Goal: Information Seeking & Learning: Learn about a topic

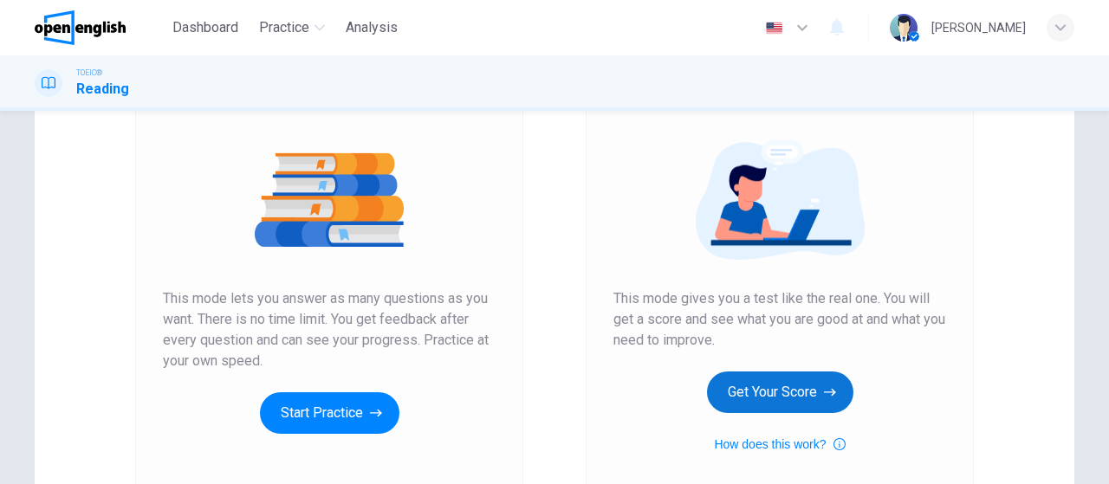
scroll to position [347, 0]
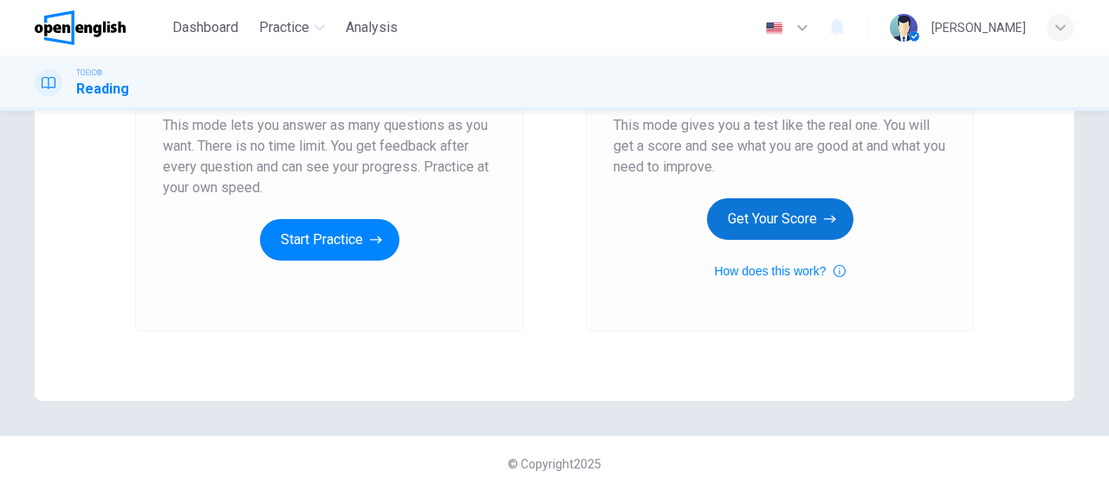
click at [824, 198] on button "Get Your Score" at bounding box center [780, 219] width 146 height 42
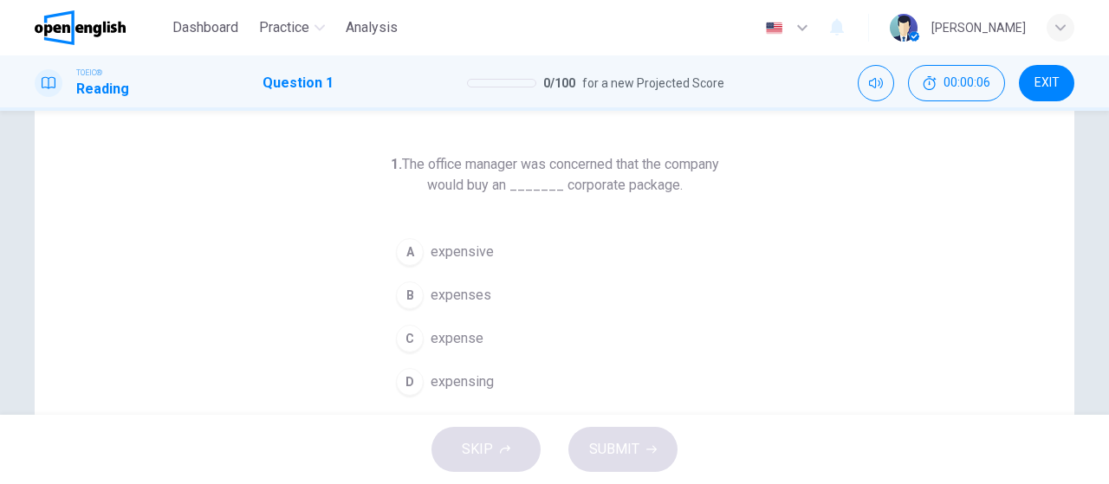
scroll to position [87, 0]
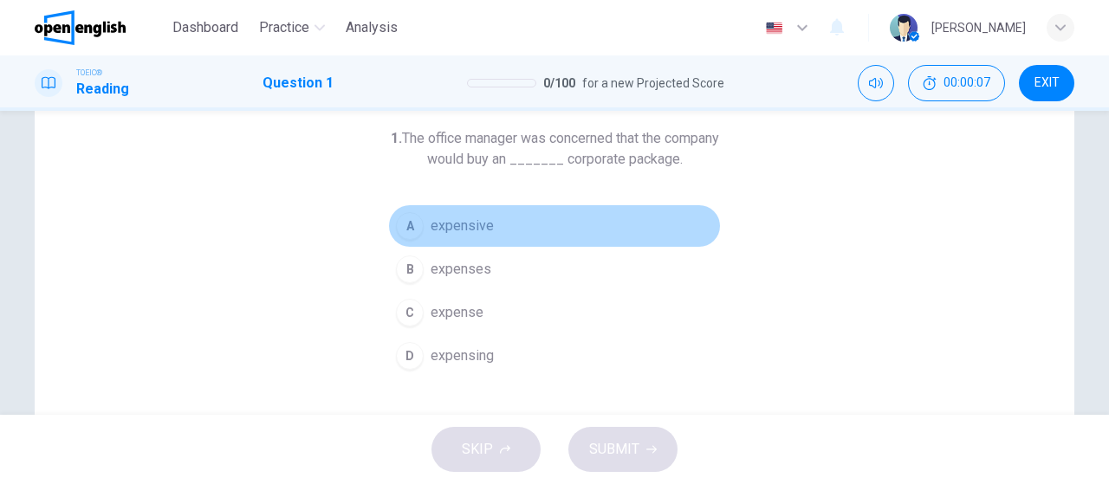
click at [406, 225] on div "A" at bounding box center [410, 226] width 28 height 28
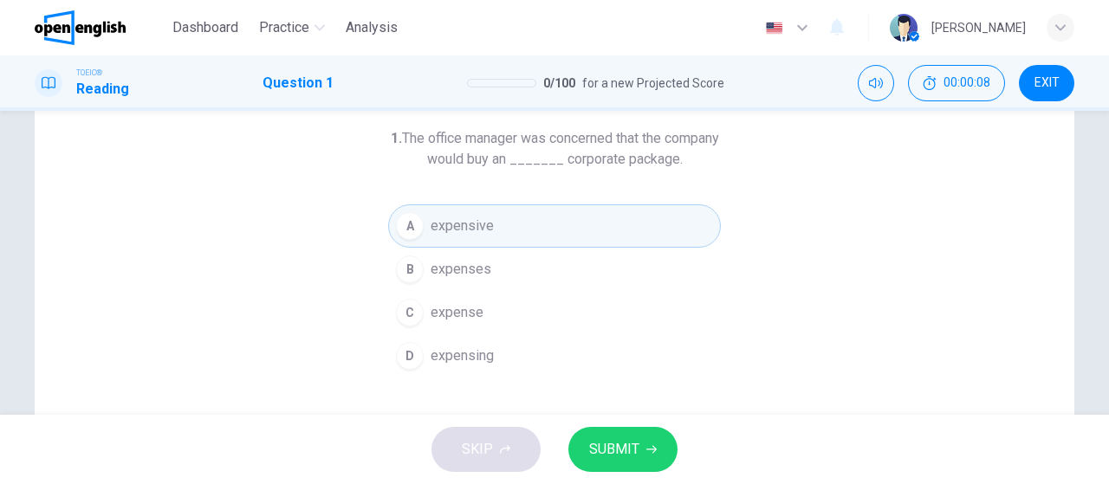
click at [599, 440] on span "SUBMIT" at bounding box center [614, 450] width 50 height 24
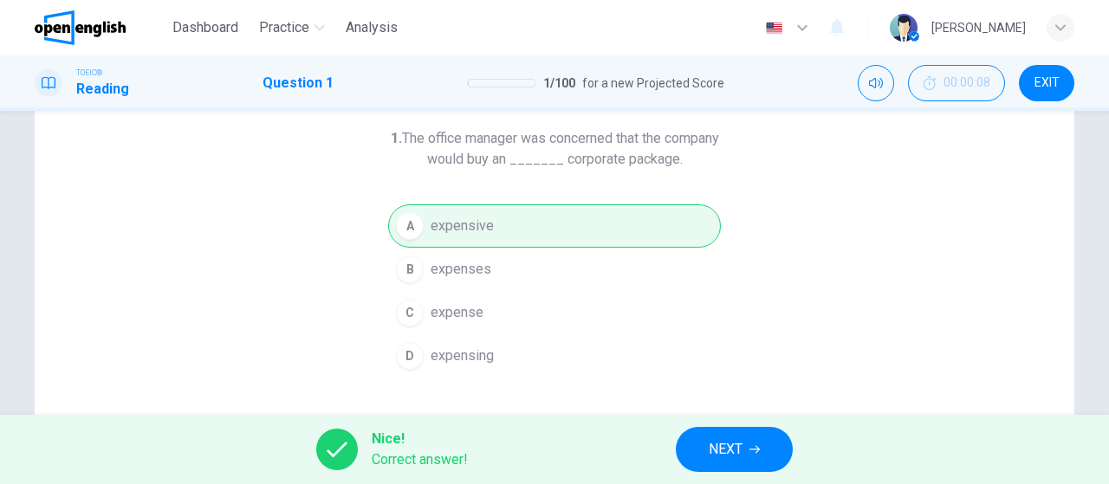
click at [750, 445] on icon "button" at bounding box center [754, 449] width 10 height 10
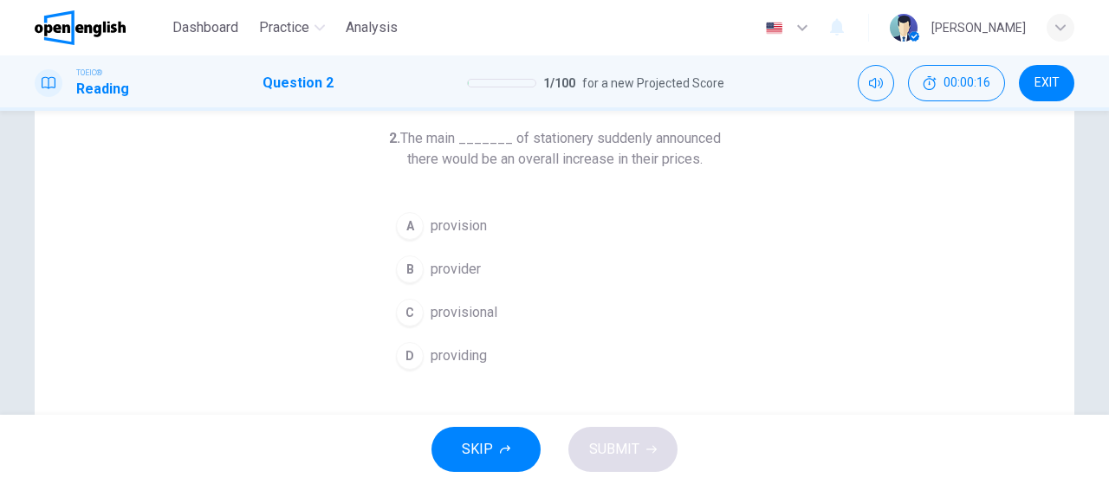
click at [405, 272] on div "B" at bounding box center [410, 270] width 28 height 28
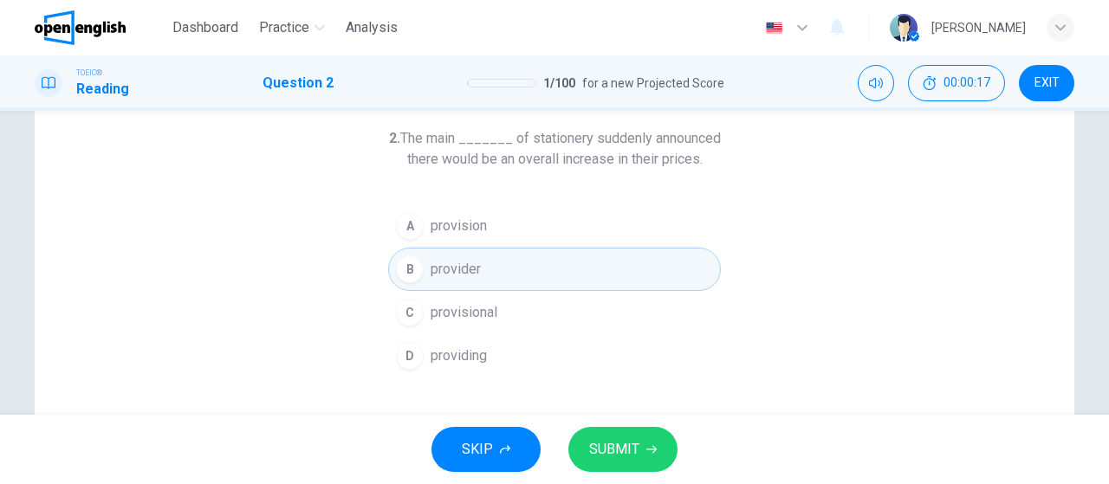
click at [616, 438] on span "SUBMIT" at bounding box center [614, 450] width 50 height 24
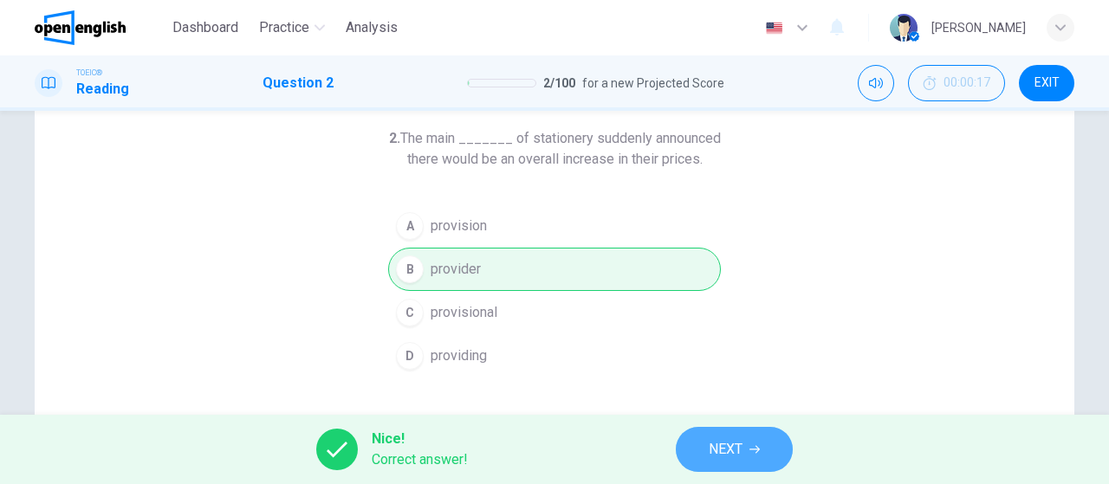
click at [708, 445] on button "NEXT" at bounding box center [734, 449] width 117 height 45
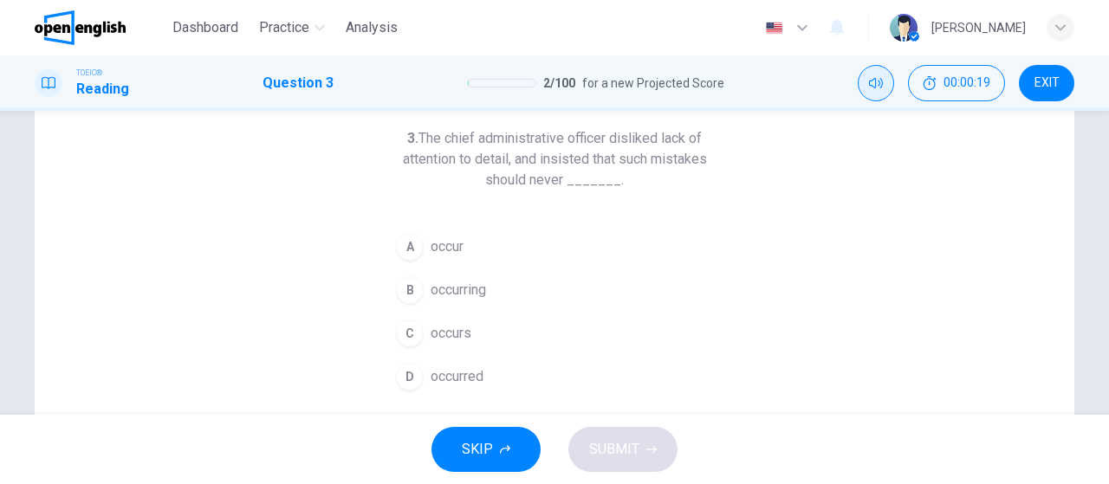
click at [873, 77] on icon "Mute" at bounding box center [876, 83] width 14 height 14
click at [872, 82] on icon "Unmute" at bounding box center [876, 83] width 14 height 14
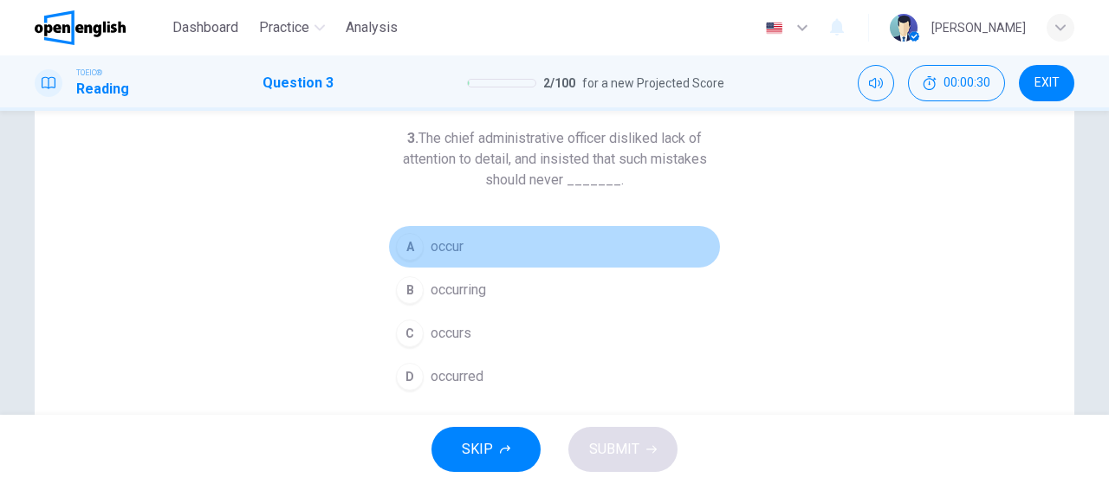
click at [395, 235] on button "A occur" at bounding box center [554, 246] width 333 height 43
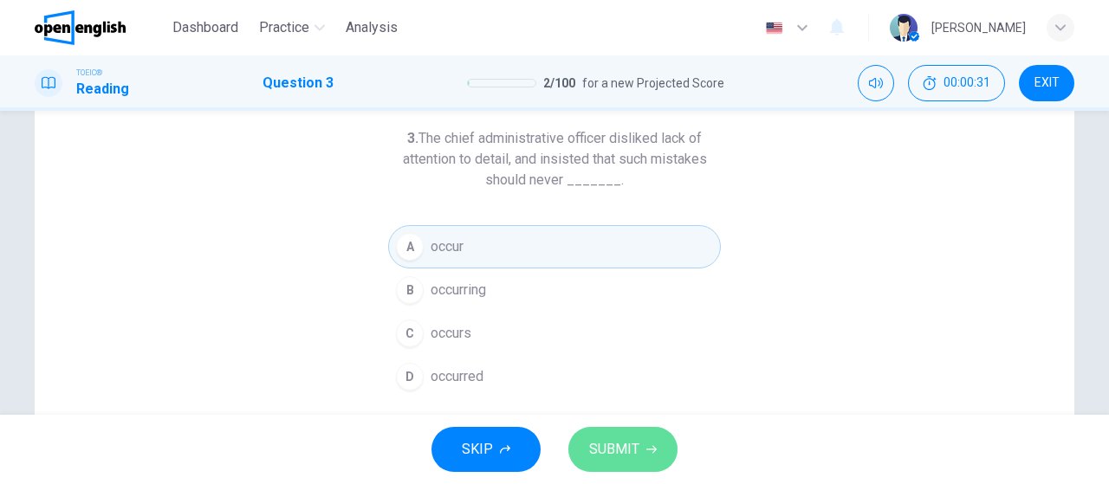
click at [604, 431] on button "SUBMIT" at bounding box center [622, 449] width 109 height 45
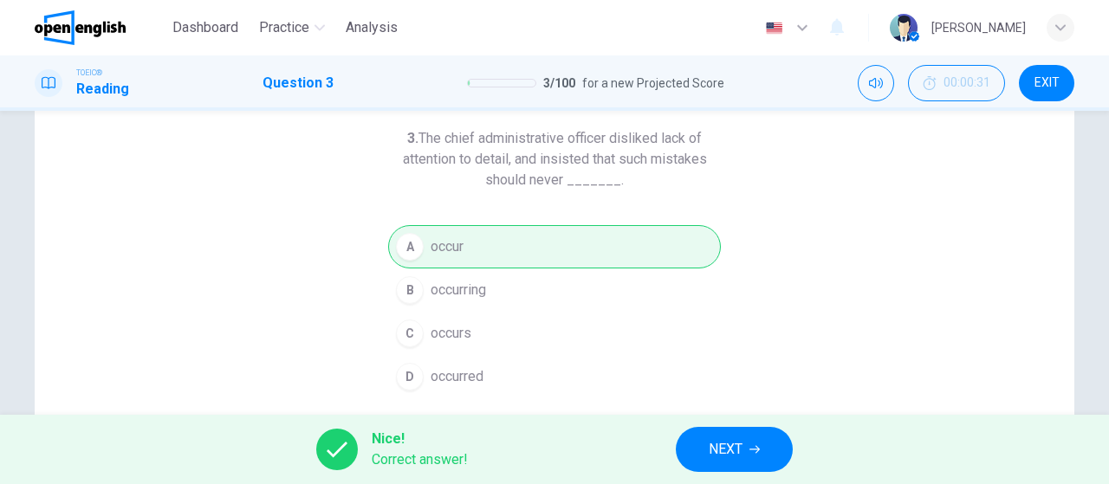
click at [743, 459] on span "NEXT" at bounding box center [726, 450] width 34 height 24
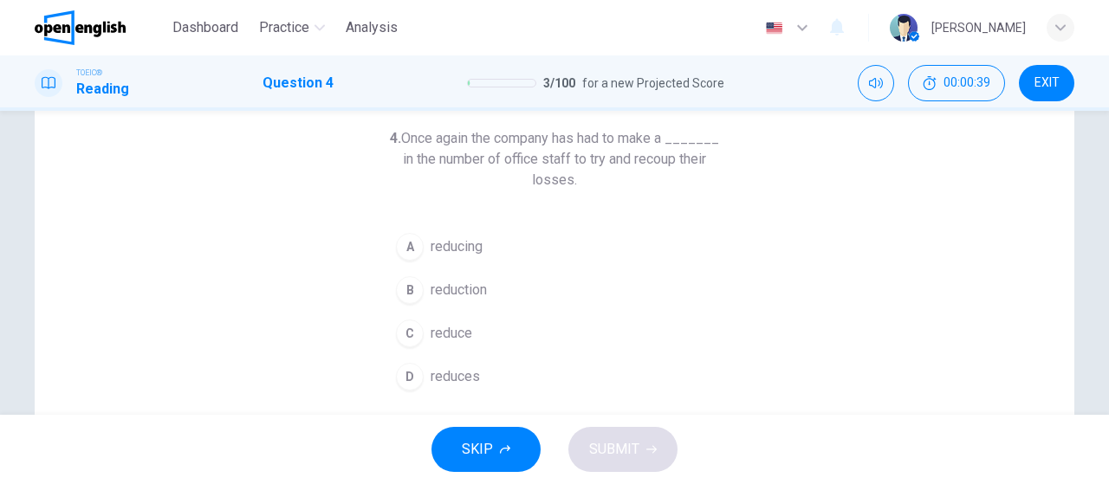
click at [415, 285] on div "B" at bounding box center [410, 290] width 28 height 28
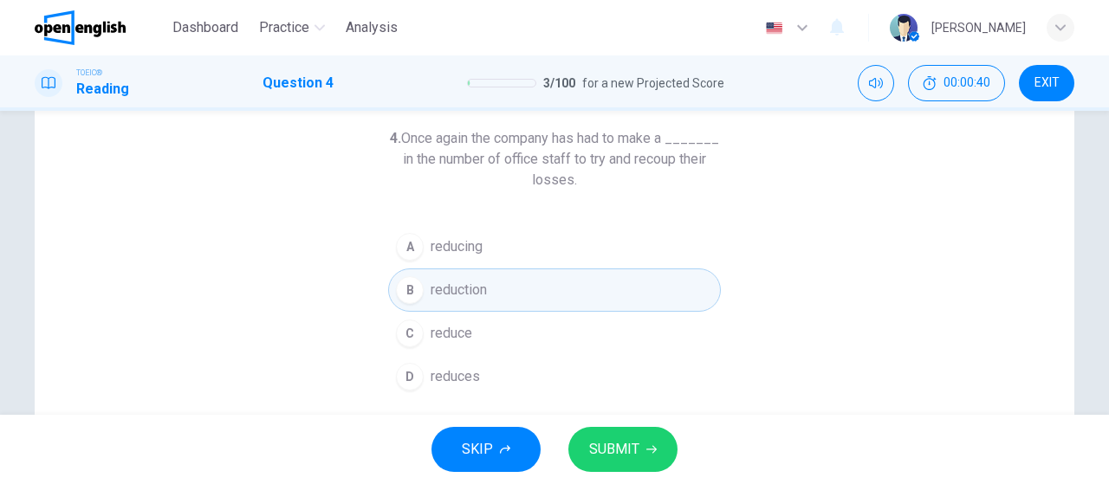
click at [646, 451] on icon "button" at bounding box center [651, 449] width 10 height 10
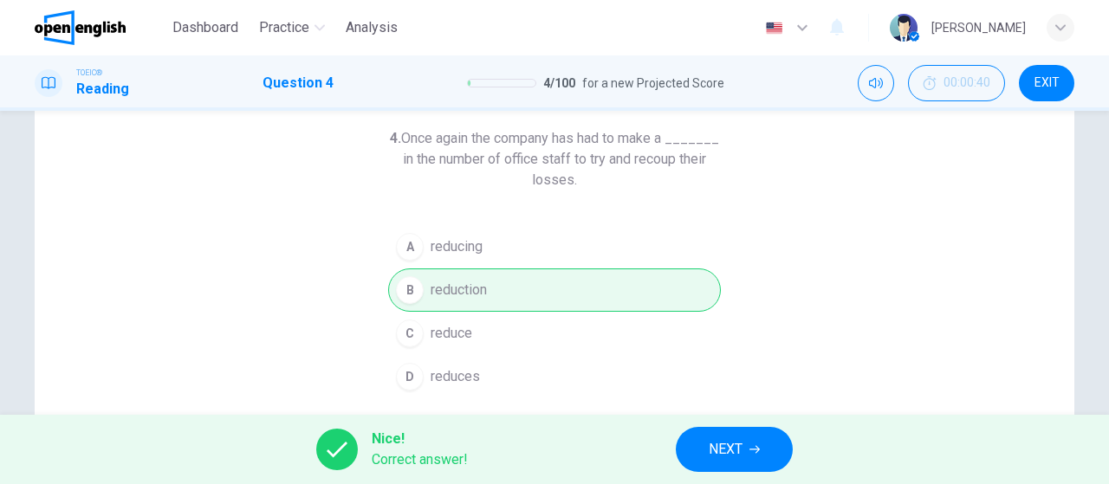
click at [678, 449] on button "NEXT" at bounding box center [734, 449] width 117 height 45
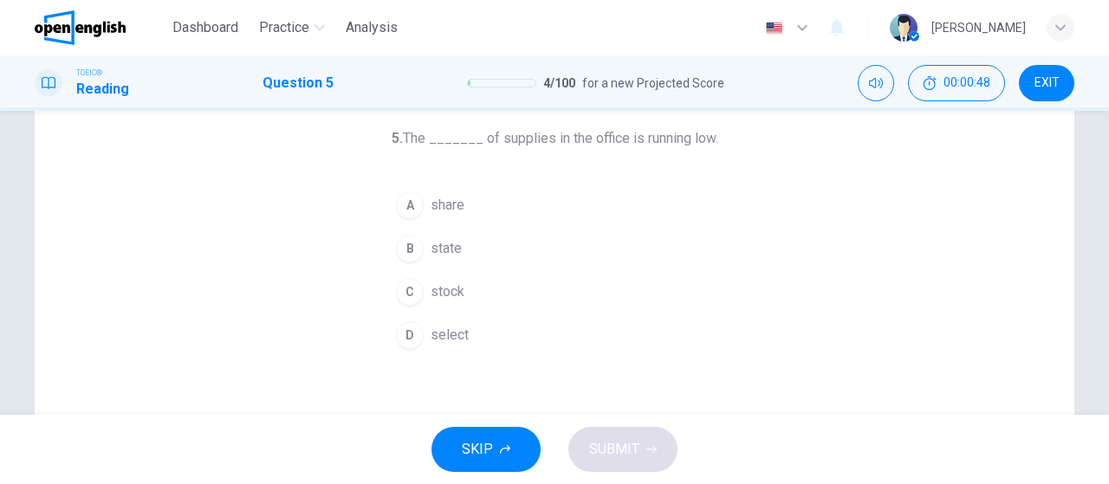
click at [401, 246] on div "B" at bounding box center [410, 249] width 28 height 28
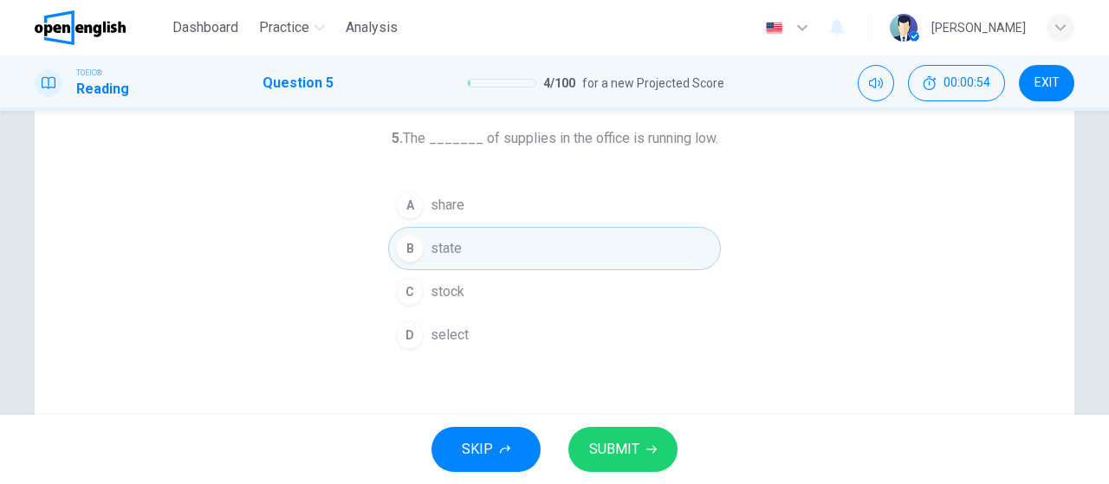
click at [619, 436] on button "SUBMIT" at bounding box center [622, 449] width 109 height 45
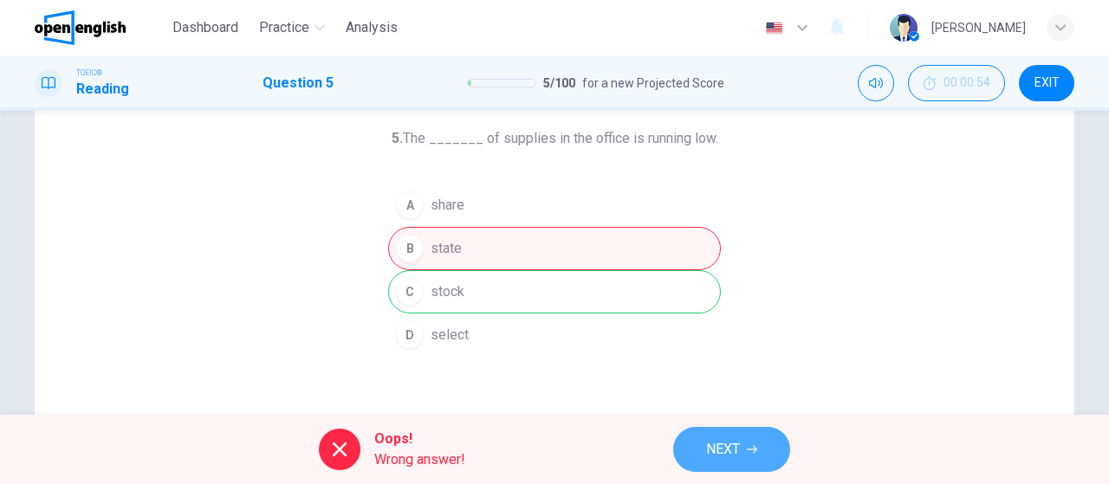
click at [719, 454] on span "NEXT" at bounding box center [723, 450] width 34 height 24
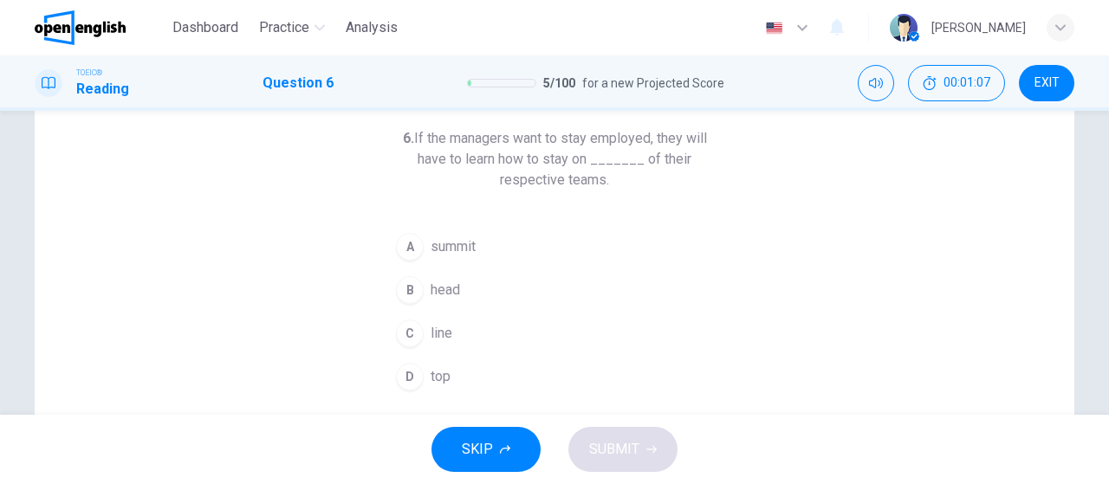
click at [403, 374] on div "D" at bounding box center [410, 377] width 28 height 28
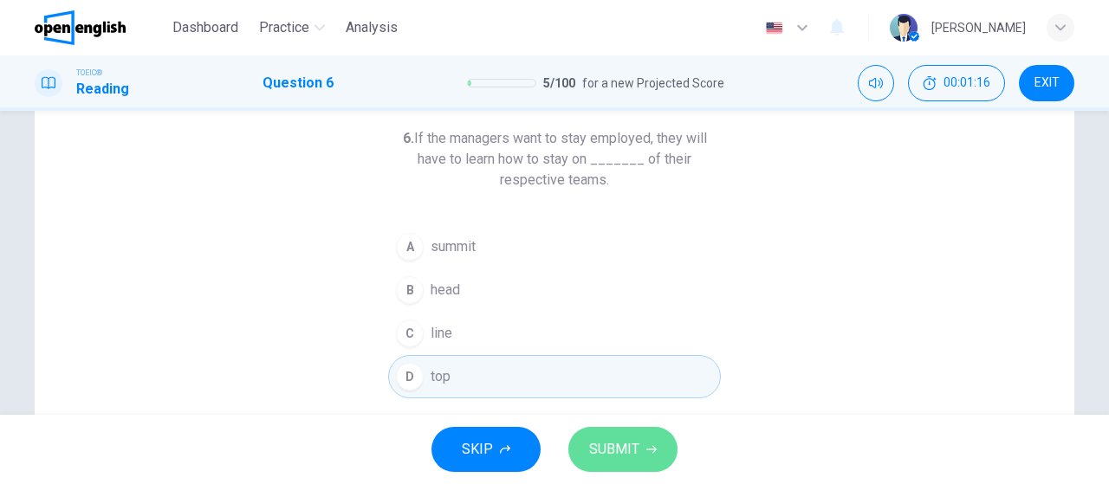
click at [607, 438] on span "SUBMIT" at bounding box center [614, 450] width 50 height 24
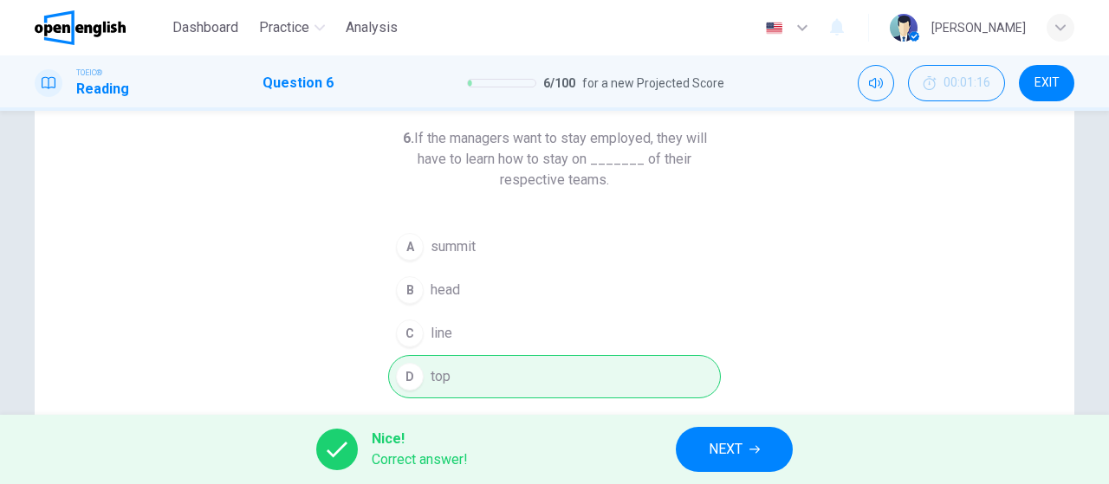
click at [734, 456] on span "NEXT" at bounding box center [726, 450] width 34 height 24
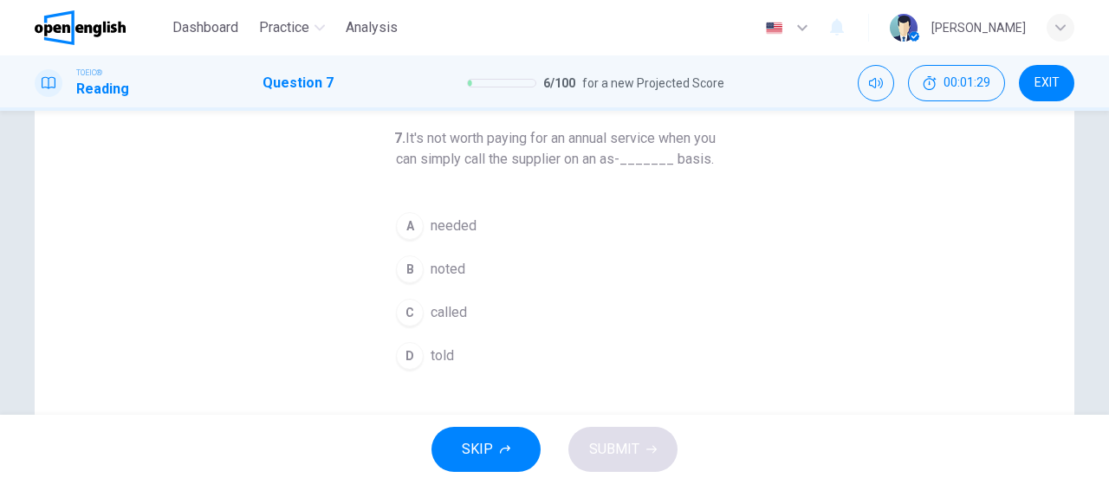
click at [401, 291] on button "B noted" at bounding box center [554, 269] width 333 height 43
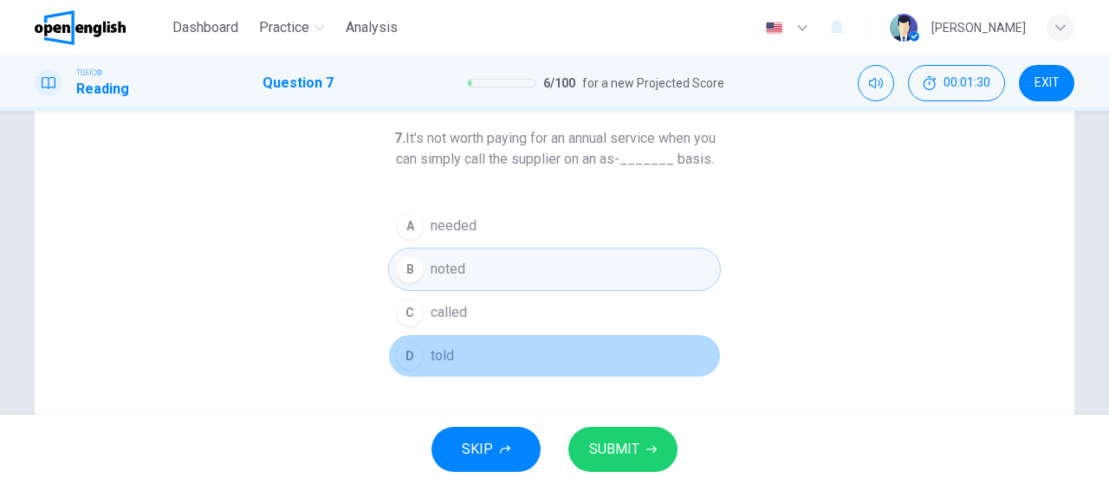
click at [408, 370] on div "D" at bounding box center [410, 356] width 28 height 28
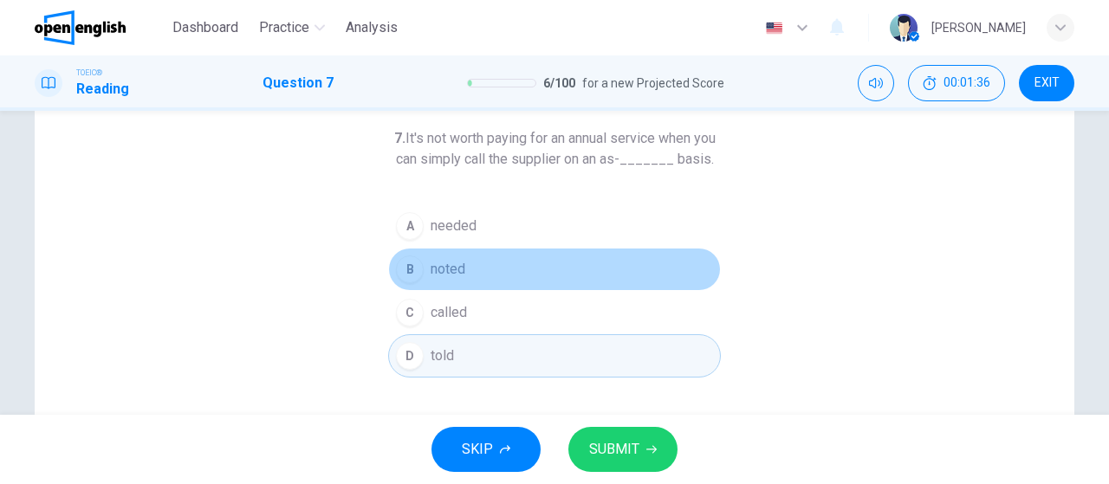
click at [399, 283] on div "B" at bounding box center [410, 270] width 28 height 28
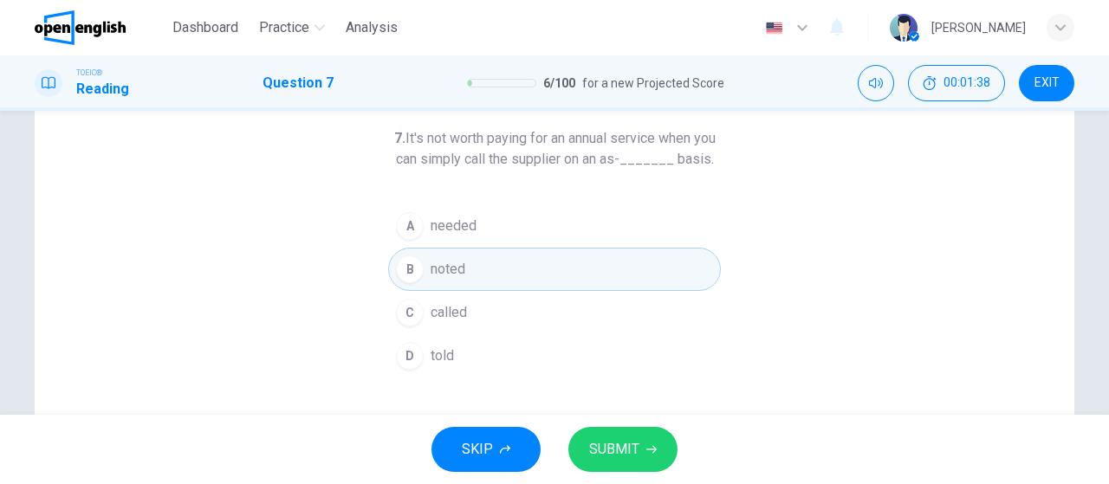
click at [615, 435] on button "SUBMIT" at bounding box center [622, 449] width 109 height 45
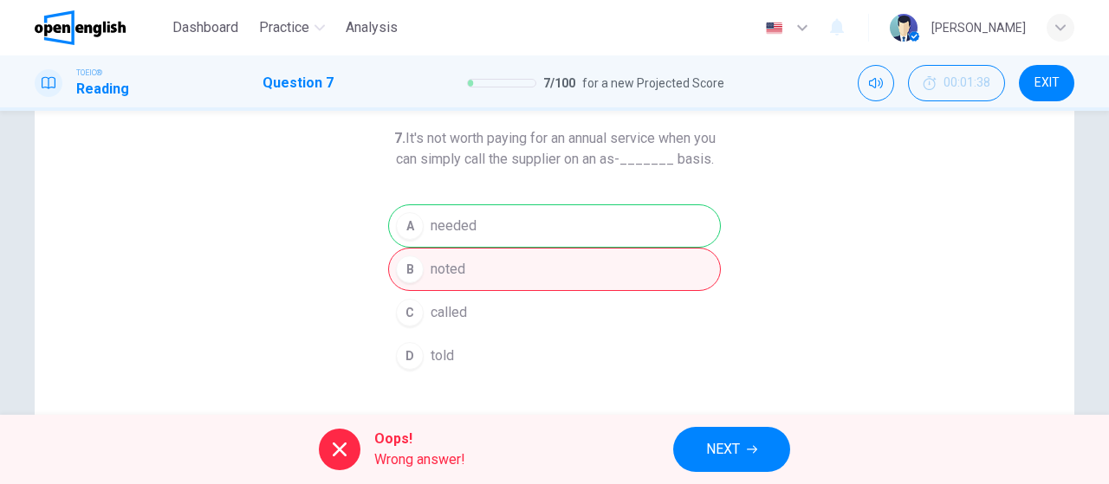
click at [412, 135] on h6 "7. It's not worth paying for an annual service when you can simply call the sup…" at bounding box center [554, 149] width 333 height 42
drag, startPoint x: 508, startPoint y: 158, endPoint x: 581, endPoint y: 177, distance: 76.1
click at [581, 170] on h6 "7. It's not worth paying for an annual service when you can simply call the sup…" at bounding box center [554, 149] width 333 height 42
drag, startPoint x: 570, startPoint y: 178, endPoint x: 525, endPoint y: 151, distance: 52.5
click at [525, 151] on h6 "7. It's not worth paying for an annual service when you can simply call the sup…" at bounding box center [554, 149] width 333 height 42
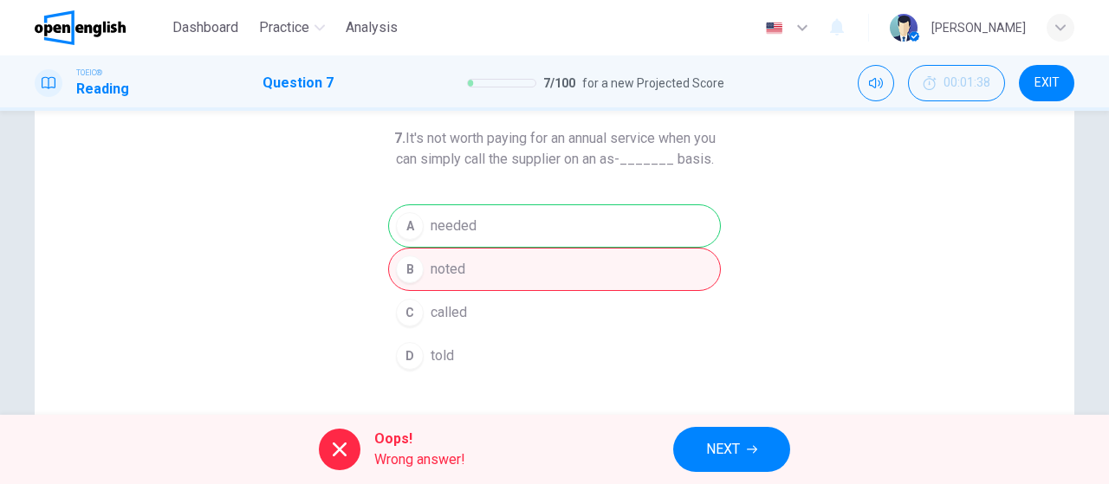
click at [729, 453] on span "NEXT" at bounding box center [723, 450] width 34 height 24
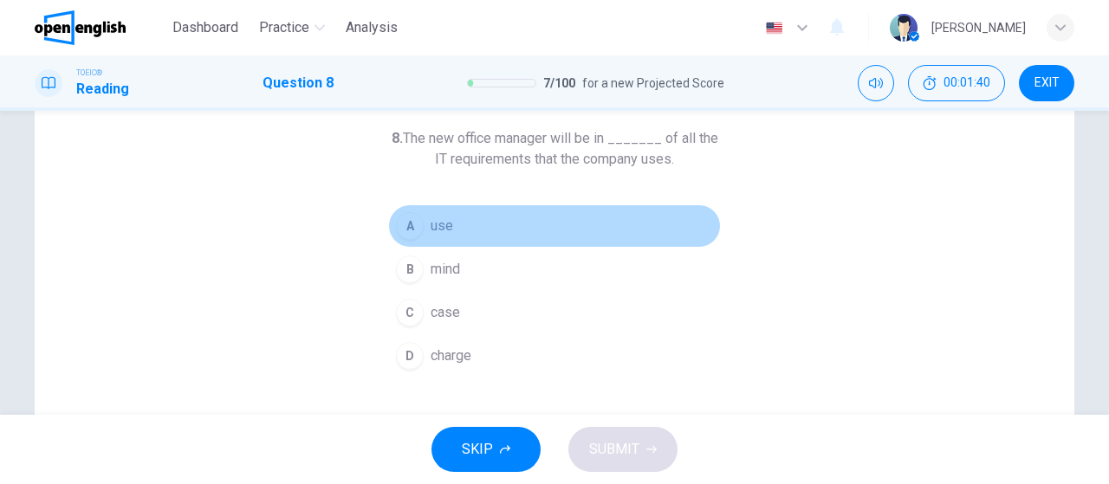
click at [424, 239] on button "A use" at bounding box center [554, 225] width 333 height 43
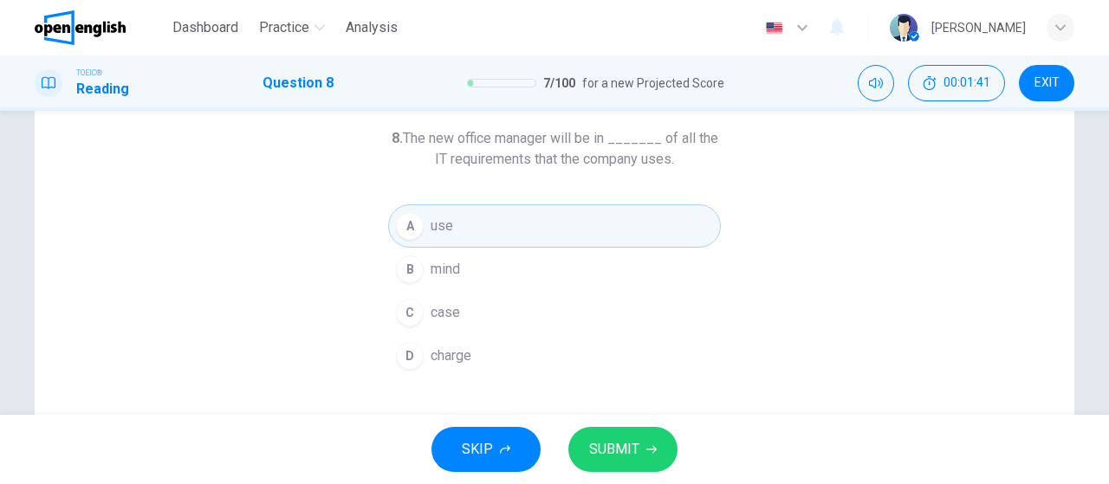
click at [437, 310] on span "case" at bounding box center [445, 312] width 29 height 21
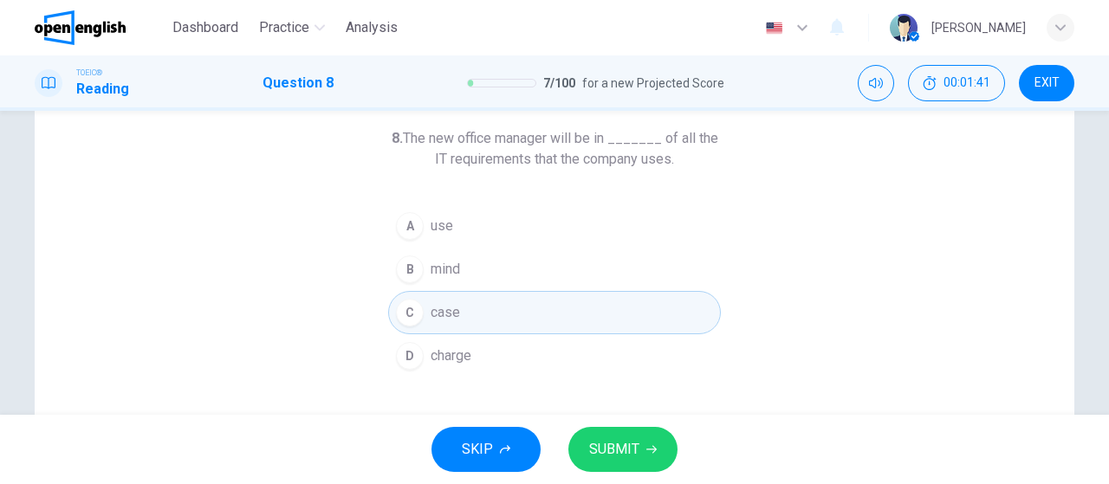
click at [421, 356] on button "D charge" at bounding box center [554, 355] width 333 height 43
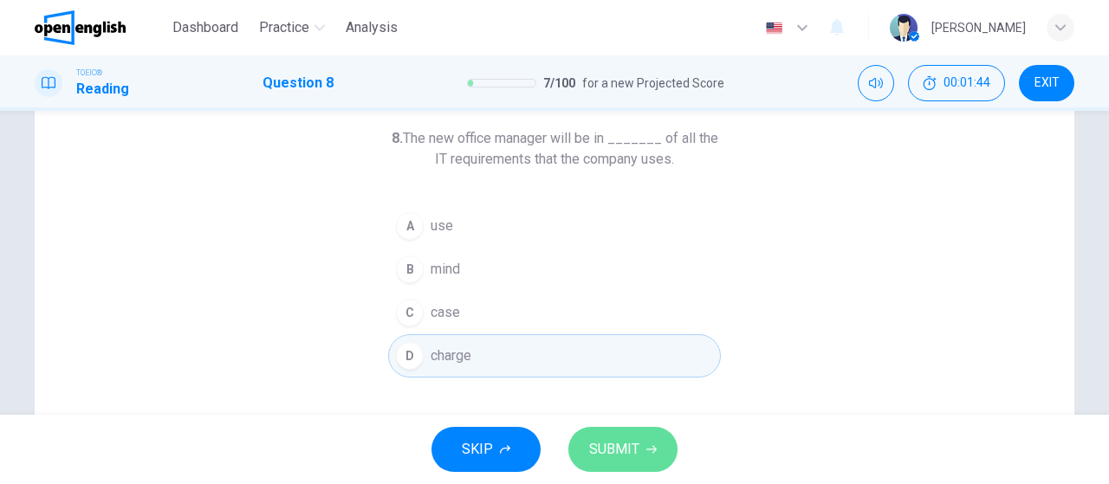
click at [618, 451] on span "SUBMIT" at bounding box center [614, 450] width 50 height 24
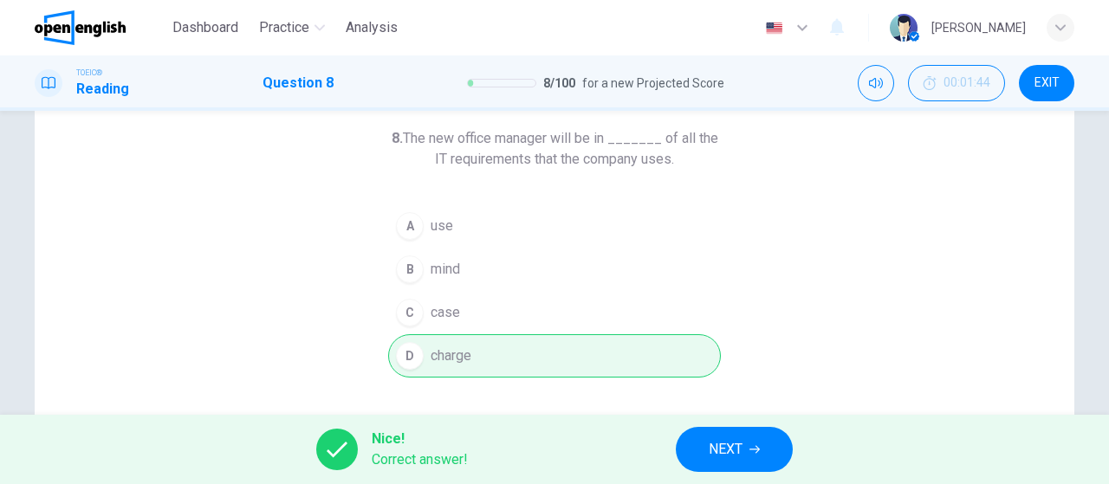
click at [697, 437] on button "NEXT" at bounding box center [734, 449] width 117 height 45
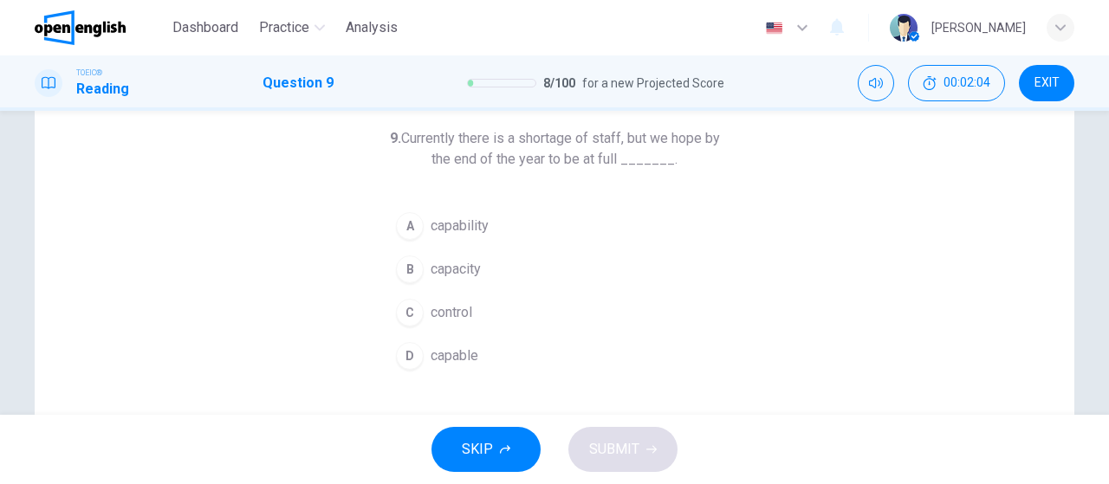
click at [427, 281] on button "B capacity" at bounding box center [554, 269] width 333 height 43
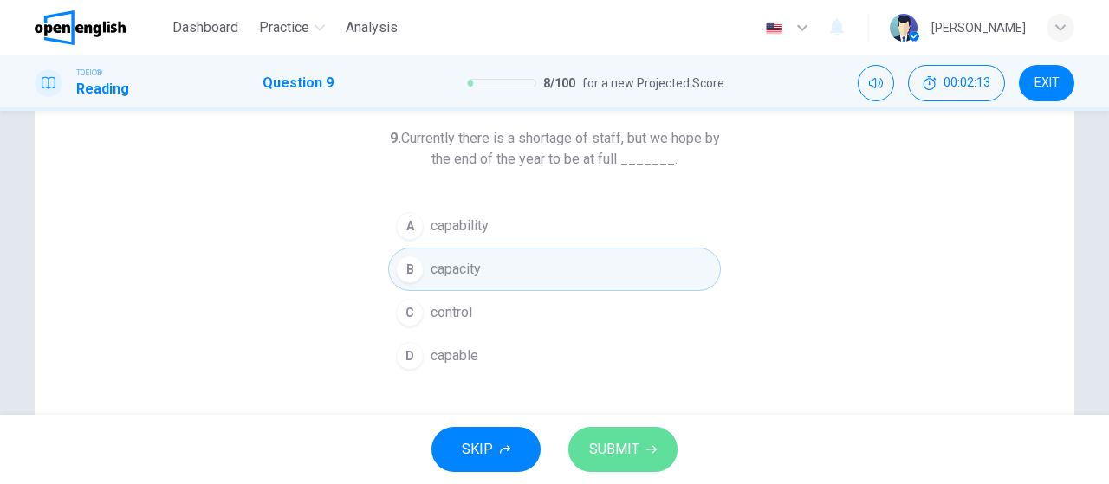
click at [632, 450] on span "SUBMIT" at bounding box center [614, 450] width 50 height 24
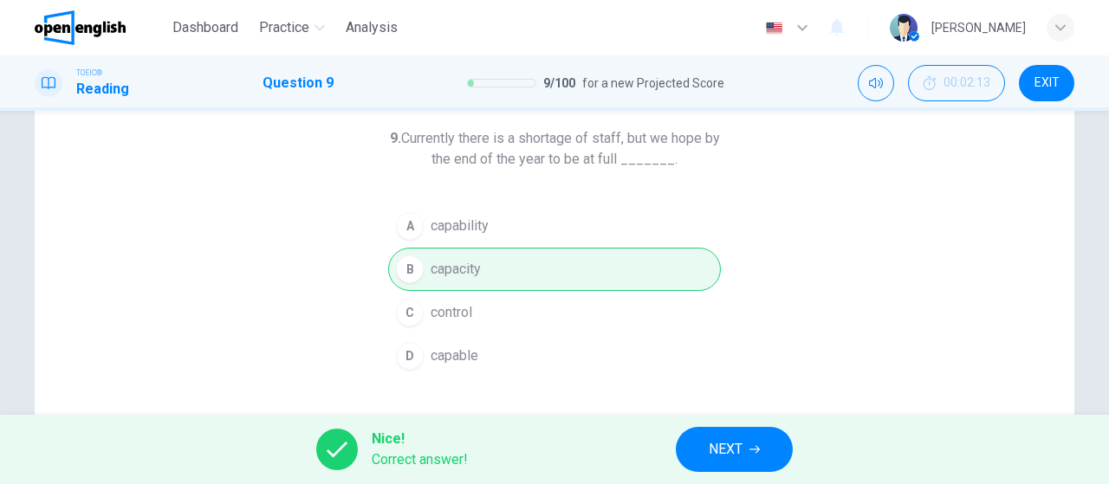
click at [714, 444] on span "NEXT" at bounding box center [726, 450] width 34 height 24
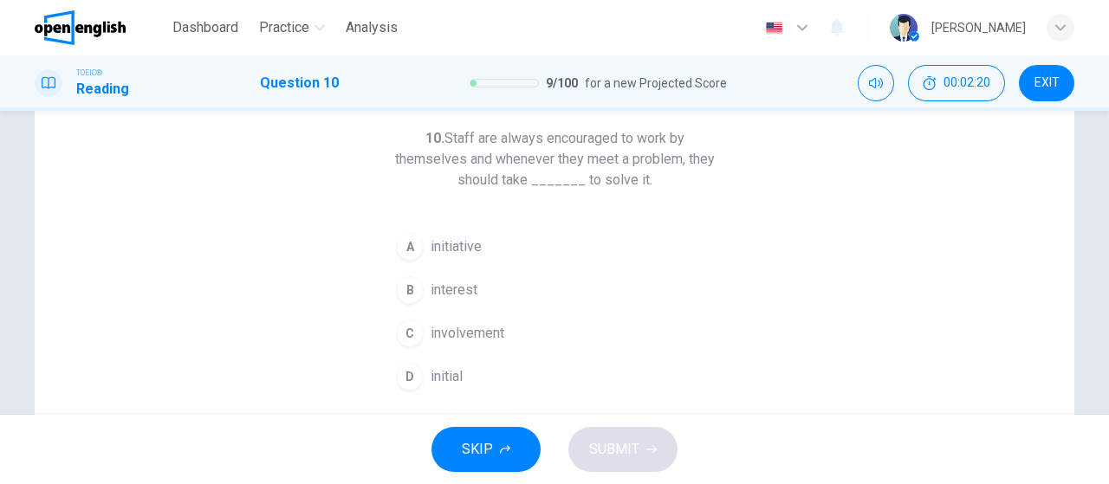
click at [404, 251] on div "A" at bounding box center [410, 247] width 28 height 28
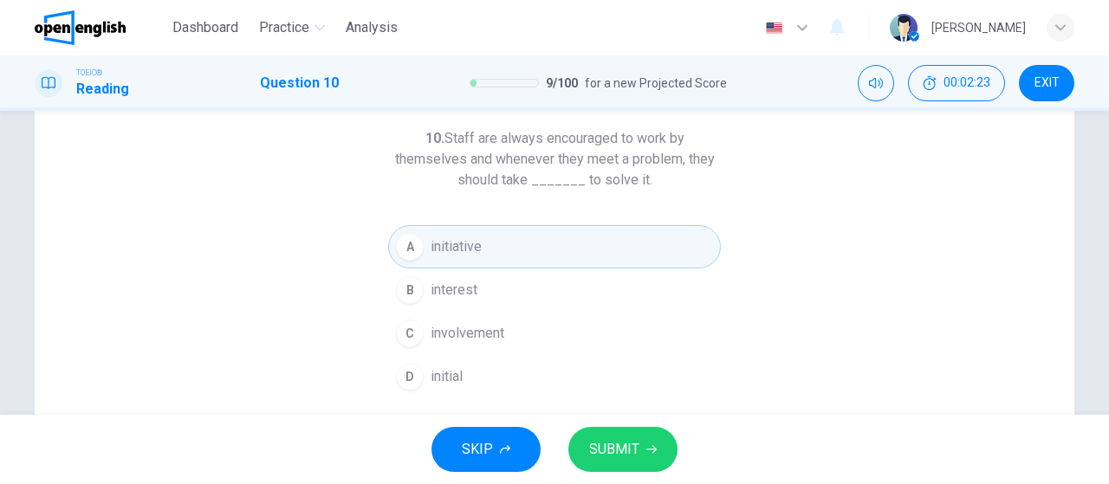
click at [605, 442] on span "SUBMIT" at bounding box center [614, 450] width 50 height 24
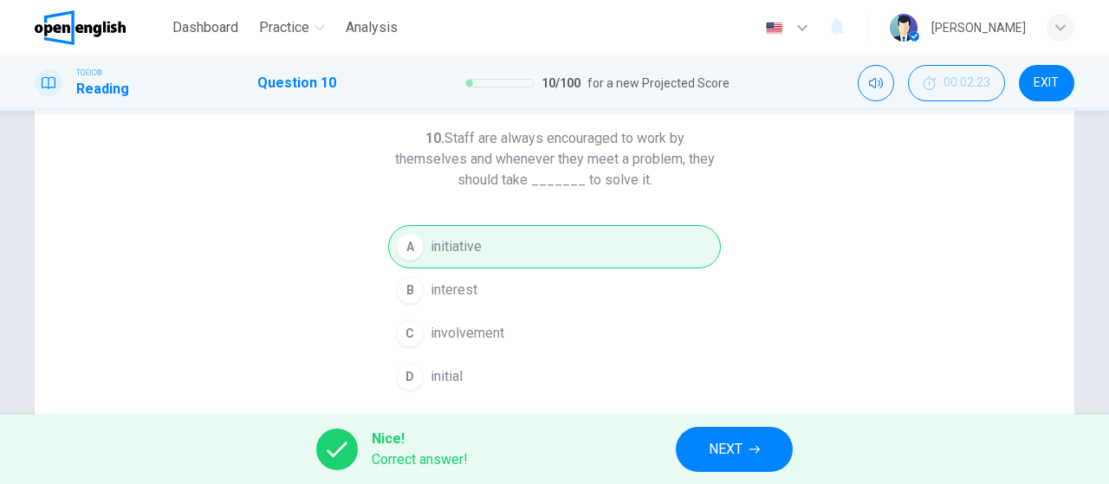
click at [688, 450] on button "NEXT" at bounding box center [734, 449] width 117 height 45
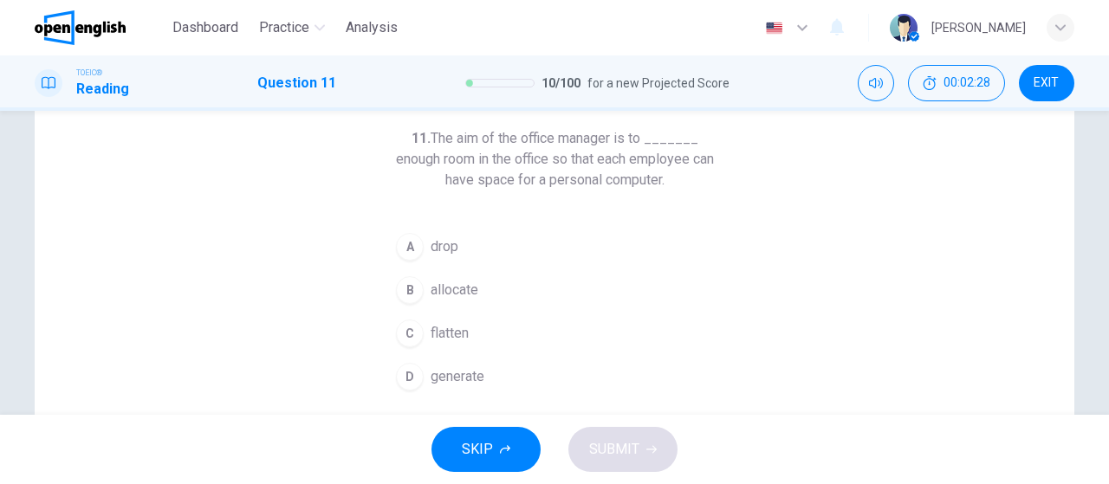
click at [465, 289] on span "allocate" at bounding box center [455, 290] width 48 height 21
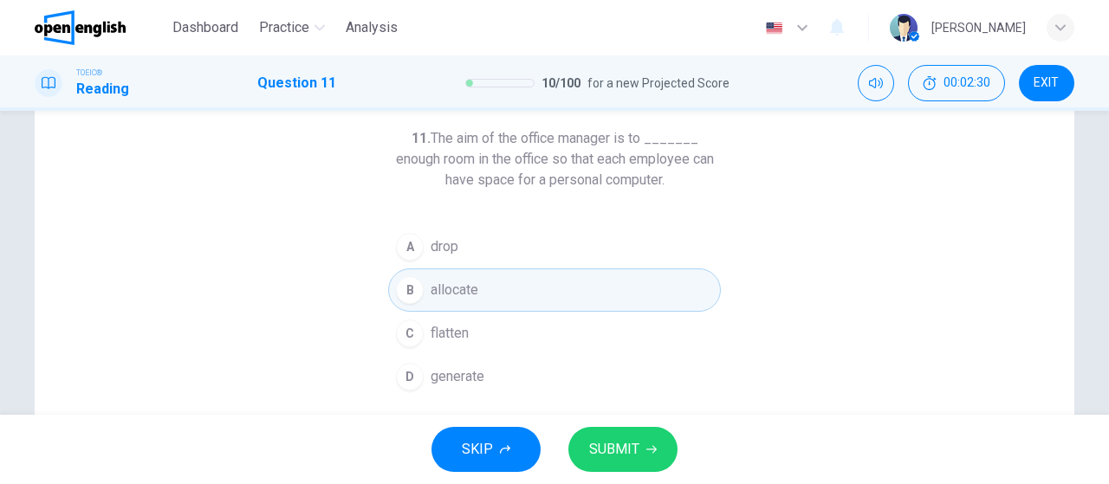
click at [475, 339] on button "C flatten" at bounding box center [554, 333] width 333 height 43
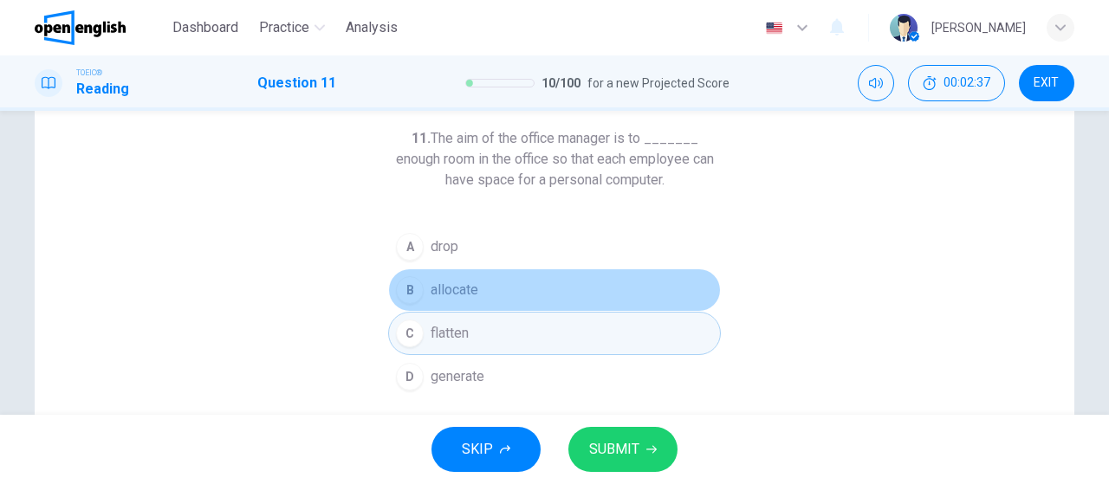
click at [457, 291] on span "allocate" at bounding box center [455, 290] width 48 height 21
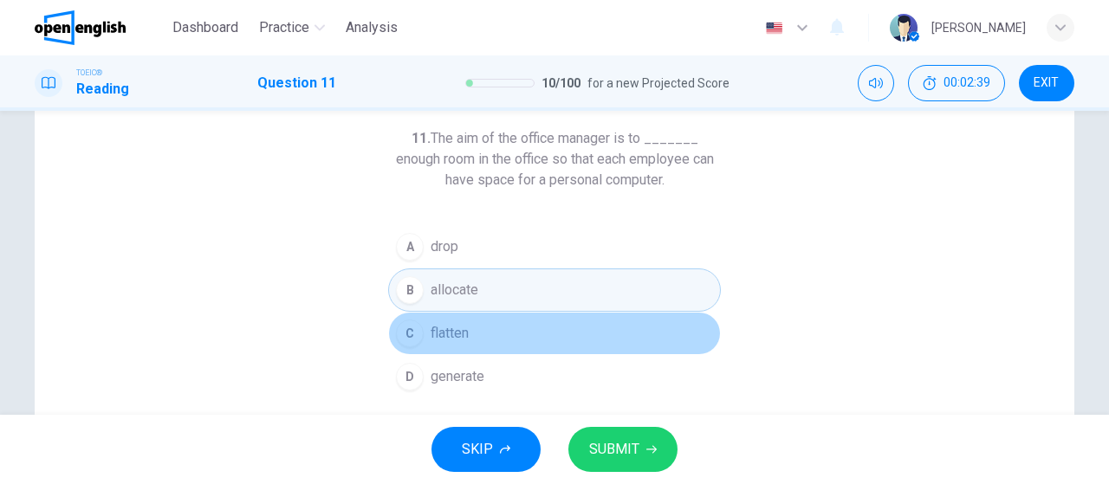
click at [470, 326] on button "C flatten" at bounding box center [554, 333] width 333 height 43
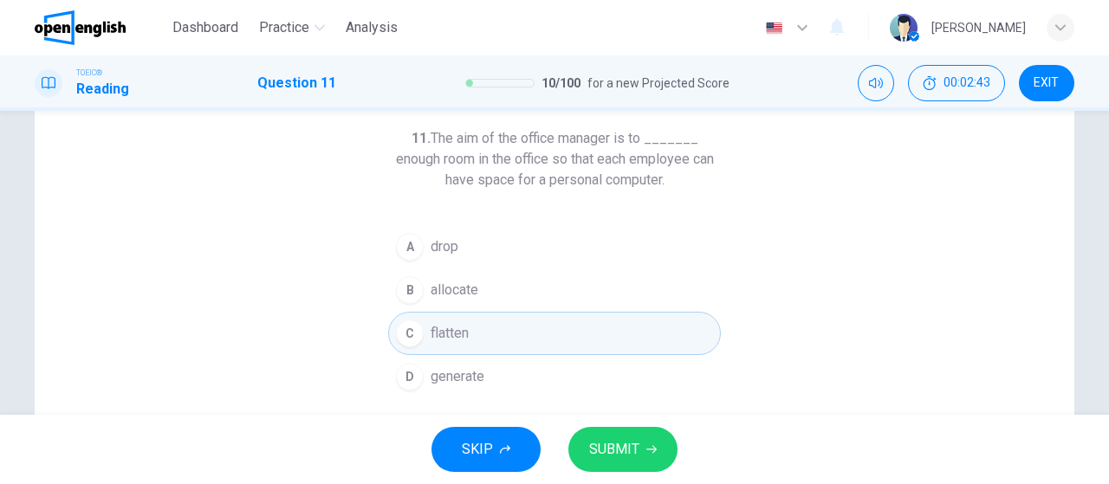
click at [631, 449] on span "SUBMIT" at bounding box center [614, 450] width 50 height 24
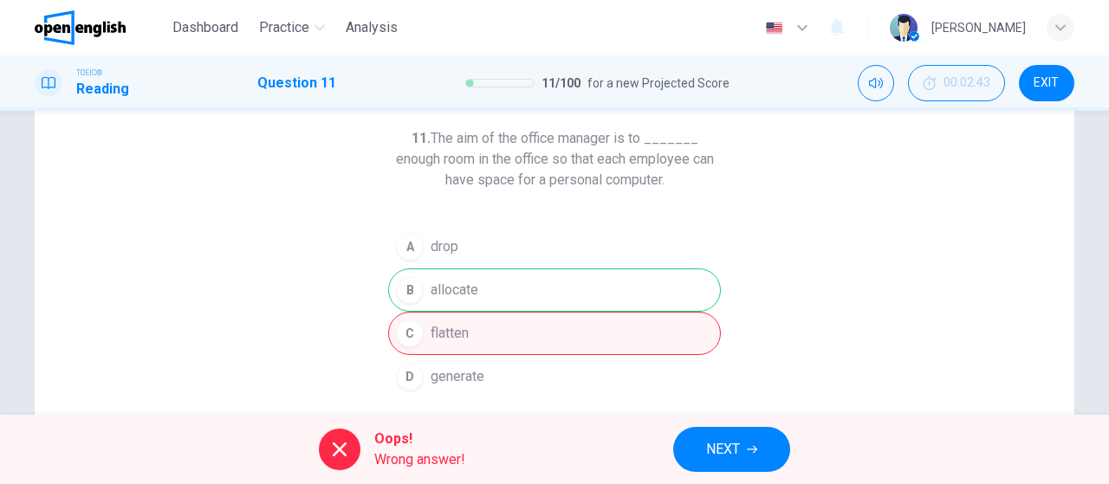
click at [726, 429] on button "NEXT" at bounding box center [731, 449] width 117 height 45
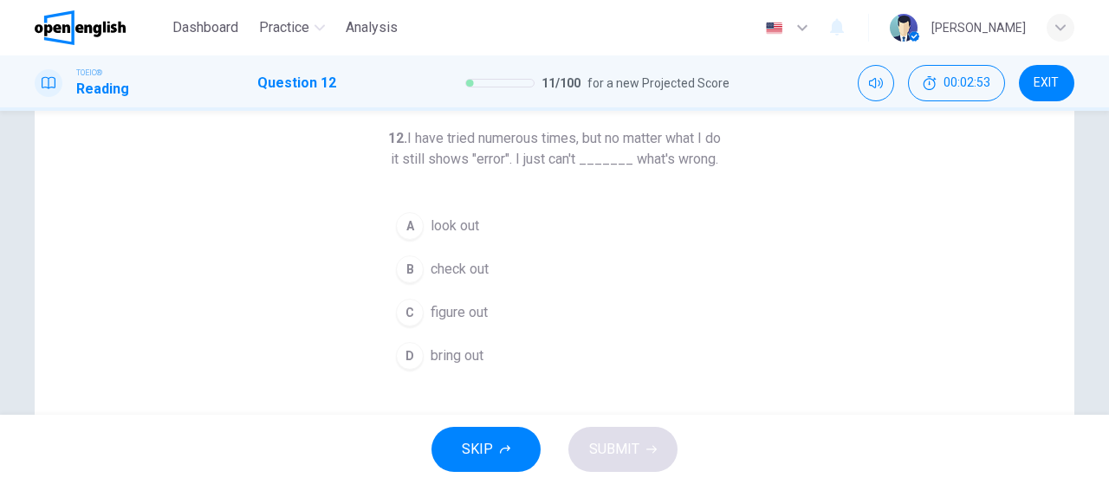
click at [400, 327] on div "C" at bounding box center [410, 313] width 28 height 28
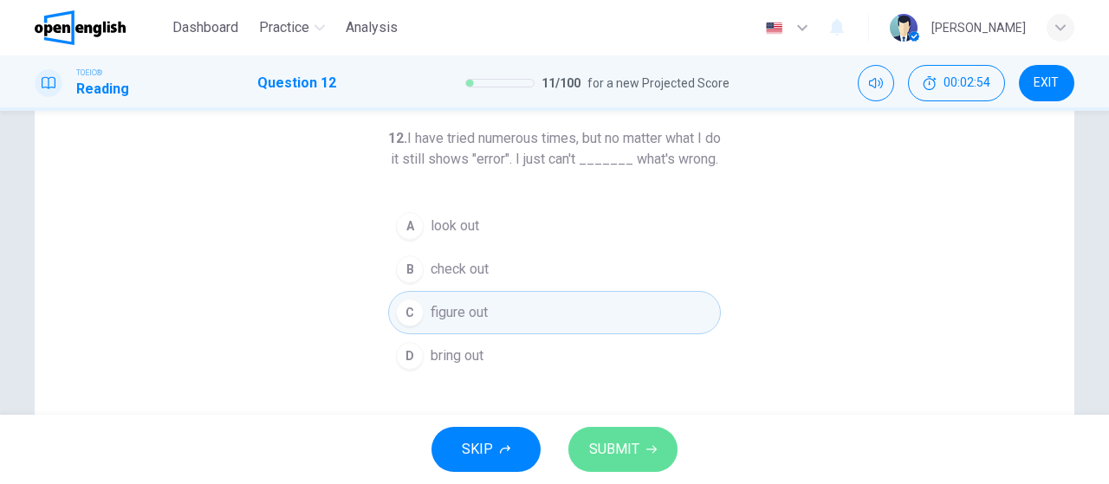
click at [639, 441] on button "SUBMIT" at bounding box center [622, 449] width 109 height 45
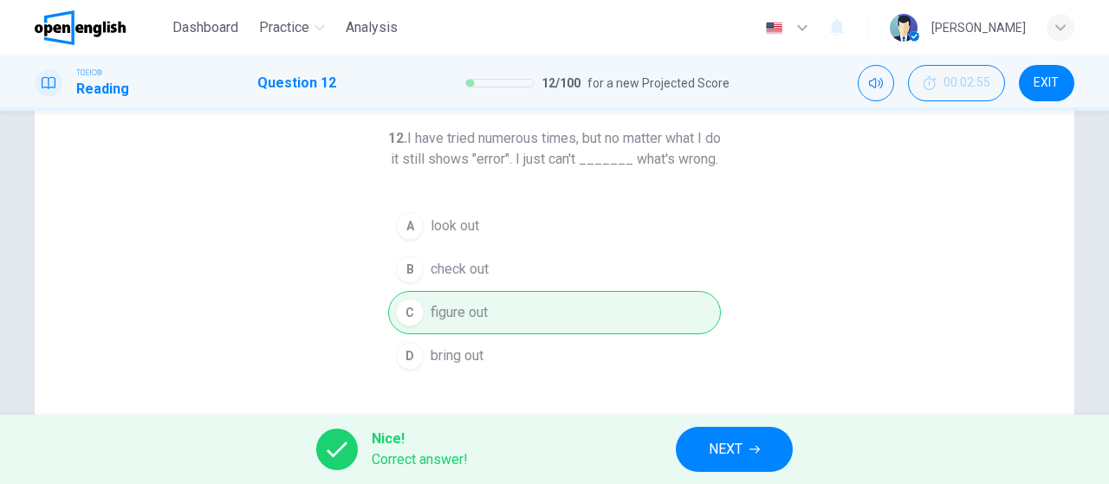
click at [725, 428] on div "Nice! Correct answer! NEXT" at bounding box center [554, 449] width 1109 height 69
click at [732, 442] on span "NEXT" at bounding box center [726, 450] width 34 height 24
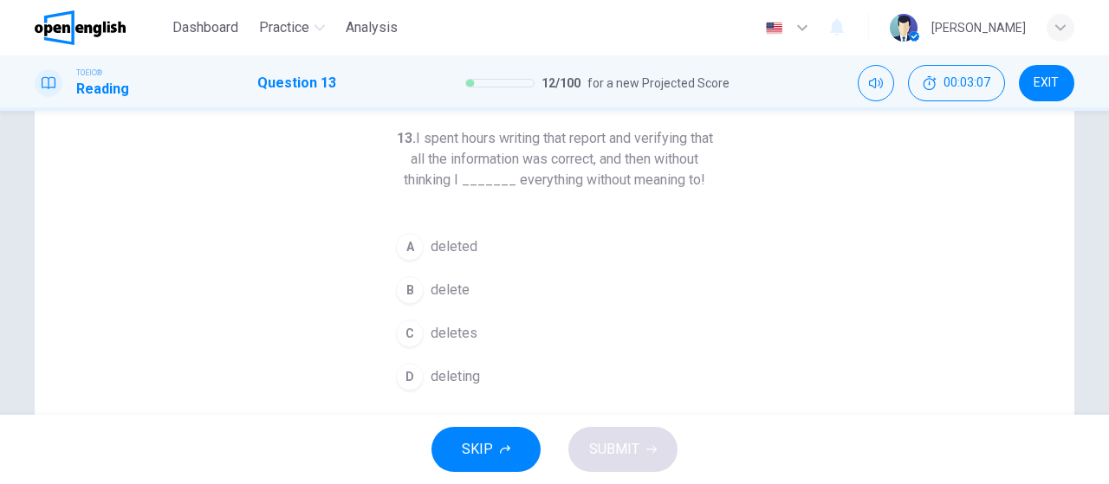
click at [457, 232] on button "A deleted" at bounding box center [554, 246] width 333 height 43
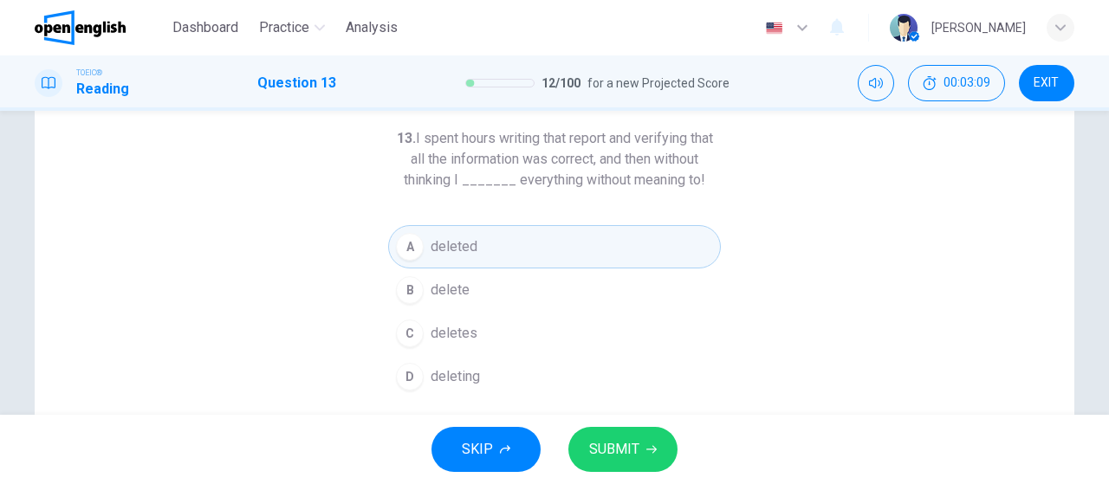
click at [650, 457] on button "SUBMIT" at bounding box center [622, 449] width 109 height 45
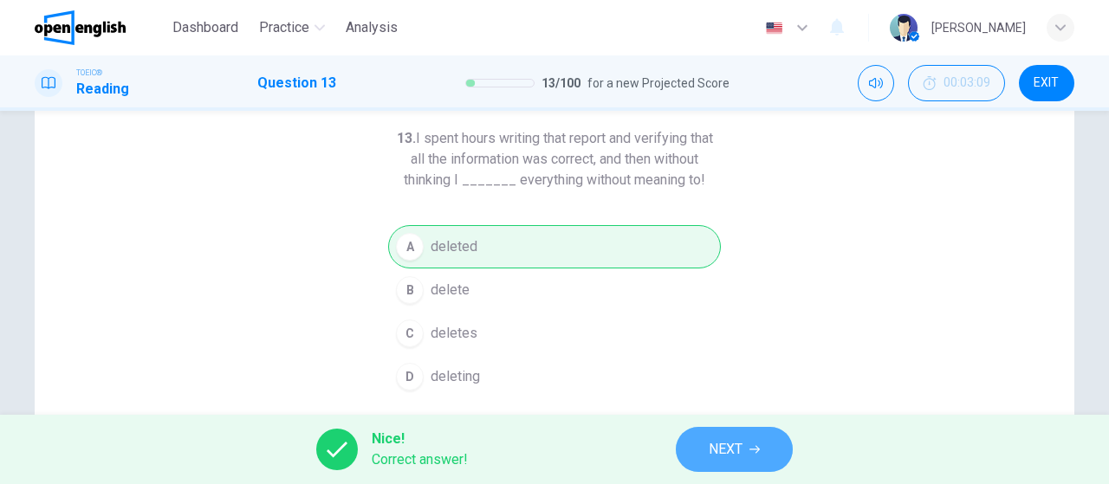
click at [718, 459] on span "NEXT" at bounding box center [726, 450] width 34 height 24
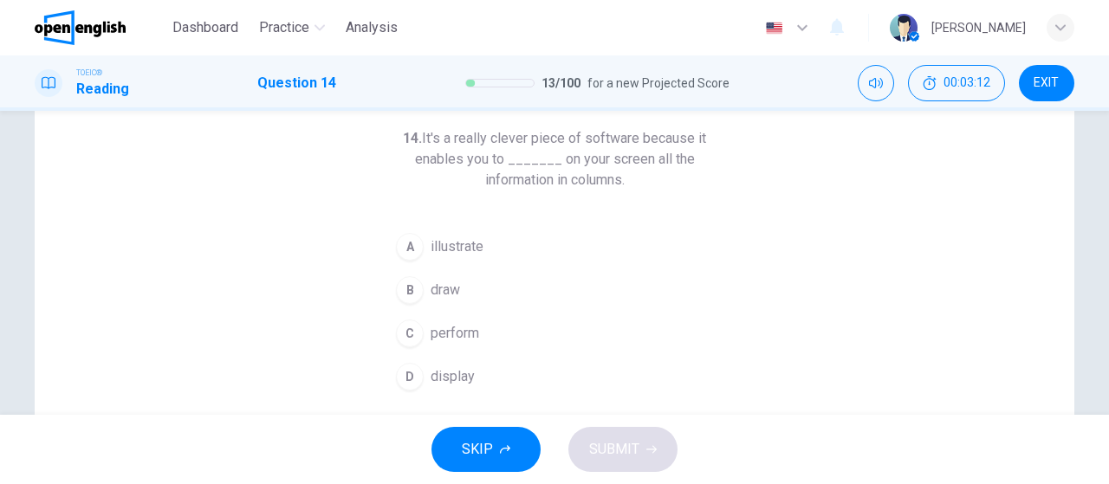
click at [407, 256] on div "A" at bounding box center [410, 247] width 28 height 28
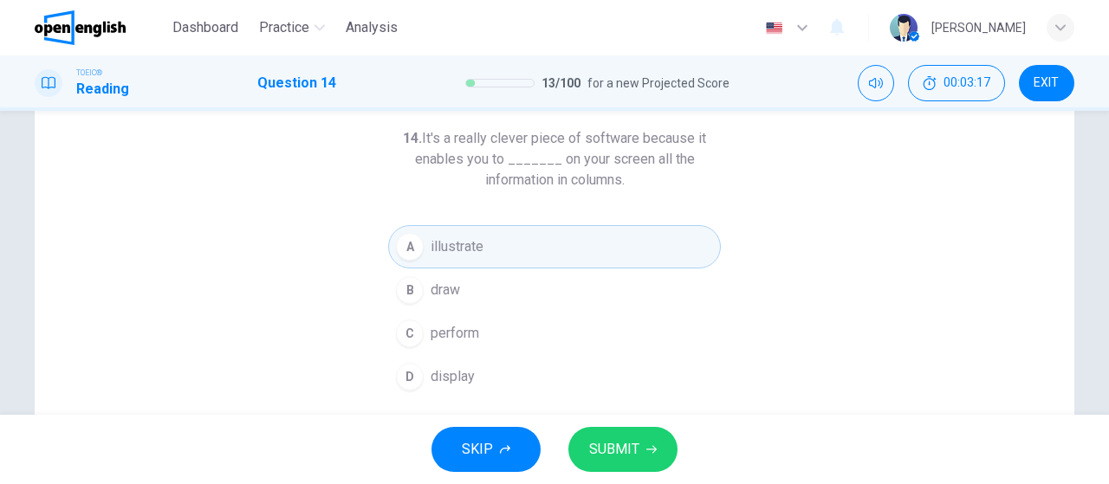
click at [612, 457] on span "SUBMIT" at bounding box center [614, 450] width 50 height 24
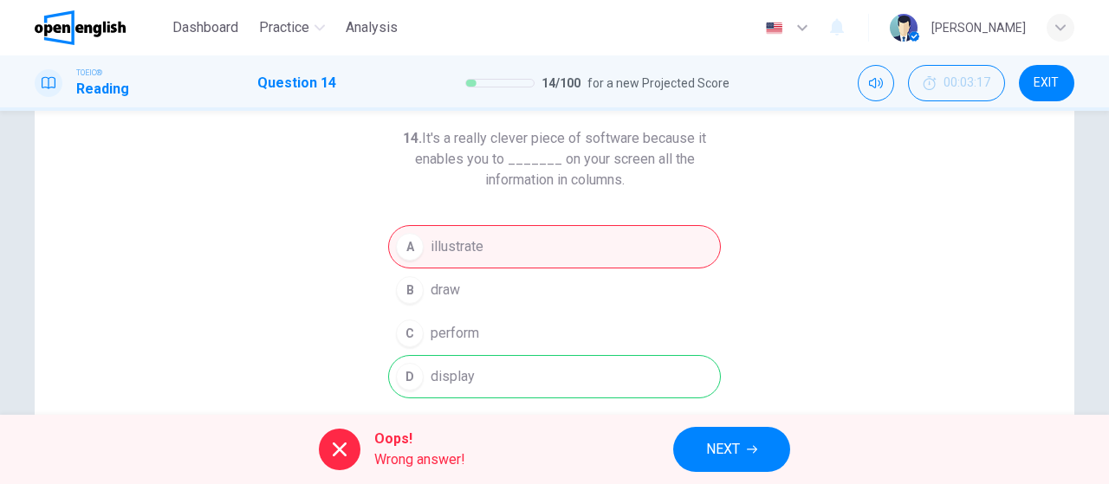
click at [743, 444] on button "NEXT" at bounding box center [731, 449] width 117 height 45
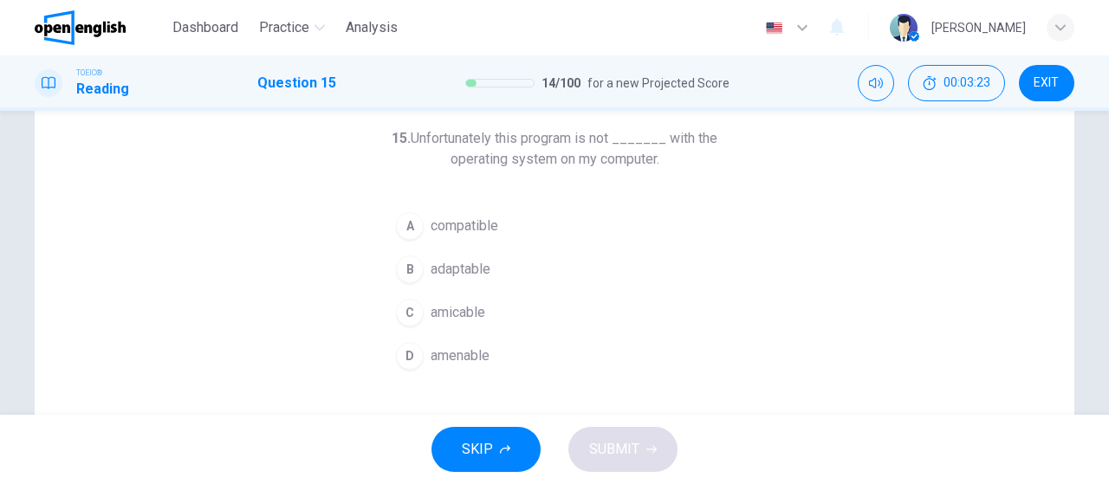
click at [404, 223] on div "A" at bounding box center [410, 226] width 28 height 28
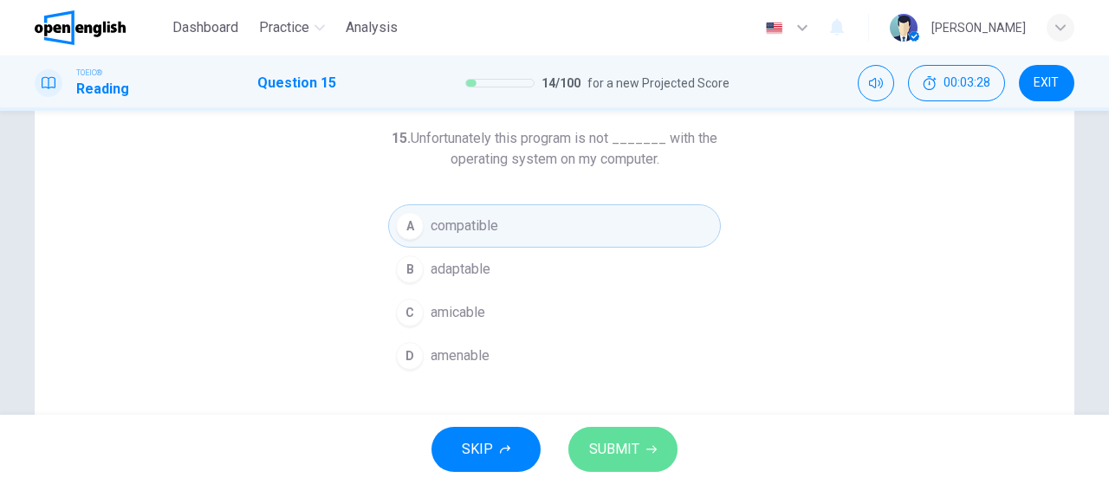
click at [596, 451] on span "SUBMIT" at bounding box center [614, 450] width 50 height 24
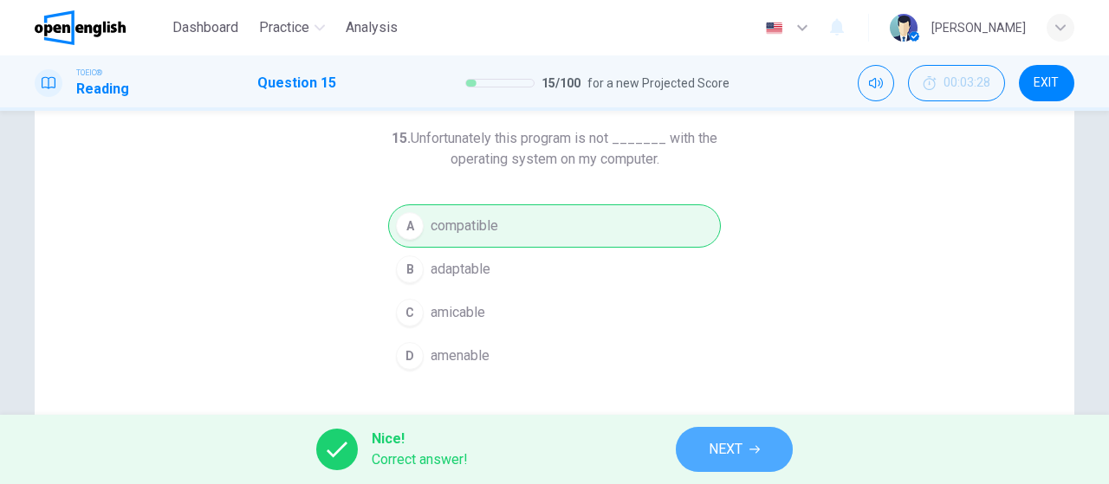
click at [691, 458] on button "NEXT" at bounding box center [734, 449] width 117 height 45
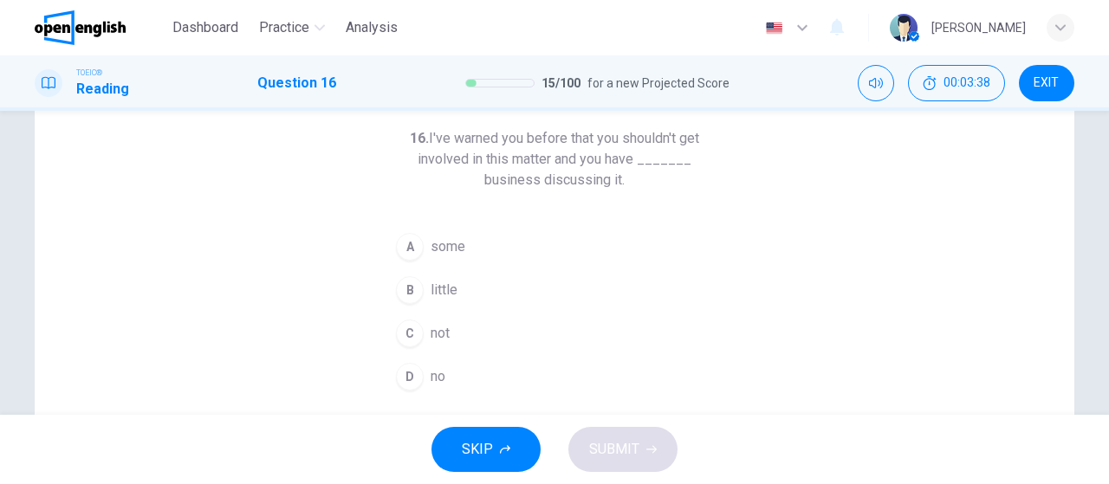
click at [423, 336] on button "C not" at bounding box center [554, 333] width 333 height 43
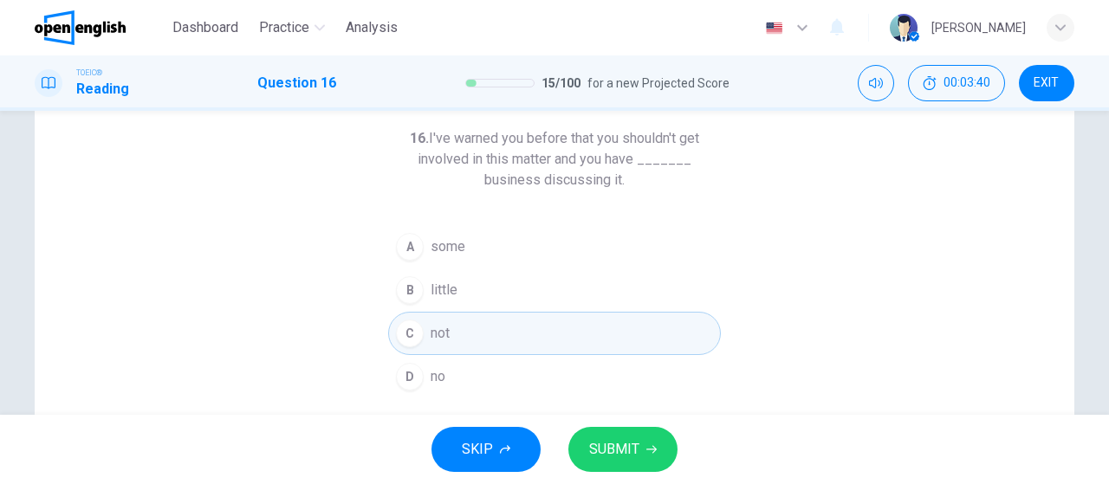
click at [431, 370] on span "no" at bounding box center [438, 377] width 15 height 21
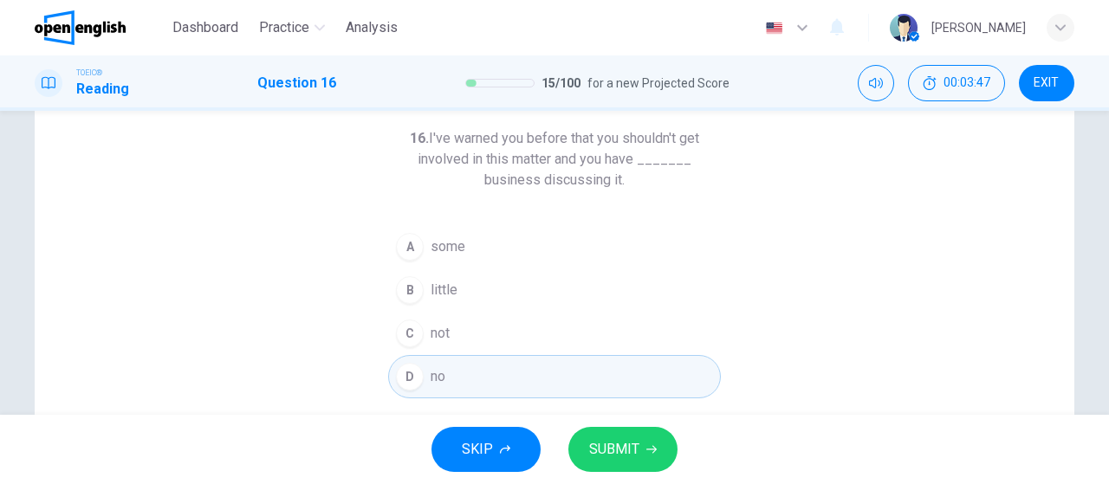
click at [422, 239] on button "A some" at bounding box center [554, 246] width 333 height 43
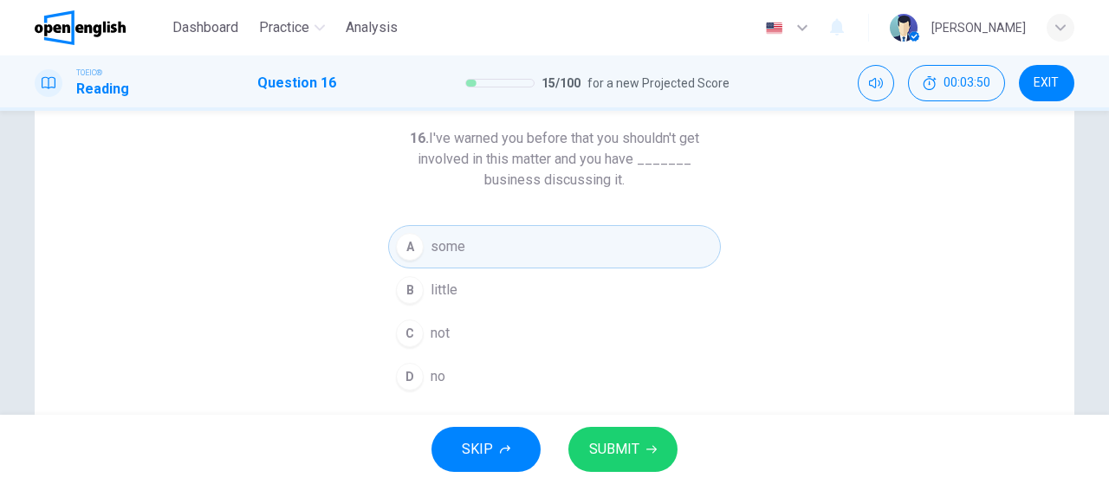
click at [439, 297] on span "little" at bounding box center [444, 290] width 27 height 21
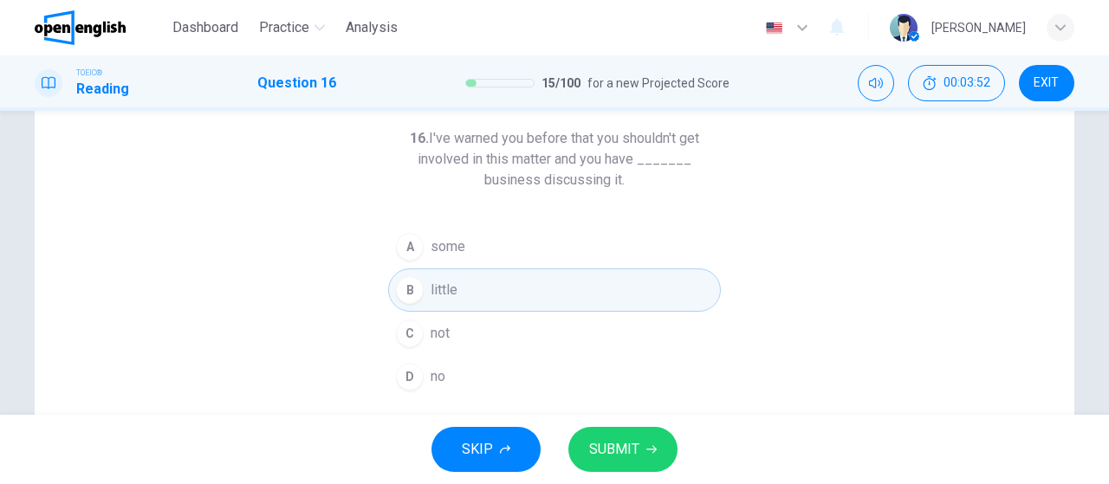
click at [439, 321] on button "C not" at bounding box center [554, 333] width 333 height 43
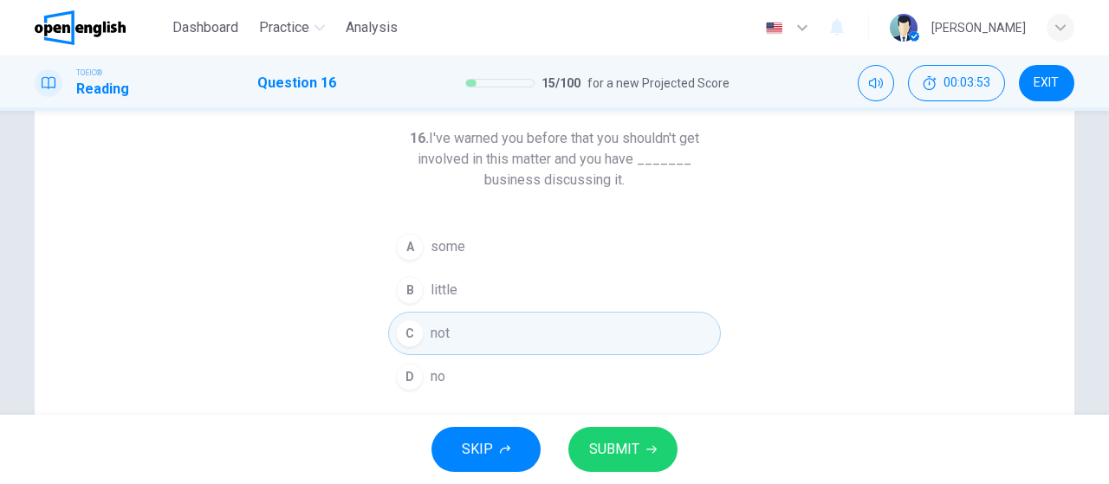
click at [449, 386] on button "D no" at bounding box center [554, 376] width 333 height 43
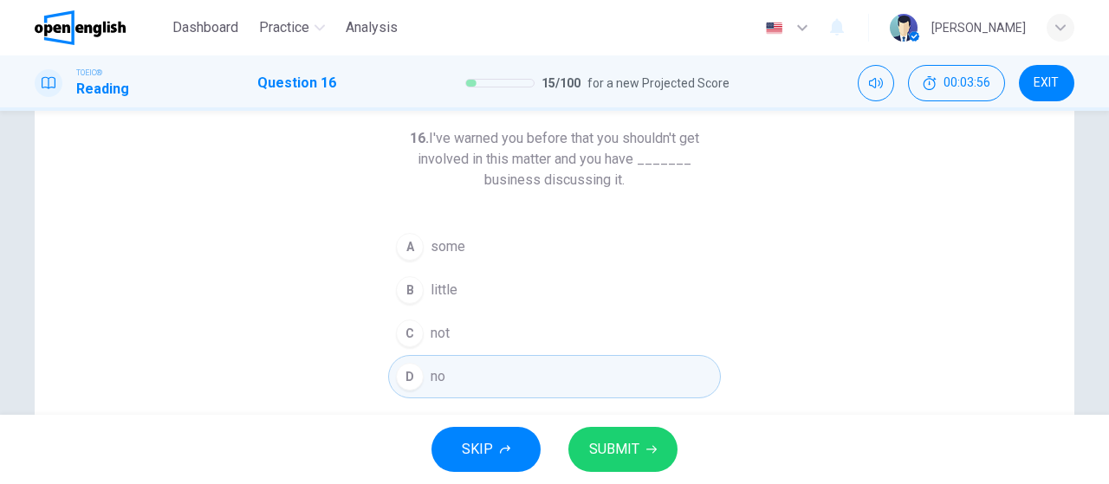
click at [621, 442] on span "SUBMIT" at bounding box center [614, 450] width 50 height 24
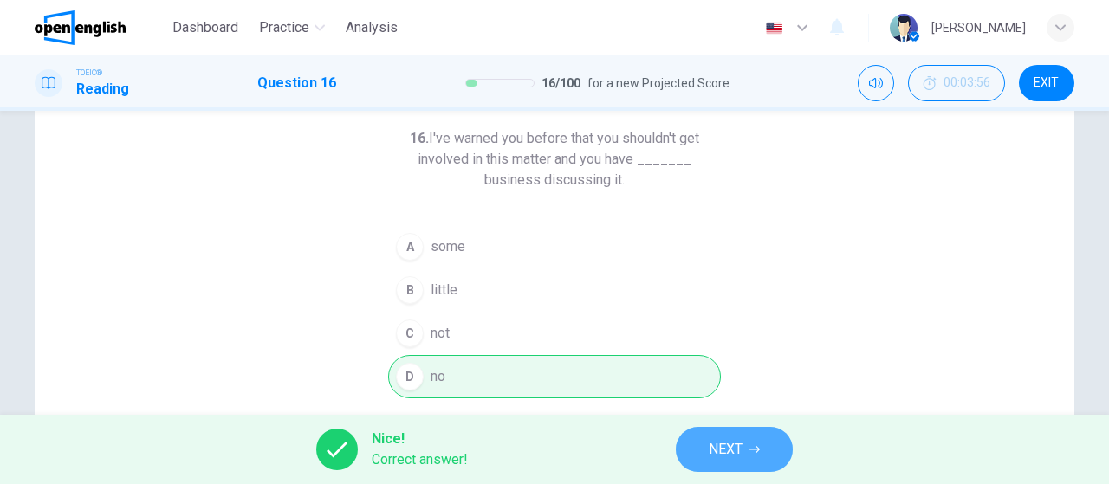
click at [698, 436] on button "NEXT" at bounding box center [734, 449] width 117 height 45
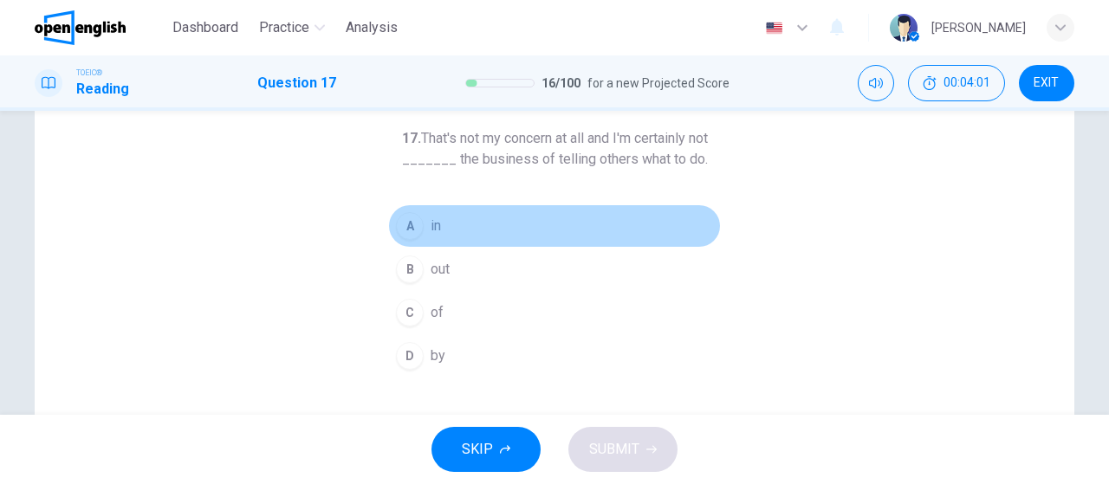
click at [402, 232] on div "A" at bounding box center [410, 226] width 28 height 28
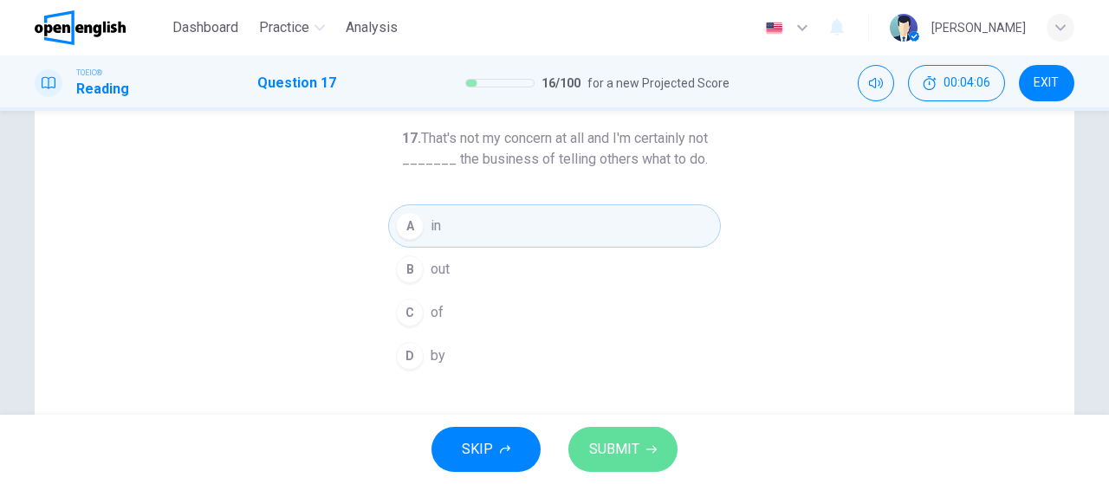
click at [652, 453] on icon "button" at bounding box center [651, 450] width 10 height 8
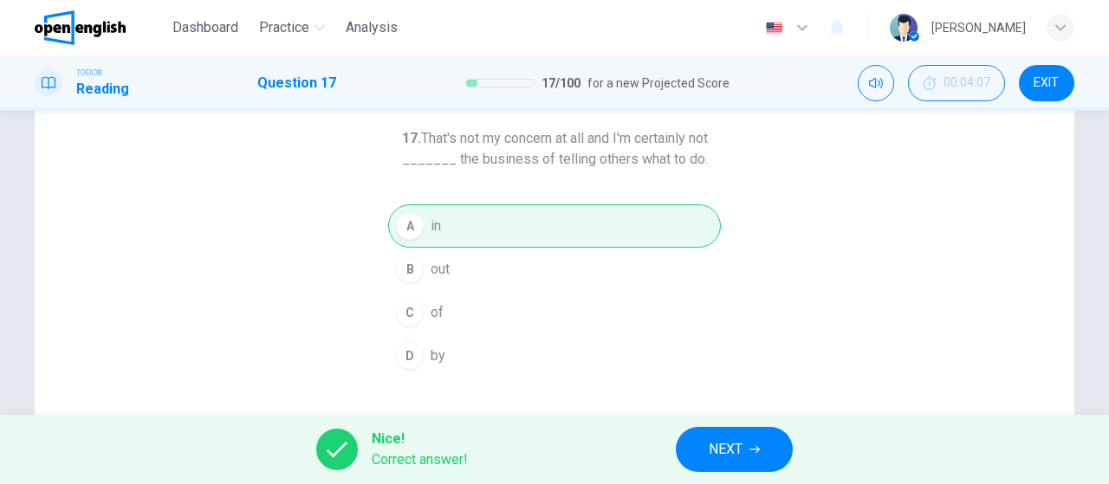
click at [710, 444] on span "NEXT" at bounding box center [726, 450] width 34 height 24
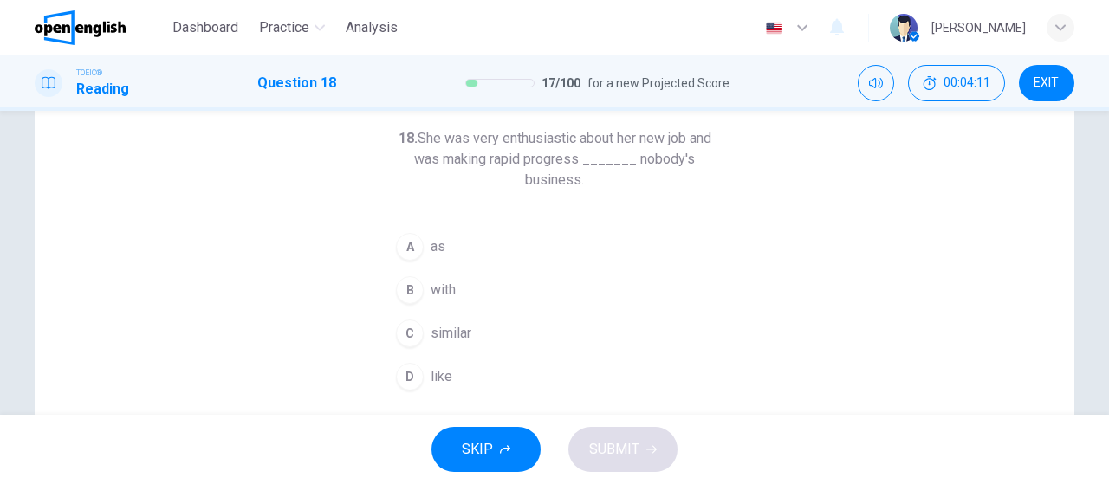
click at [405, 291] on div "B" at bounding box center [410, 290] width 28 height 28
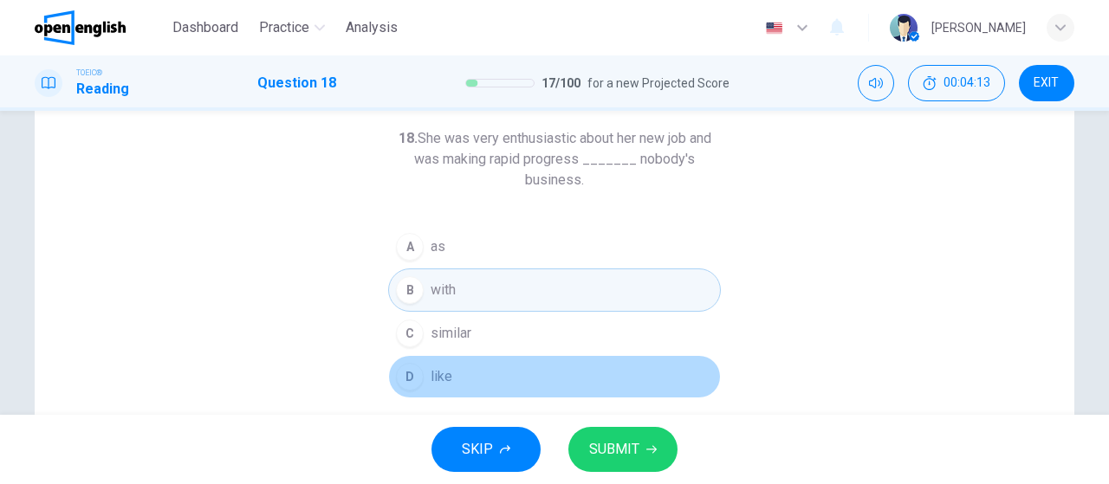
click at [402, 380] on div "D" at bounding box center [410, 377] width 28 height 28
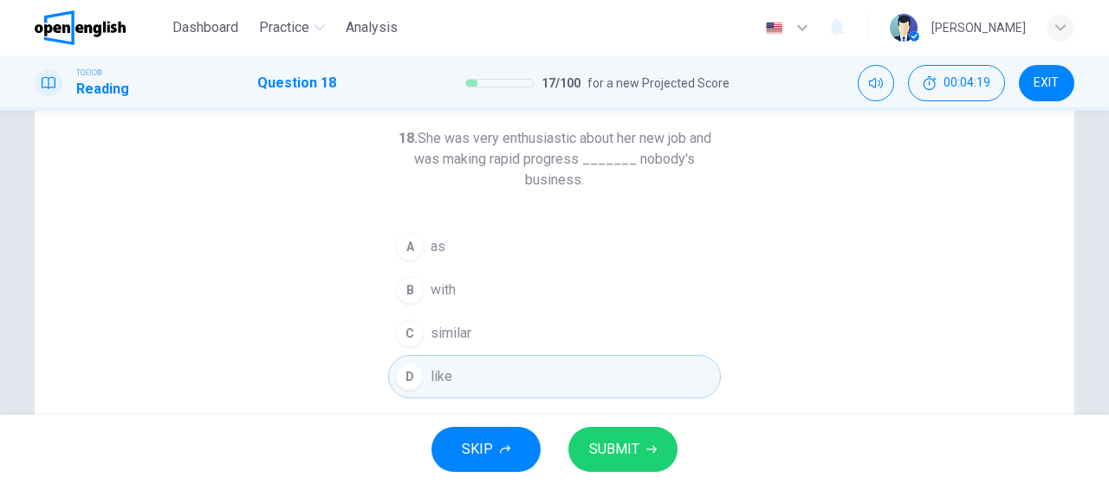
click at [404, 260] on div "A" at bounding box center [410, 247] width 28 height 28
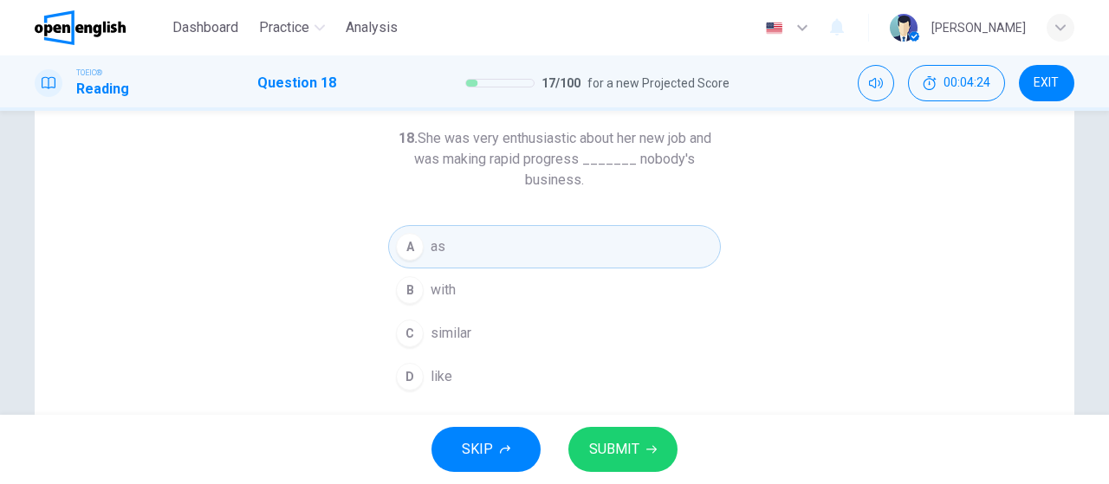
click at [621, 446] on span "SUBMIT" at bounding box center [614, 450] width 50 height 24
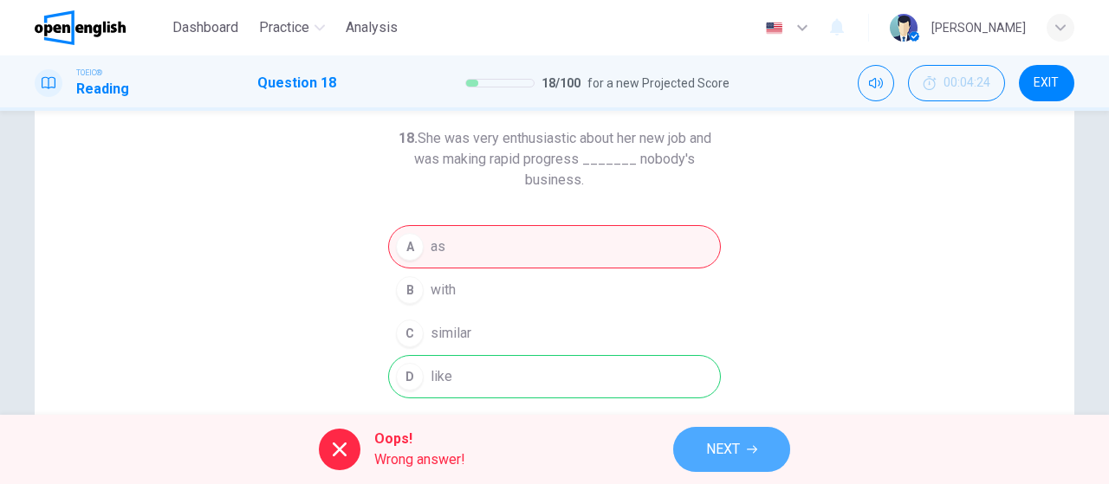
click at [746, 447] on button "NEXT" at bounding box center [731, 449] width 117 height 45
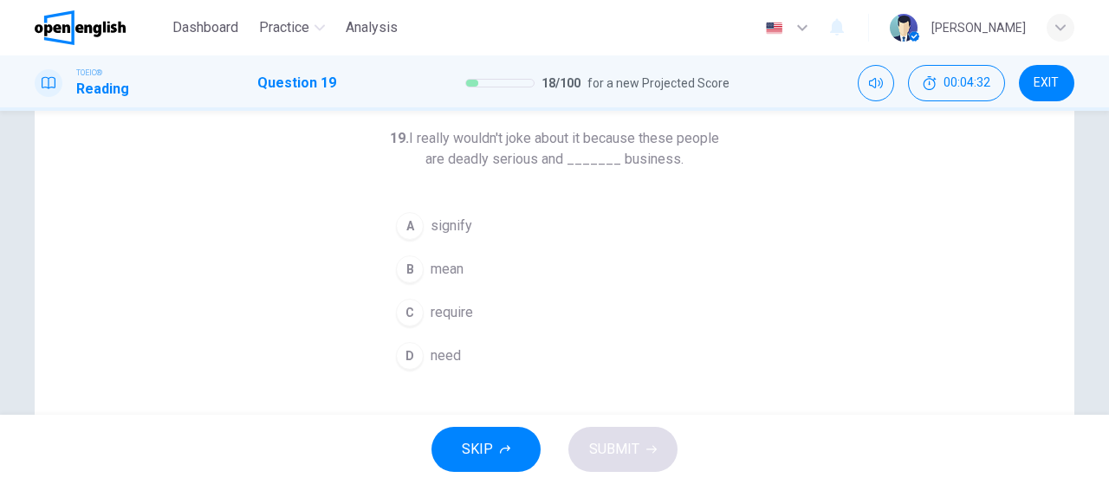
click at [418, 260] on button "B mean" at bounding box center [554, 269] width 333 height 43
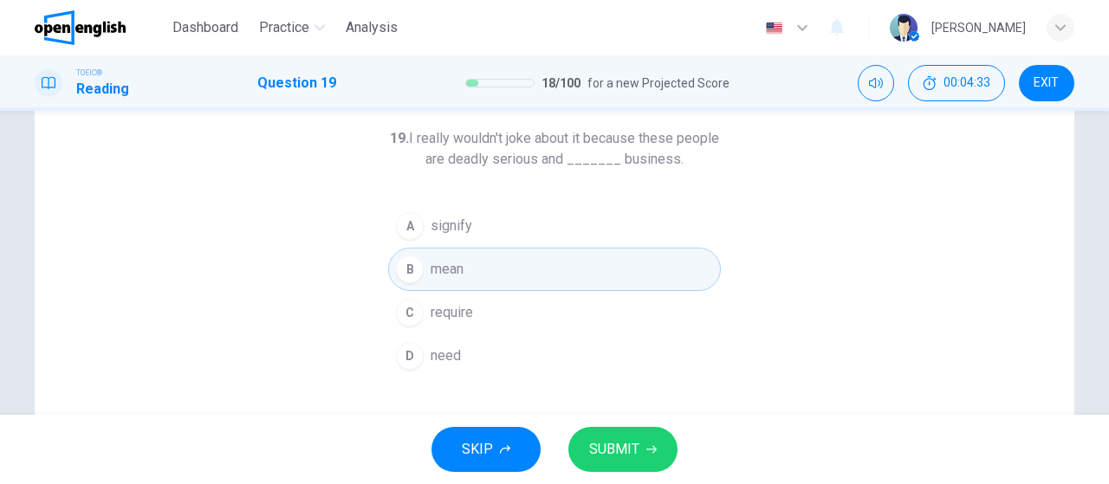
click at [617, 448] on span "SUBMIT" at bounding box center [614, 450] width 50 height 24
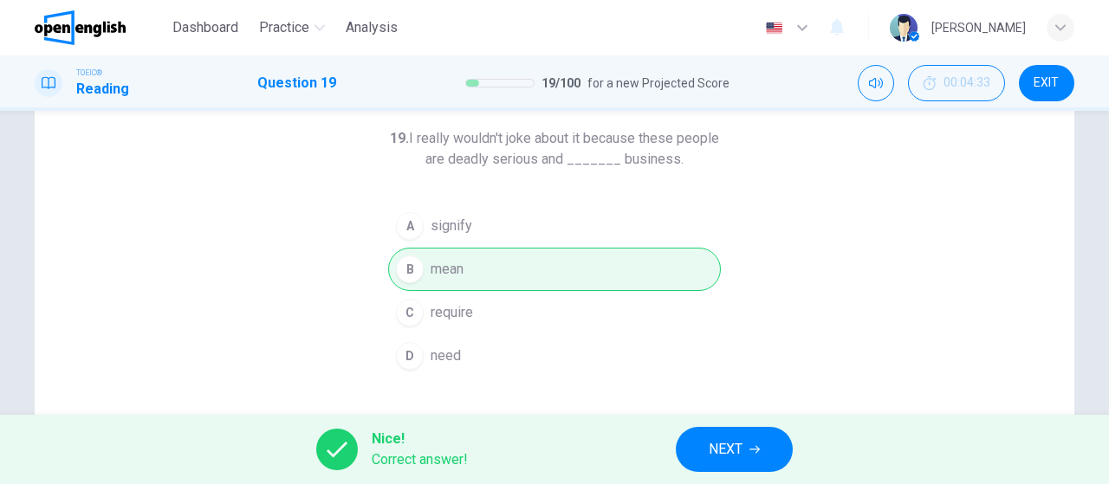
click at [740, 458] on span "NEXT" at bounding box center [726, 450] width 34 height 24
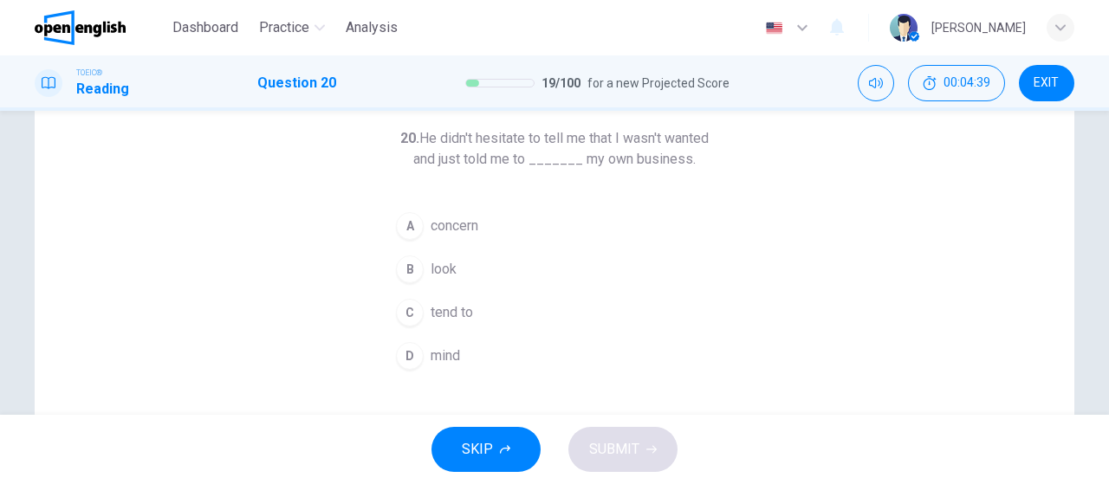
click at [435, 264] on span "look" at bounding box center [444, 269] width 26 height 21
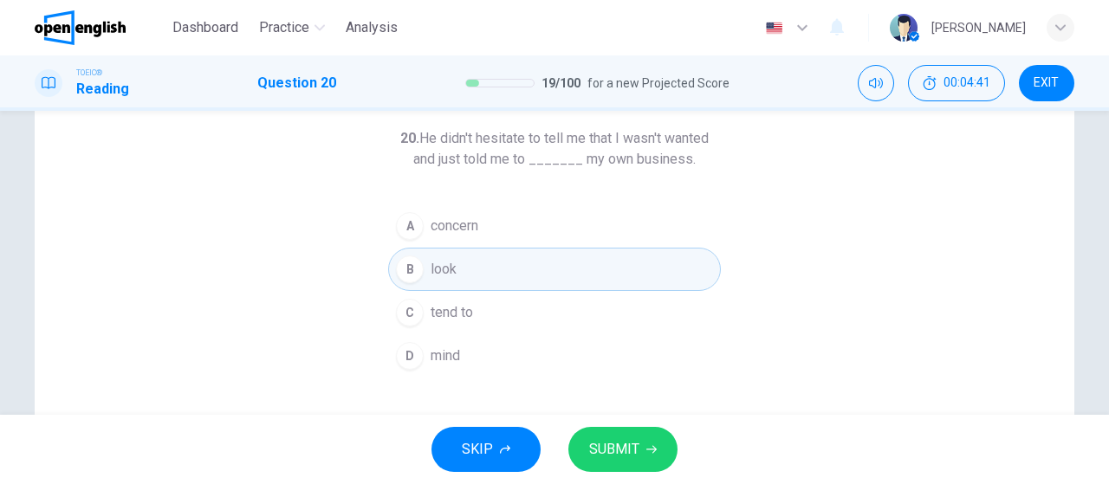
click at [470, 343] on button "D mind" at bounding box center [554, 355] width 333 height 43
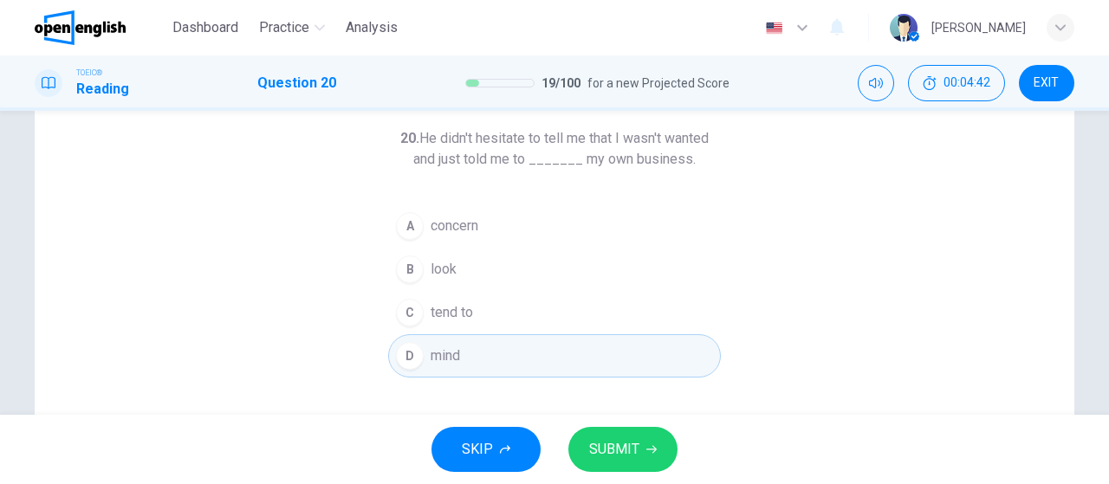
click at [634, 443] on span "SUBMIT" at bounding box center [614, 450] width 50 height 24
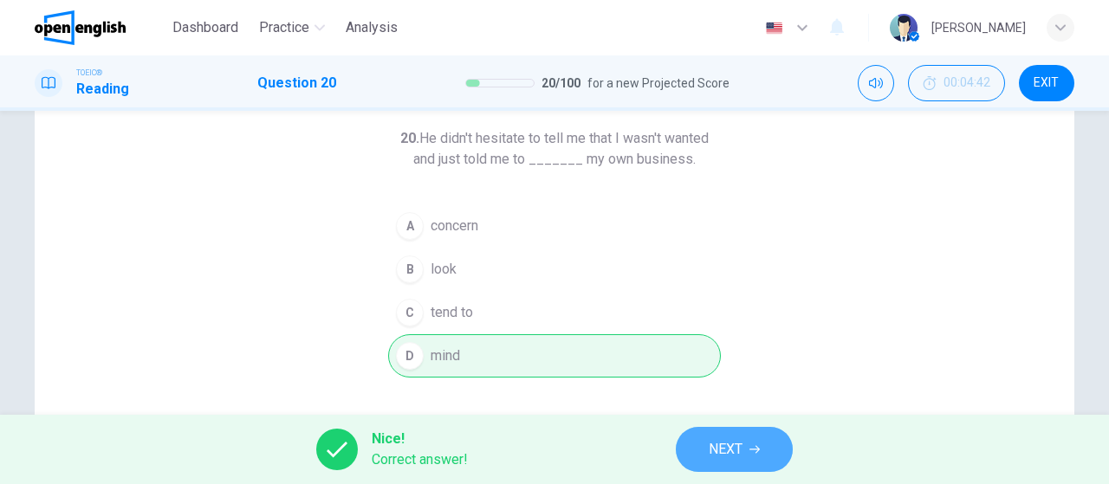
click at [695, 446] on button "NEXT" at bounding box center [734, 449] width 117 height 45
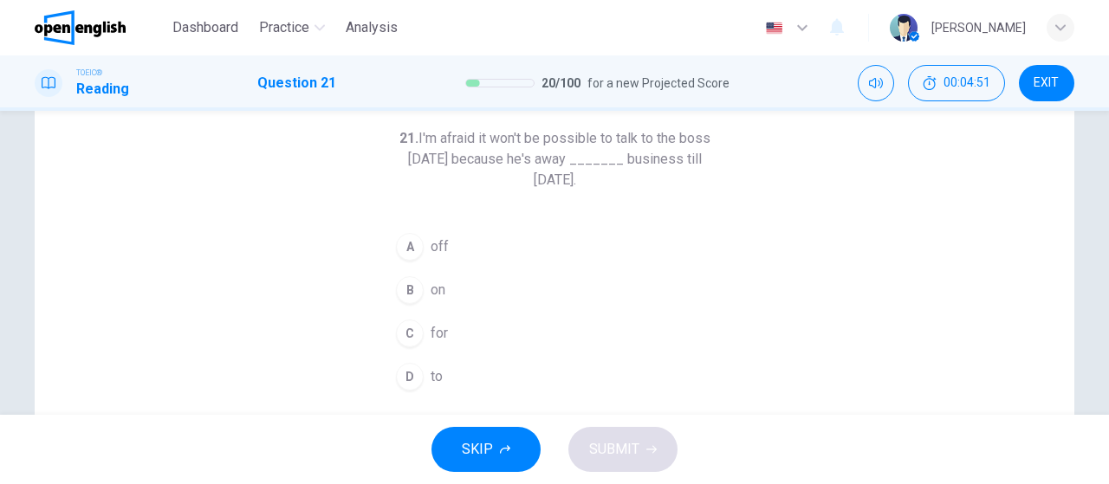
click at [431, 326] on span "for" at bounding box center [439, 333] width 17 height 21
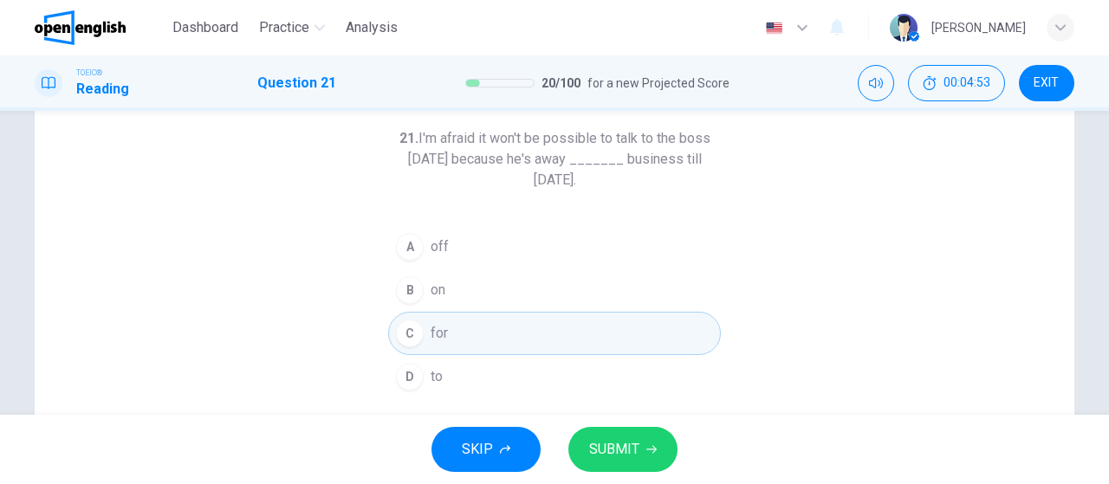
click at [418, 247] on div "A" at bounding box center [410, 247] width 28 height 28
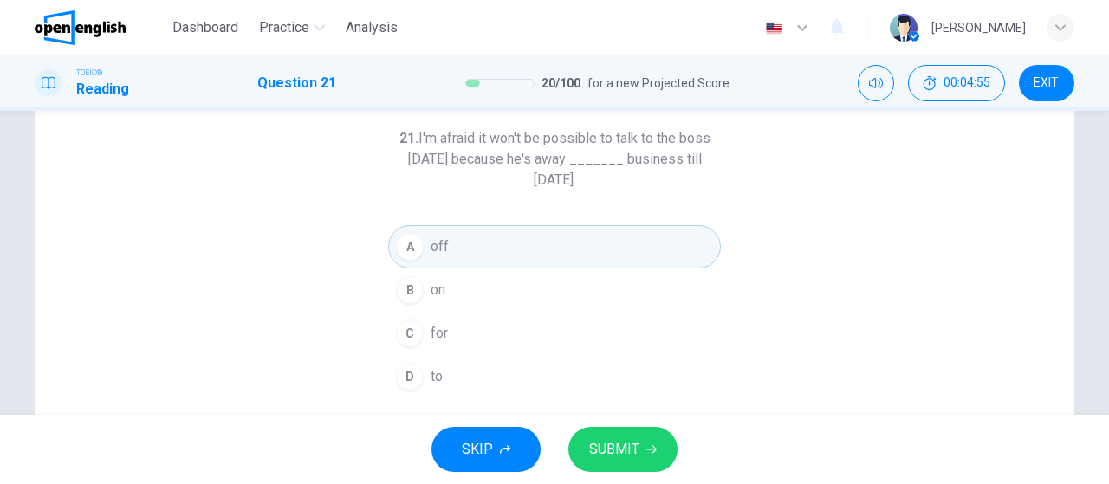
click at [598, 436] on button "SUBMIT" at bounding box center [622, 449] width 109 height 45
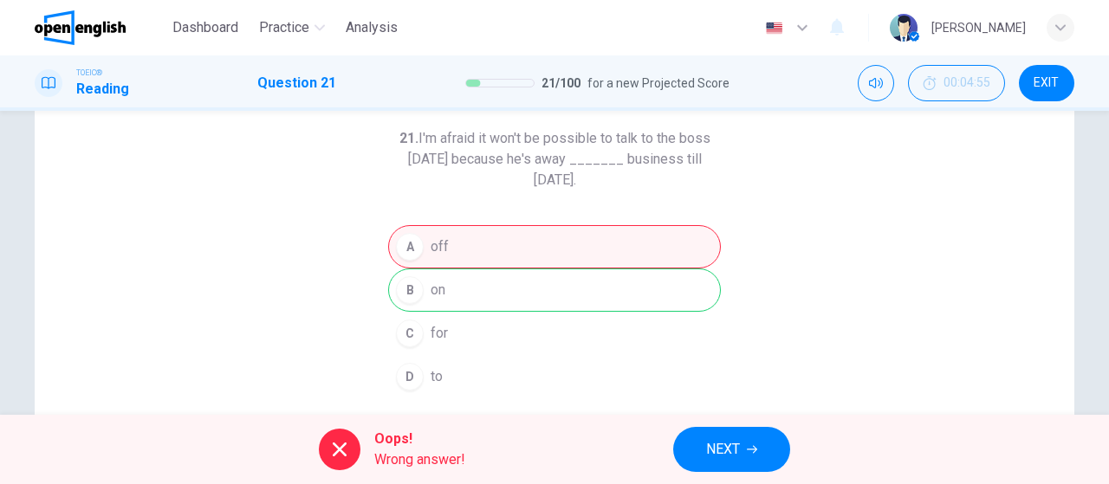
click at [740, 446] on span "NEXT" at bounding box center [723, 450] width 34 height 24
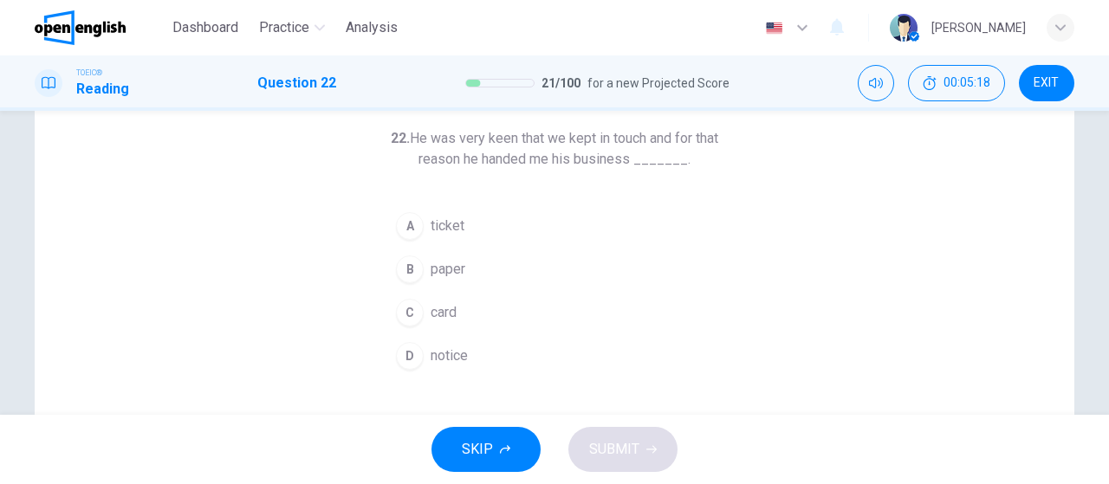
click at [484, 213] on button "A ticket" at bounding box center [554, 225] width 333 height 43
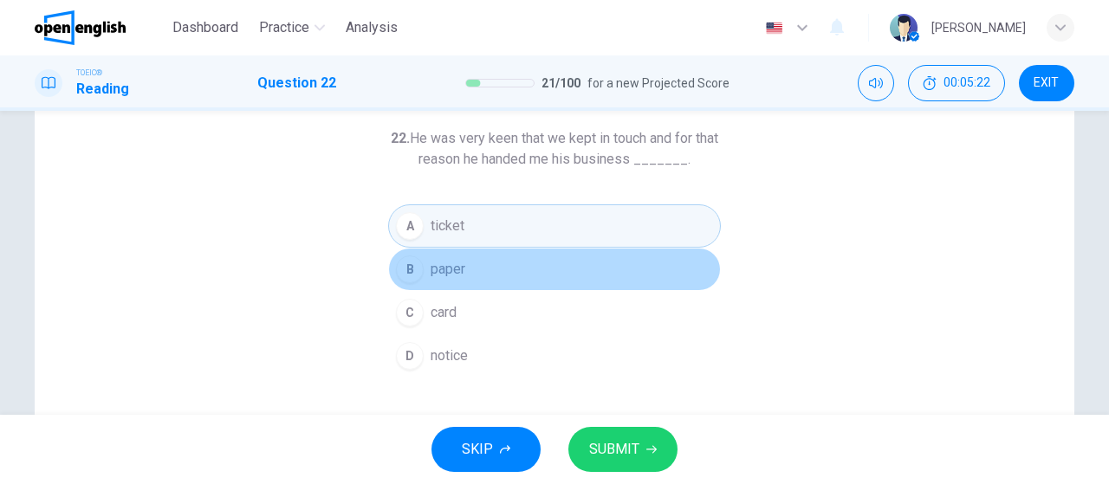
click at [495, 263] on button "B paper" at bounding box center [554, 269] width 333 height 43
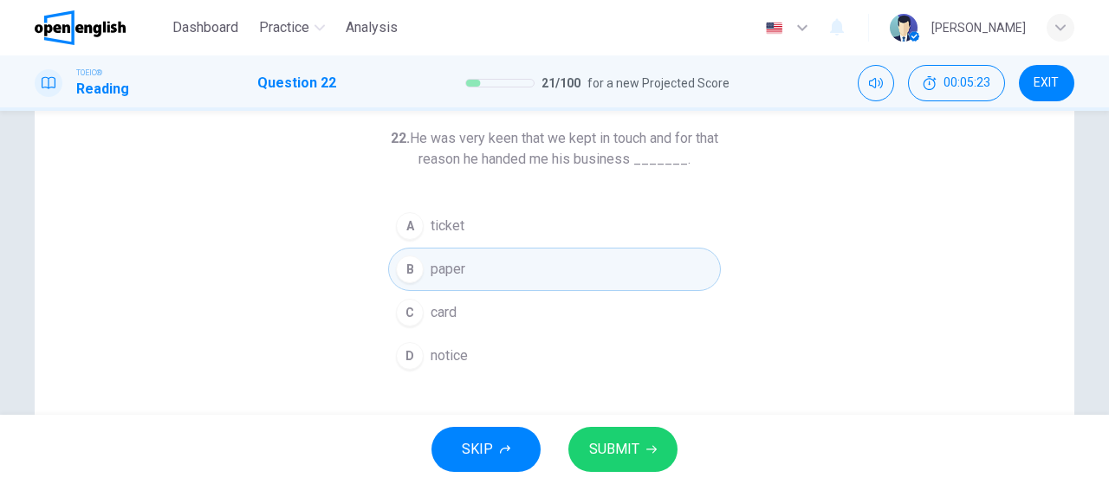
click at [477, 313] on button "C card" at bounding box center [554, 312] width 333 height 43
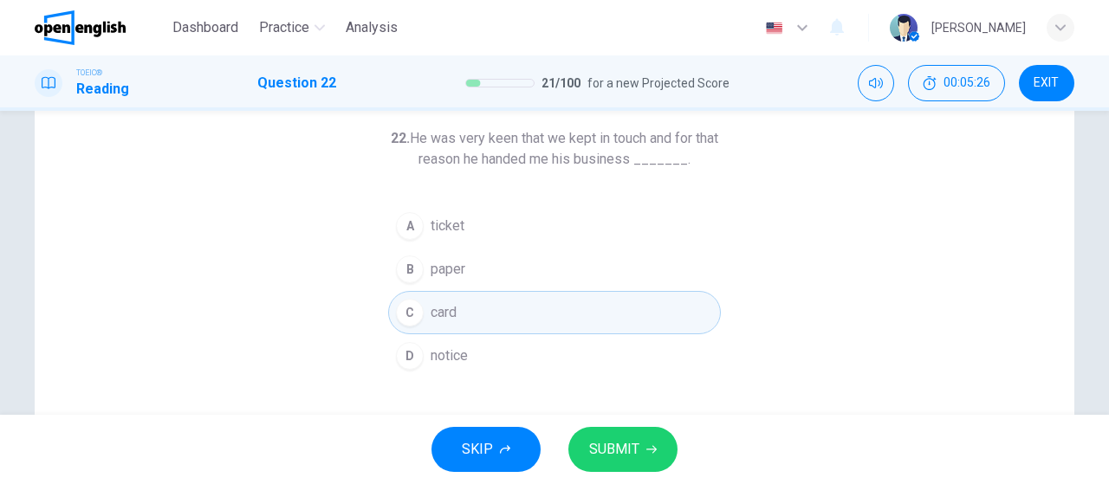
click at [612, 439] on span "SUBMIT" at bounding box center [614, 450] width 50 height 24
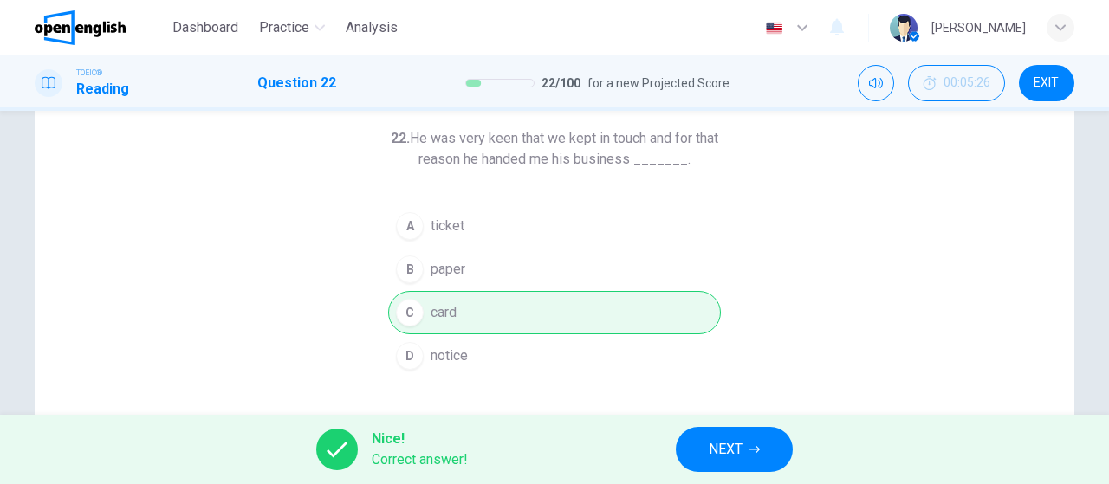
click at [692, 438] on button "NEXT" at bounding box center [734, 449] width 117 height 45
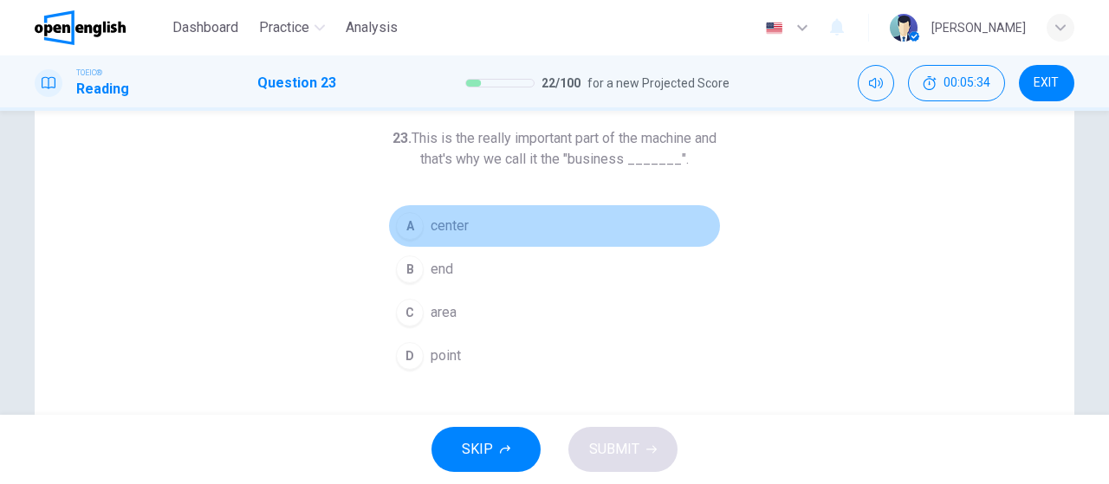
click at [520, 228] on button "A center" at bounding box center [554, 225] width 333 height 43
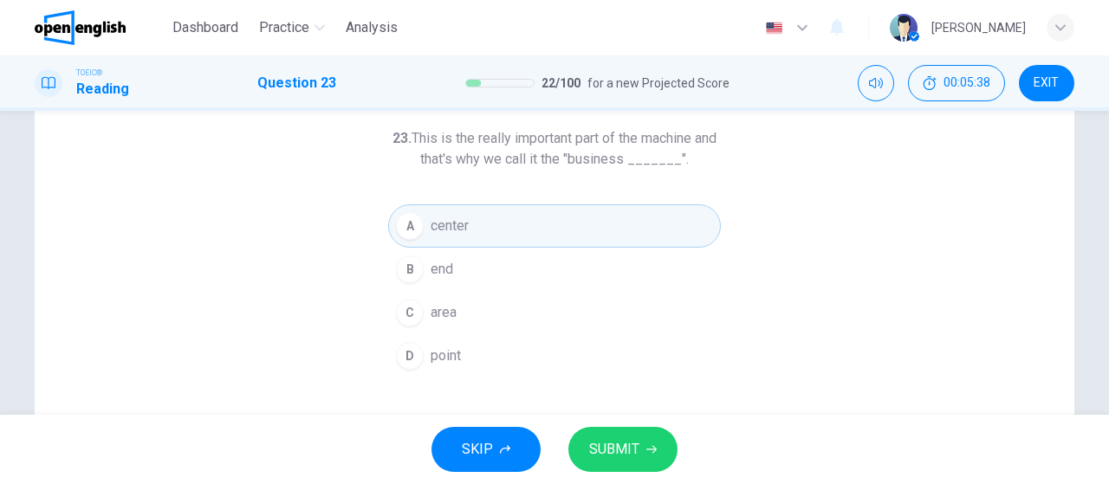
click at [614, 439] on span "SUBMIT" at bounding box center [614, 450] width 50 height 24
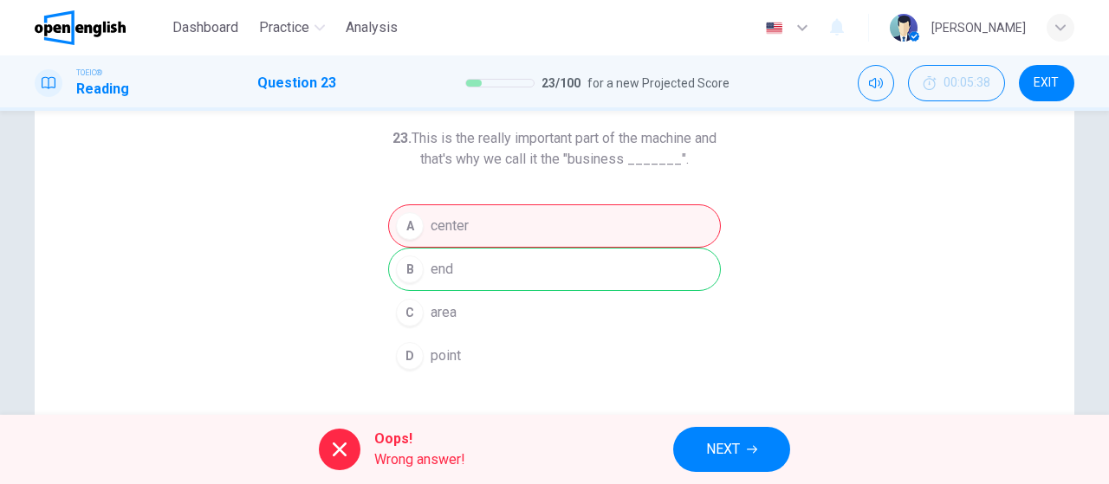
click at [739, 449] on span "NEXT" at bounding box center [723, 450] width 34 height 24
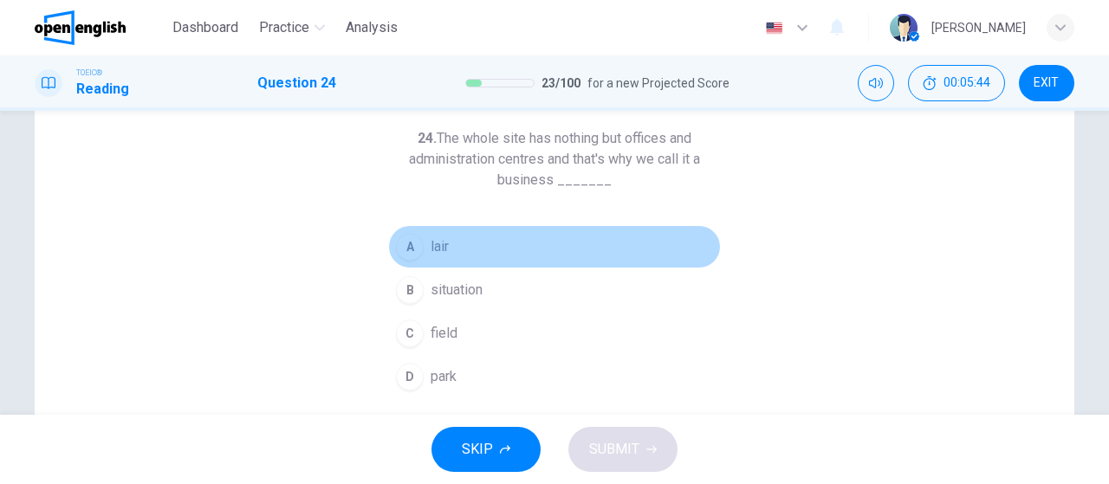
click at [453, 255] on button "A lair" at bounding box center [554, 246] width 333 height 43
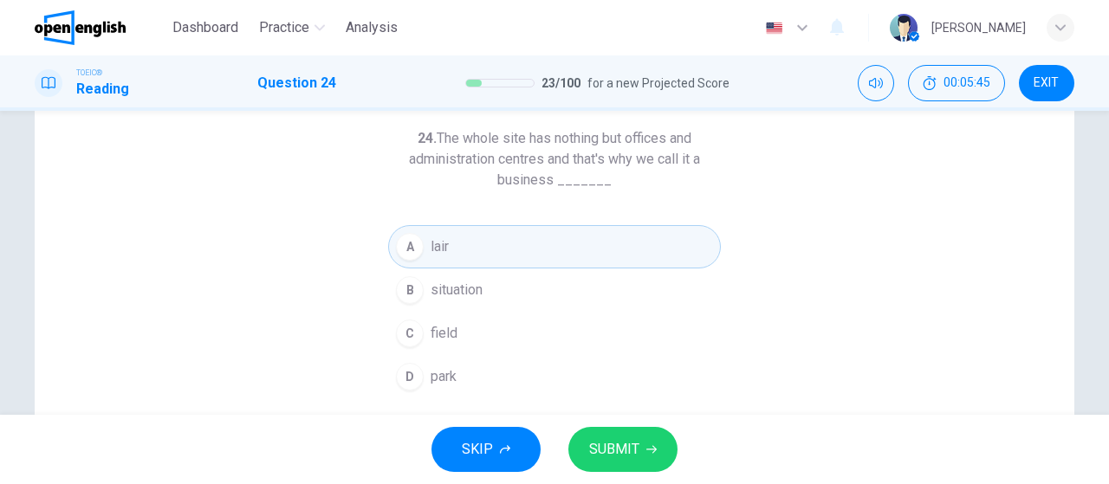
click at [481, 285] on button "B situation" at bounding box center [554, 290] width 333 height 43
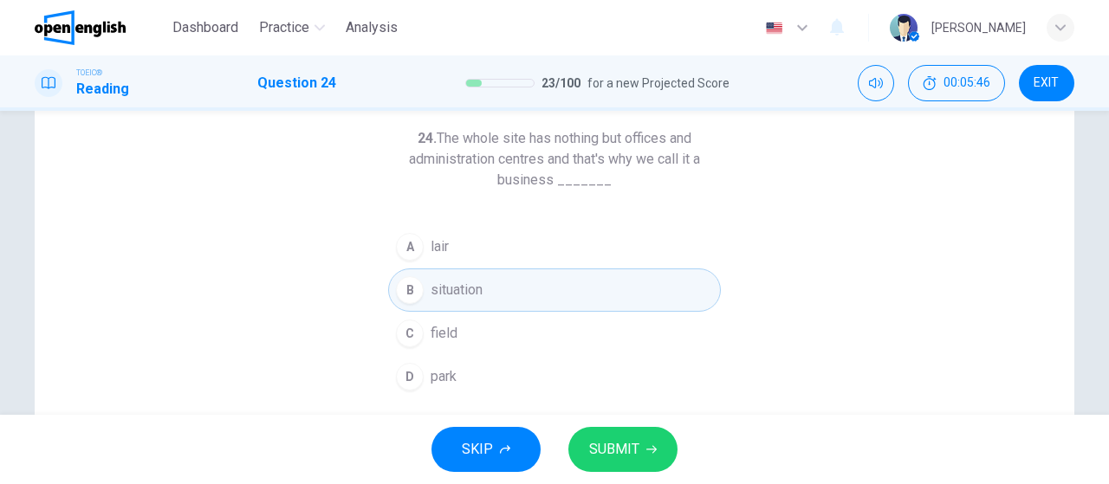
click at [501, 329] on button "C field" at bounding box center [554, 333] width 333 height 43
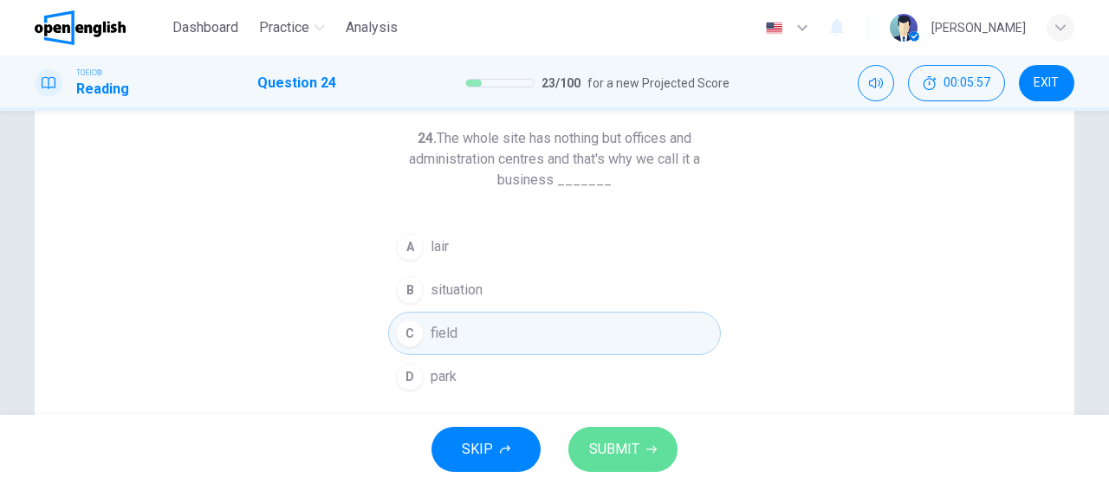
click at [613, 451] on span "SUBMIT" at bounding box center [614, 450] width 50 height 24
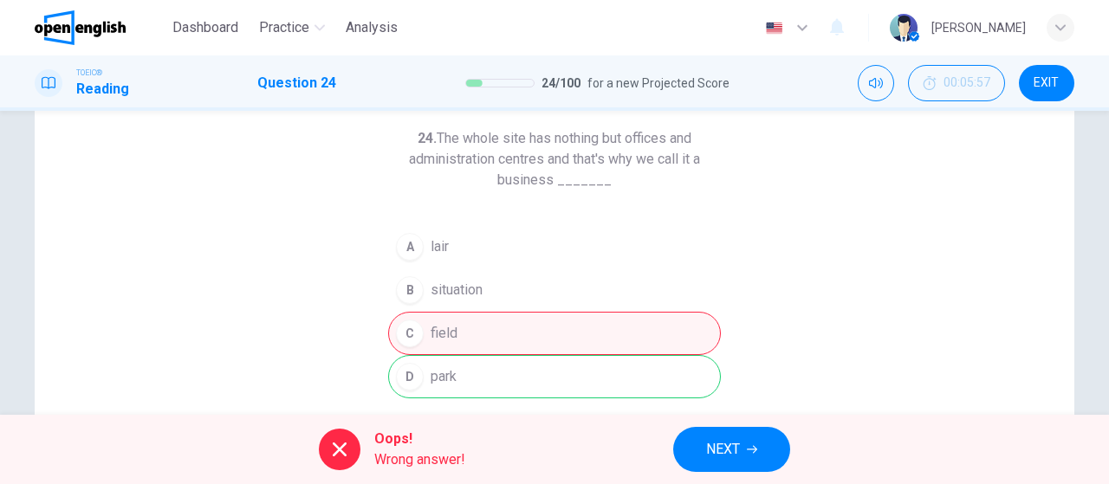
drag, startPoint x: 418, startPoint y: 233, endPoint x: 472, endPoint y: 341, distance: 121.3
click at [472, 341] on div "A lair B situation [GEOGRAPHIC_DATA]" at bounding box center [554, 311] width 333 height 173
click at [722, 444] on span "NEXT" at bounding box center [723, 450] width 34 height 24
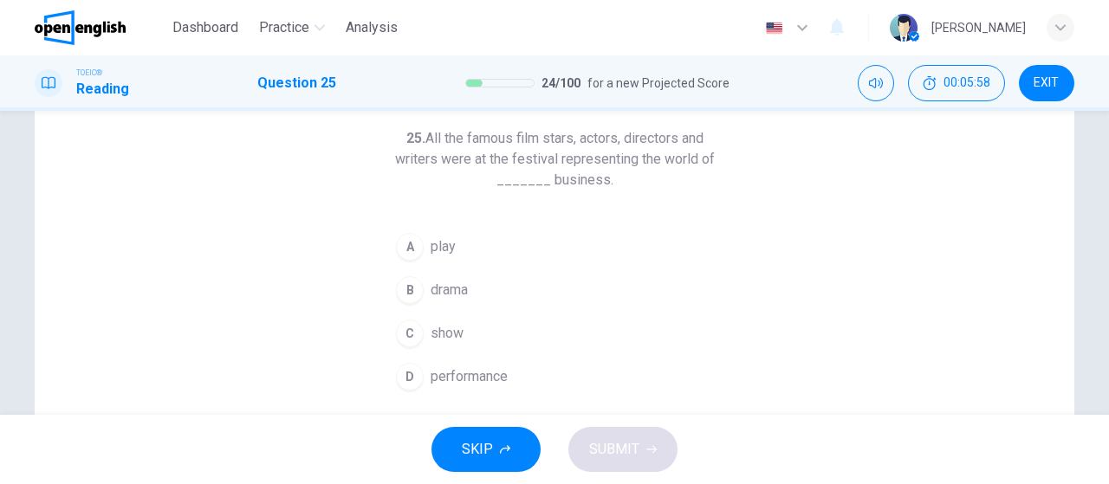
drag, startPoint x: 549, startPoint y: 120, endPoint x: 565, endPoint y: 126, distance: 16.7
click at [565, 126] on div "25. All the famous film stars, actors, directors and writers were at the festiv…" at bounding box center [555, 360] width 1040 height 602
click at [578, 132] on h6 "25. All the famous film stars, actors, directors and writers were at the festiv…" at bounding box center [554, 159] width 333 height 62
drag, startPoint x: 591, startPoint y: 134, endPoint x: 646, endPoint y: 160, distance: 60.5
click at [646, 160] on h6 "25. All the famous film stars, actors, directors and writers were at the festiv…" at bounding box center [554, 159] width 333 height 62
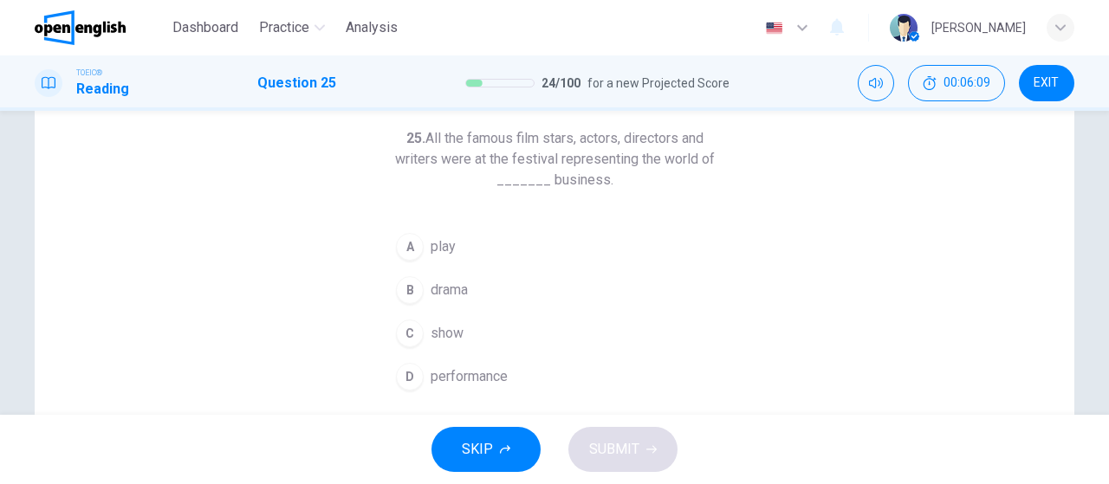
click at [435, 253] on span "play" at bounding box center [443, 247] width 25 height 21
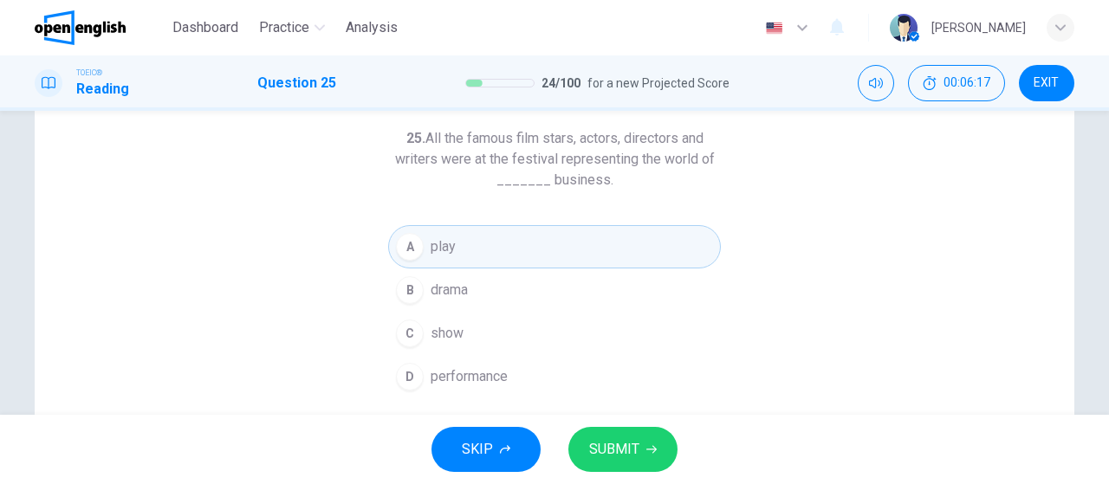
click at [452, 281] on span "drama" at bounding box center [449, 290] width 37 height 21
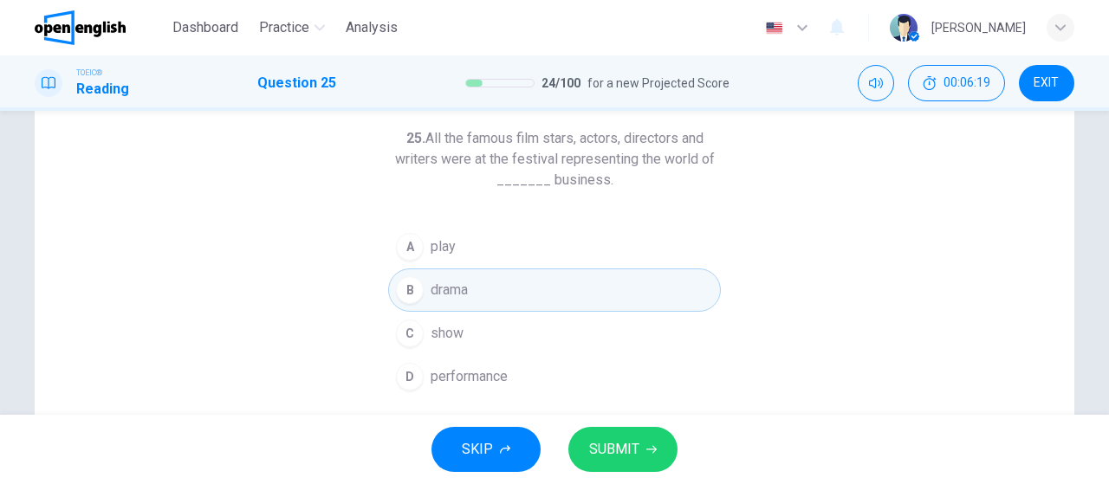
click at [498, 374] on span "performance" at bounding box center [469, 377] width 77 height 21
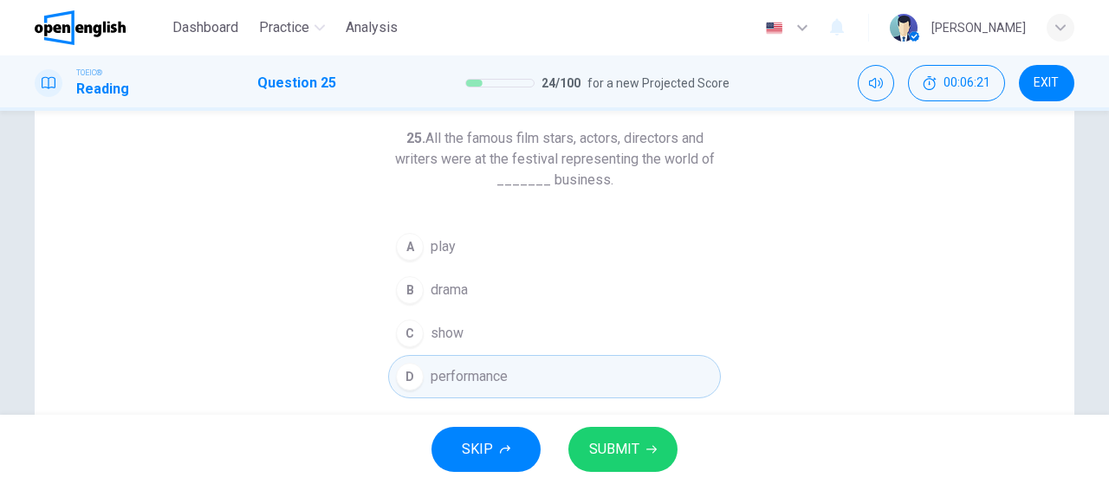
click at [633, 445] on span "SUBMIT" at bounding box center [614, 450] width 50 height 24
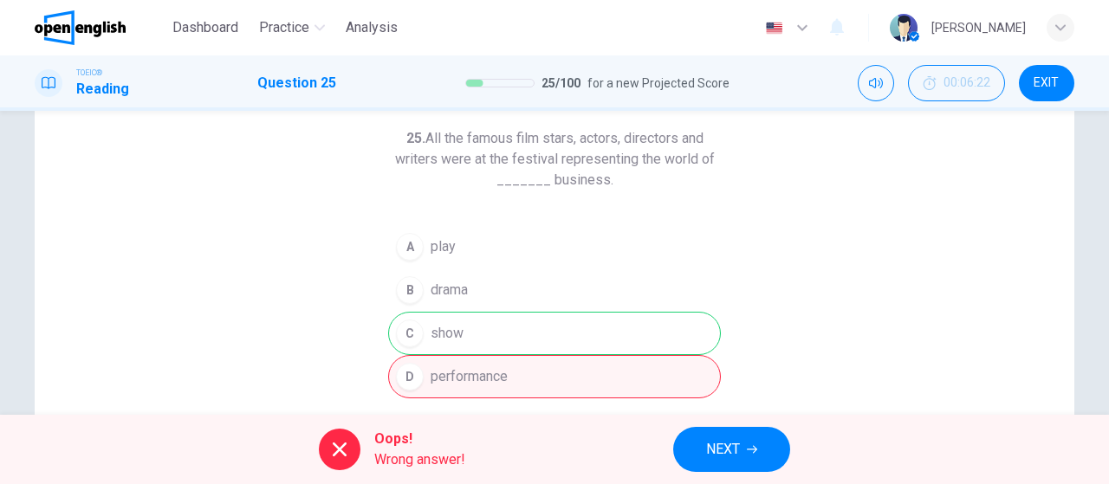
drag, startPoint x: 562, startPoint y: 172, endPoint x: 582, endPoint y: 175, distance: 20.1
click at [582, 175] on h6 "25. All the famous film stars, actors, directors and writers were at the festiv…" at bounding box center [554, 159] width 333 height 62
click at [712, 438] on span "NEXT" at bounding box center [723, 450] width 34 height 24
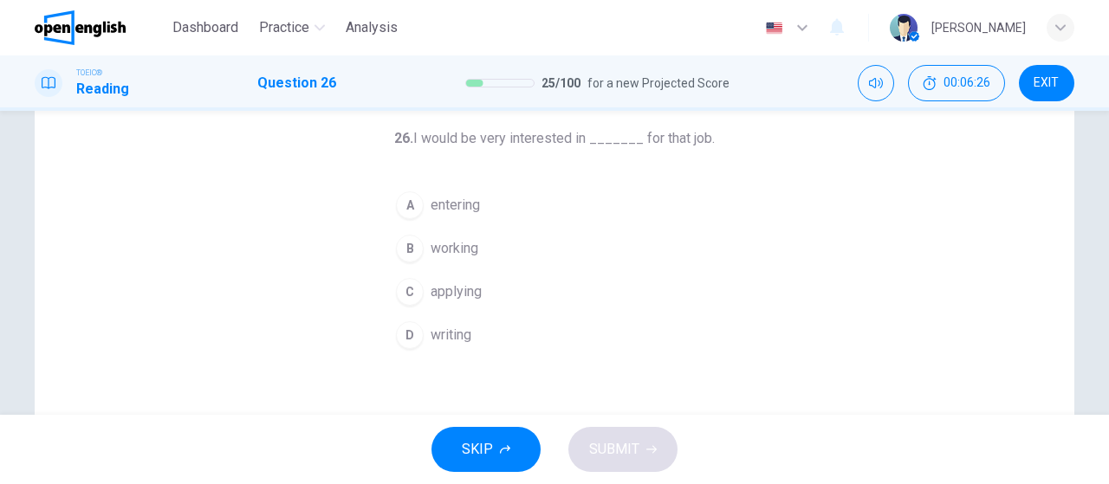
click at [498, 198] on button "A entering" at bounding box center [554, 205] width 333 height 43
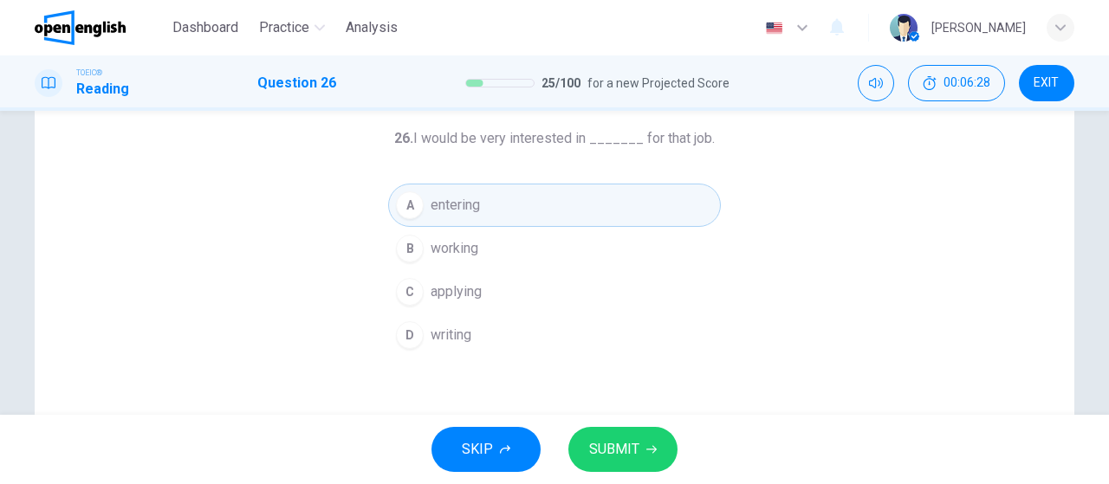
click at [491, 280] on button "C applying" at bounding box center [554, 291] width 333 height 43
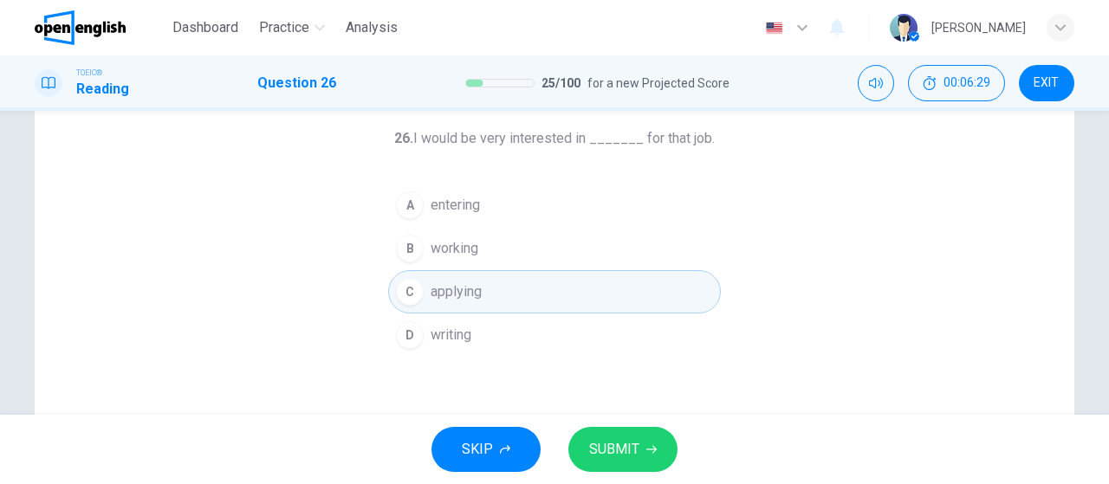
click at [632, 447] on span "SUBMIT" at bounding box center [614, 450] width 50 height 24
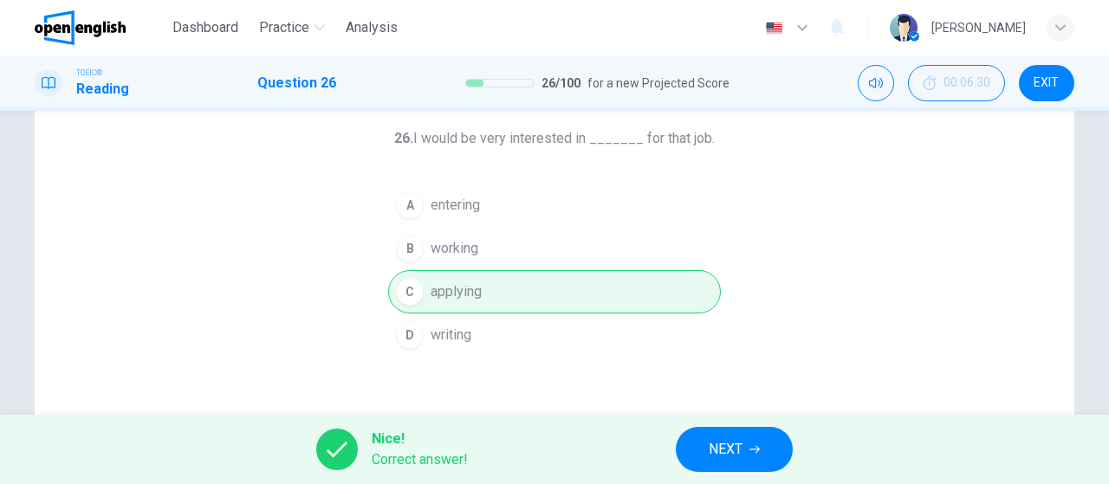
click at [687, 452] on button "NEXT" at bounding box center [734, 449] width 117 height 45
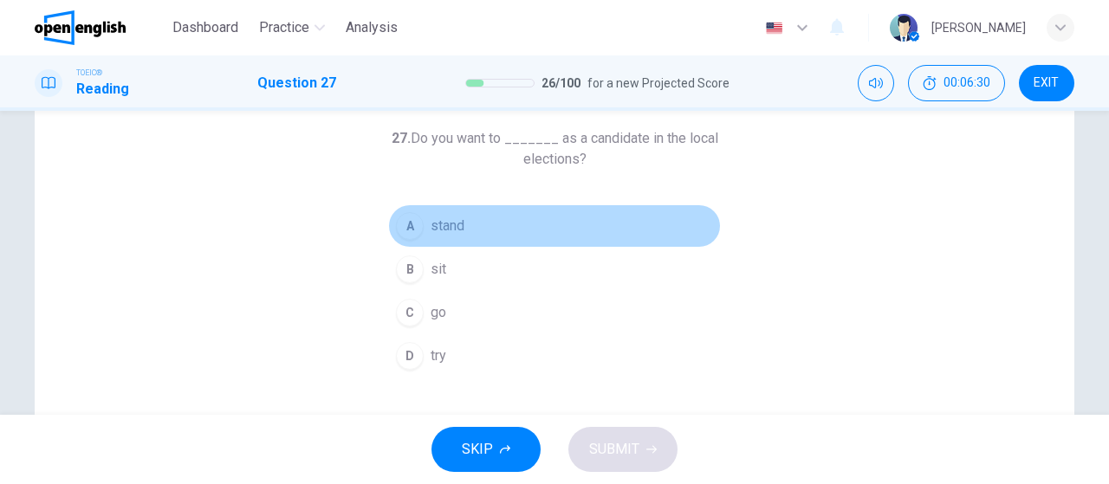
click at [458, 220] on span "stand" at bounding box center [448, 226] width 34 height 21
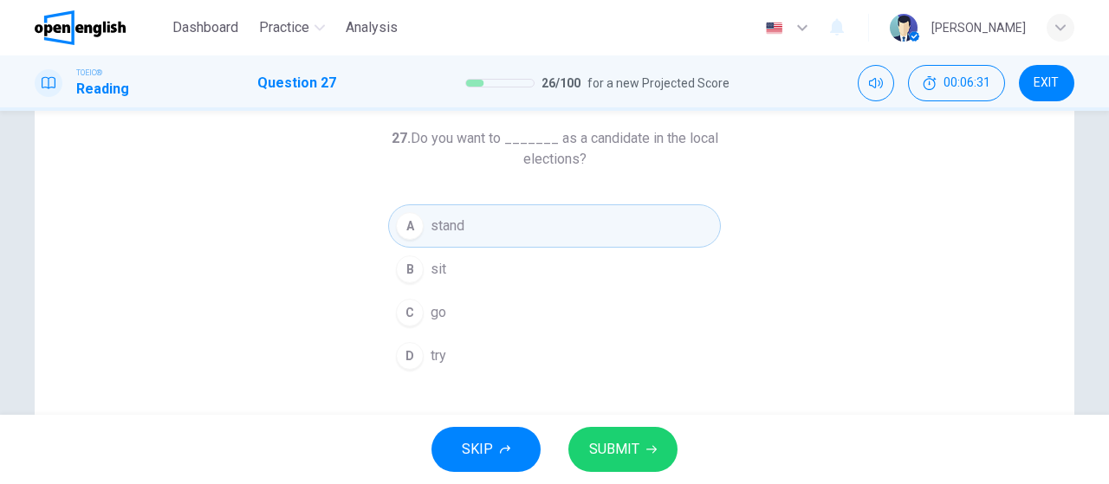
click at [467, 351] on button "D try" at bounding box center [554, 355] width 333 height 43
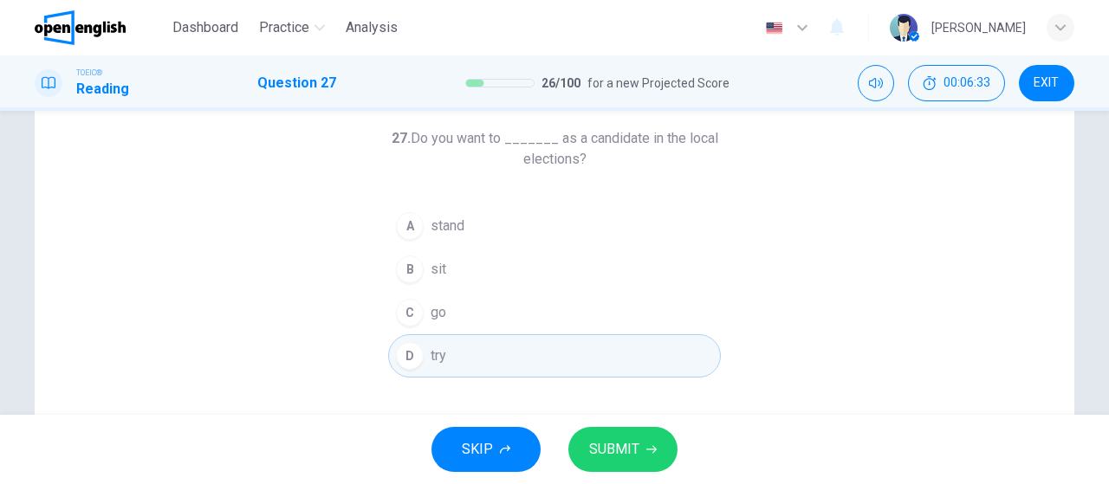
click at [465, 226] on button "A stand" at bounding box center [554, 225] width 333 height 43
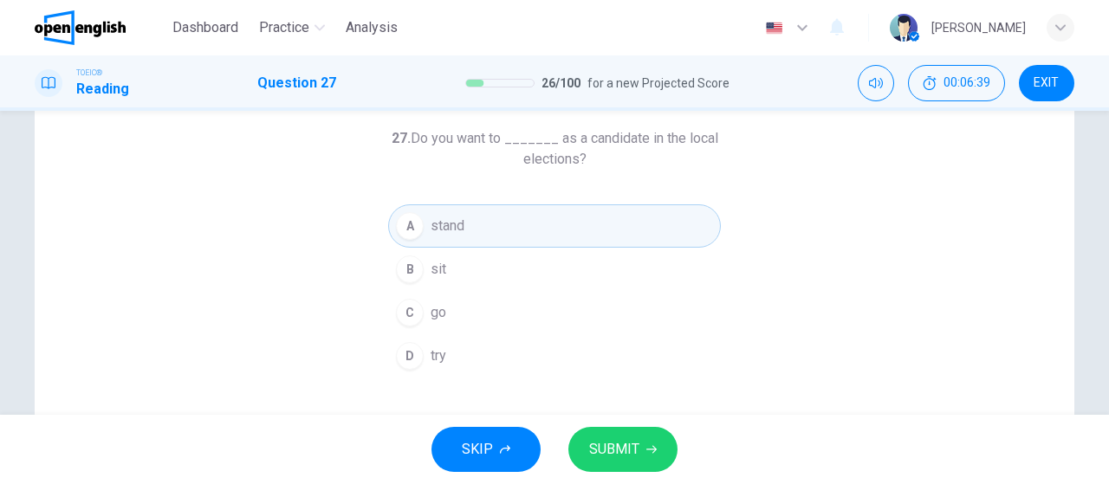
click at [550, 310] on button "C go" at bounding box center [554, 312] width 333 height 43
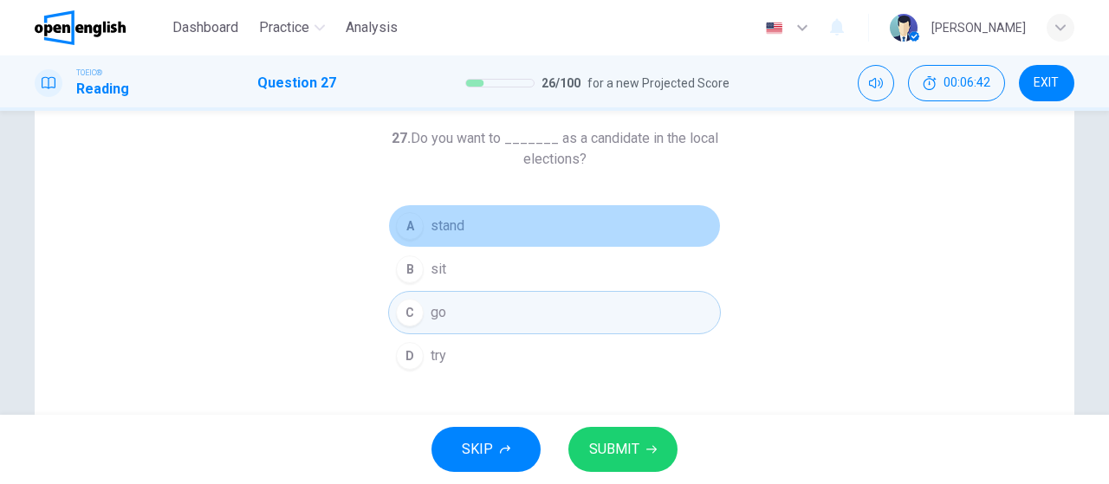
click at [524, 229] on button "A stand" at bounding box center [554, 225] width 333 height 43
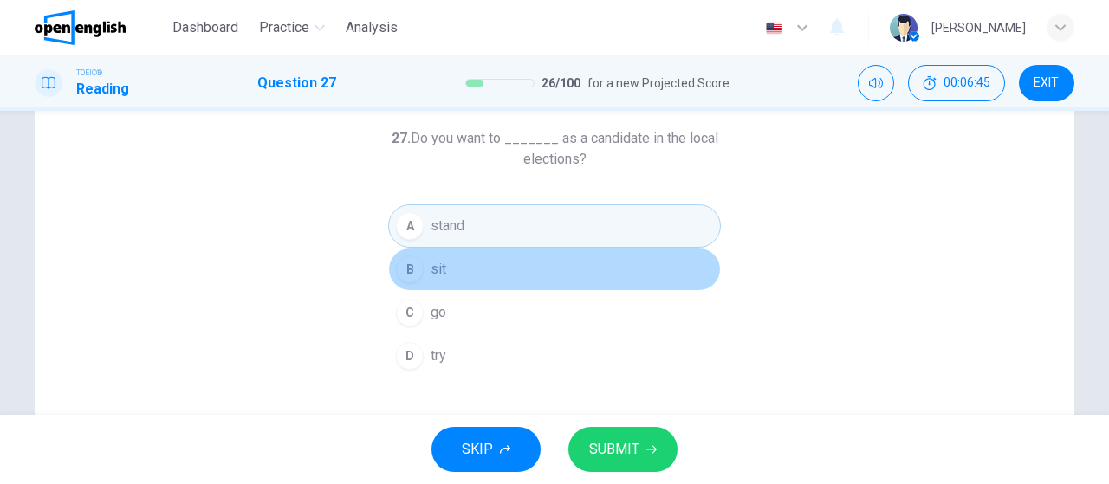
click at [514, 268] on button "B sit" at bounding box center [554, 269] width 333 height 43
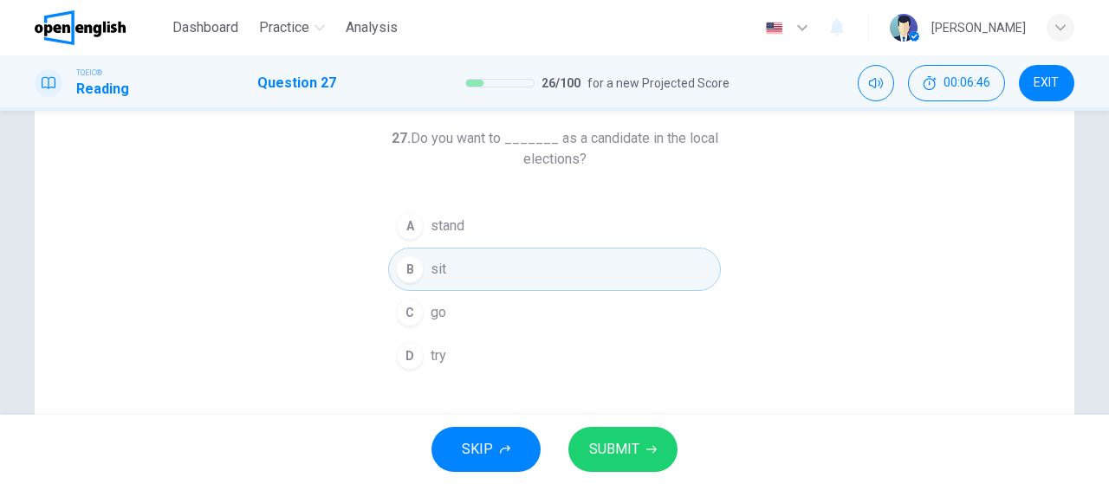
click at [509, 314] on button "C go" at bounding box center [554, 312] width 333 height 43
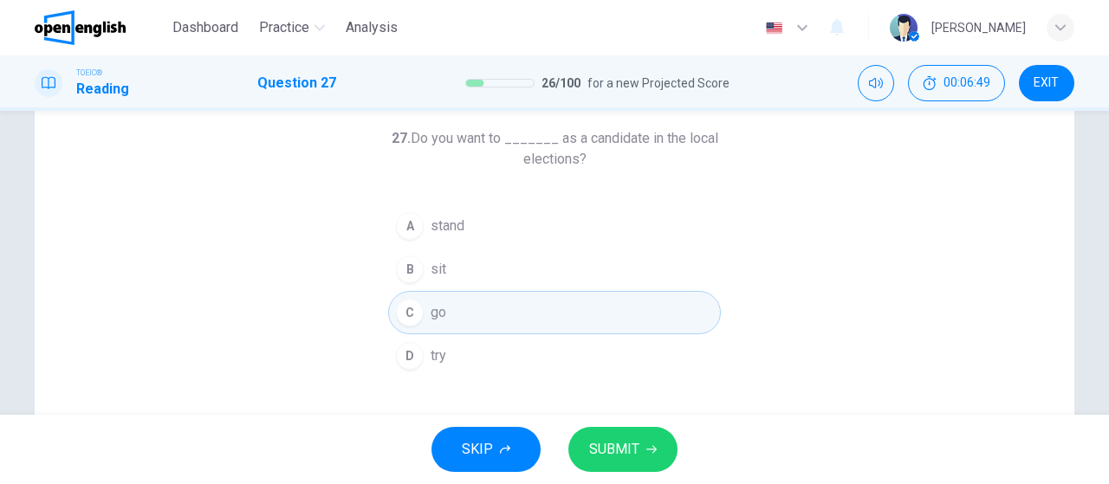
click at [497, 225] on button "A stand" at bounding box center [554, 225] width 333 height 43
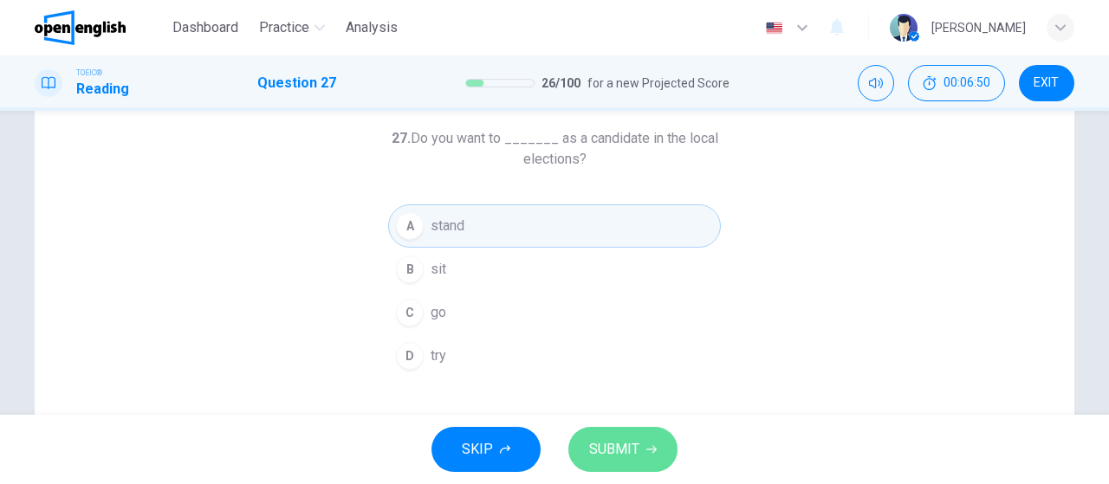
click at [616, 464] on button "SUBMIT" at bounding box center [622, 449] width 109 height 45
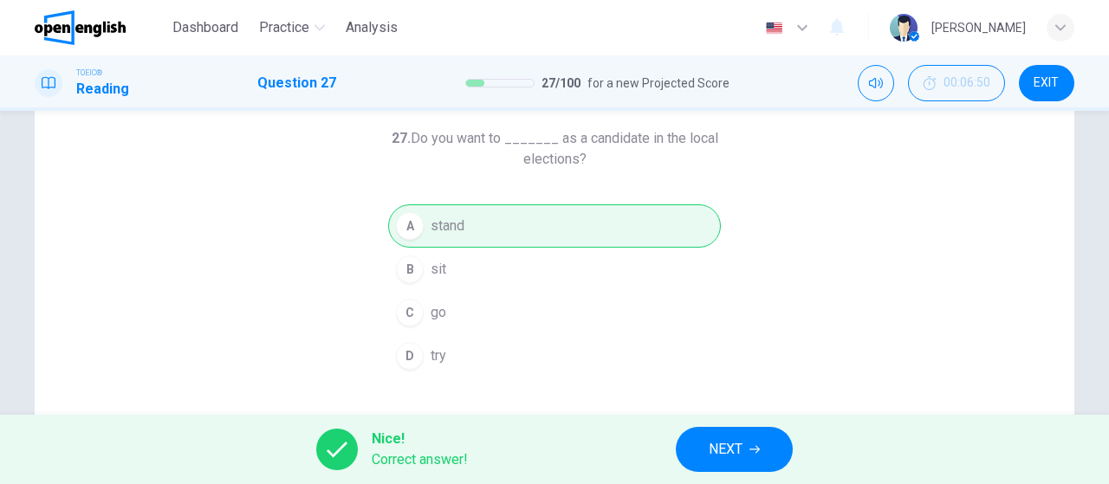
click at [743, 431] on button "NEXT" at bounding box center [734, 449] width 117 height 45
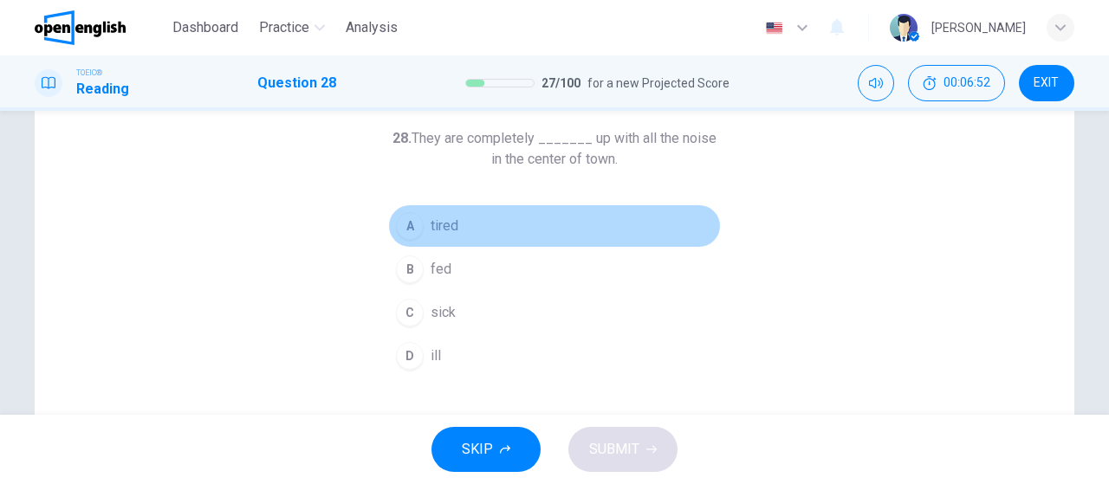
click at [458, 213] on button "A tired" at bounding box center [554, 225] width 333 height 43
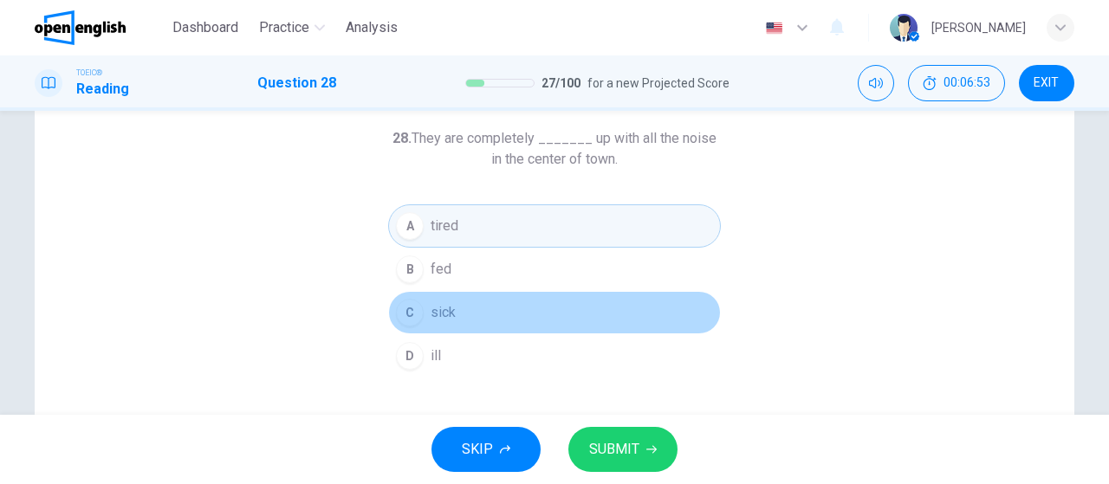
click at [468, 293] on button "C sick" at bounding box center [554, 312] width 333 height 43
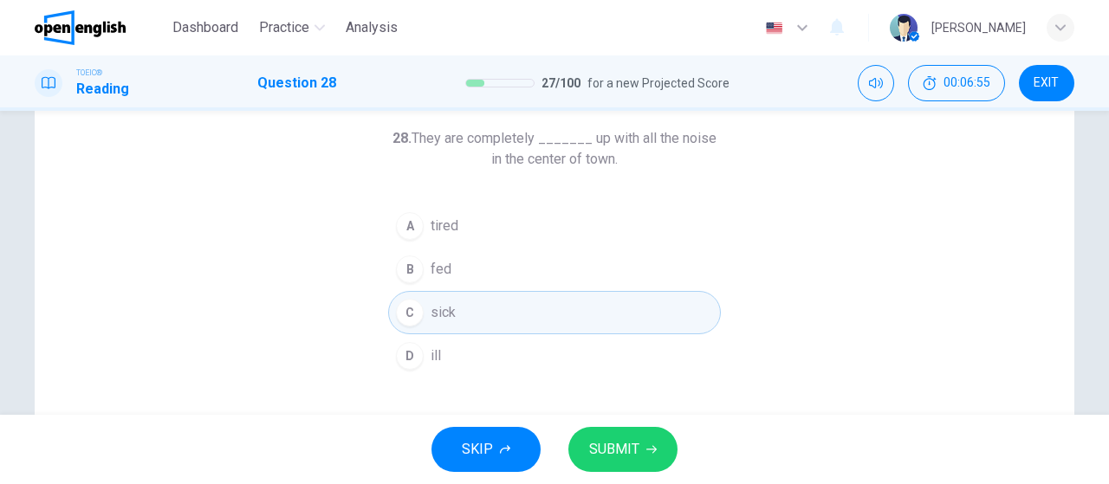
click at [458, 353] on button "D ill" at bounding box center [554, 355] width 333 height 43
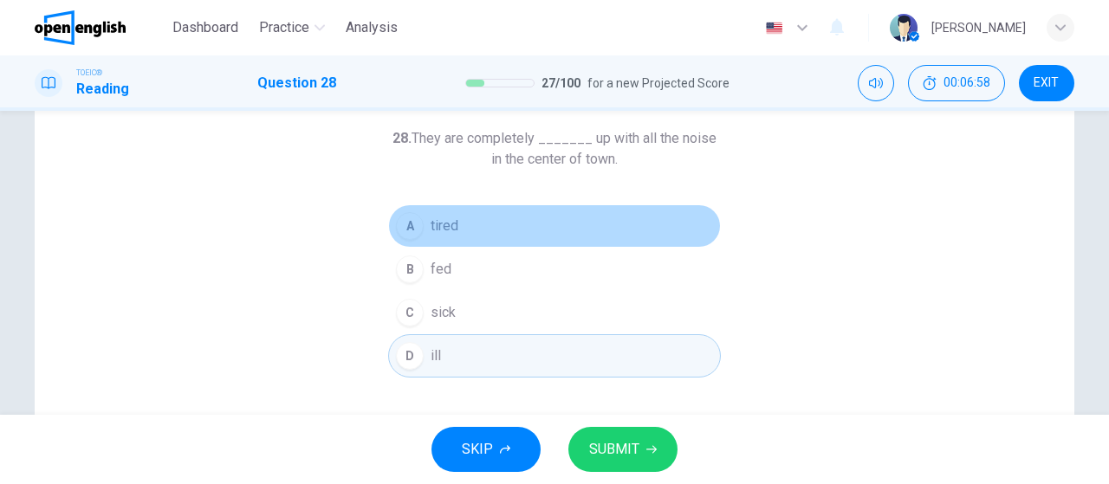
click at [444, 226] on span "tired" at bounding box center [445, 226] width 28 height 21
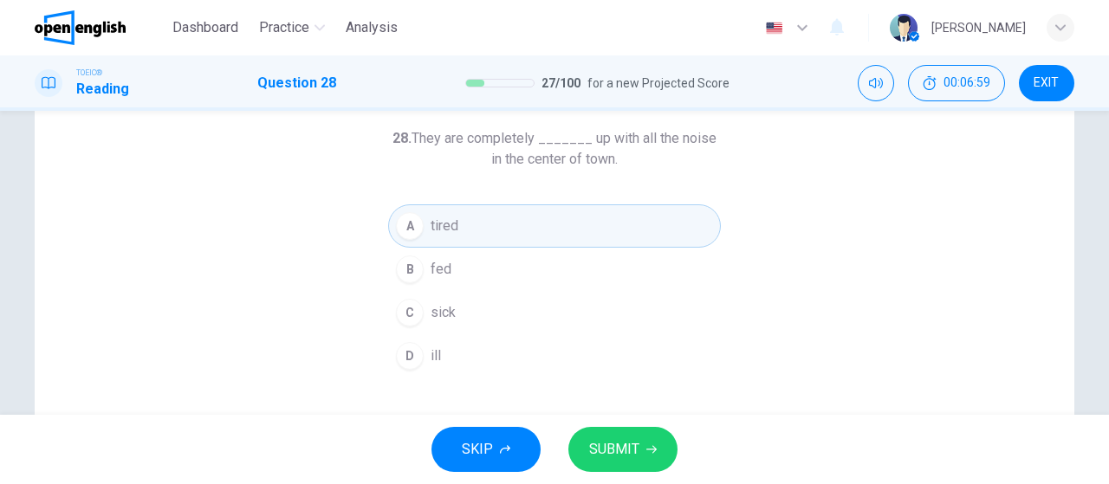
click at [501, 266] on button "B fed" at bounding box center [554, 269] width 333 height 43
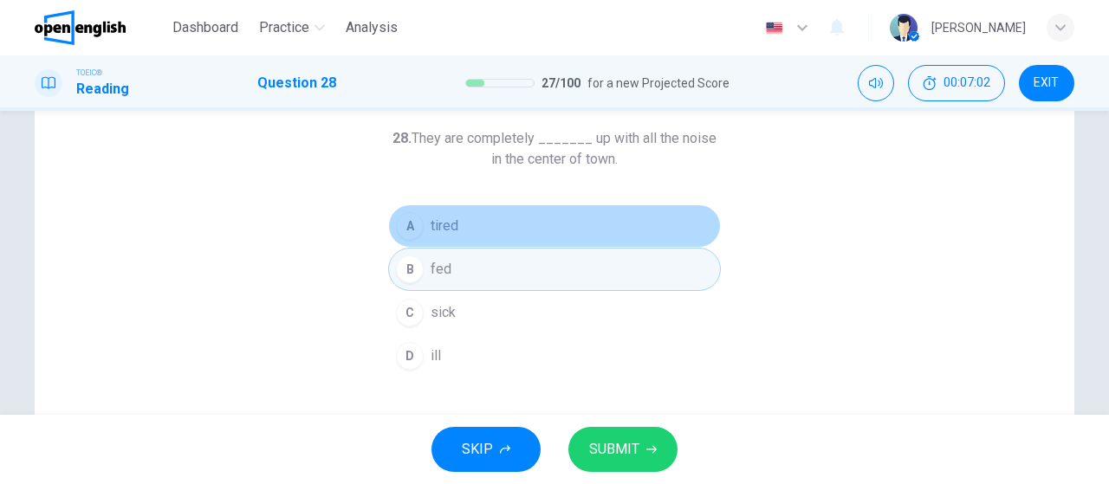
click at [584, 217] on button "A tired" at bounding box center [554, 225] width 333 height 43
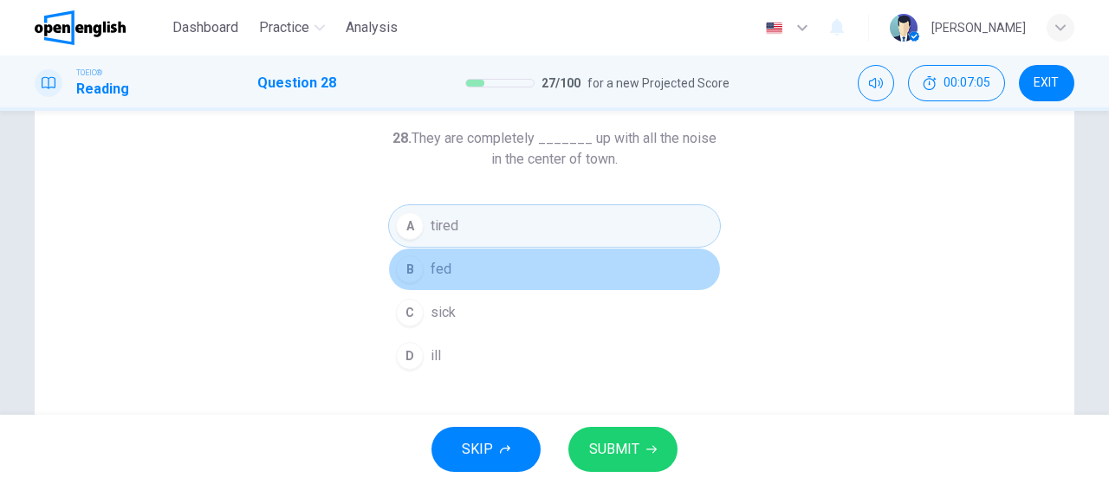
click at [542, 266] on button "B fed" at bounding box center [554, 269] width 333 height 43
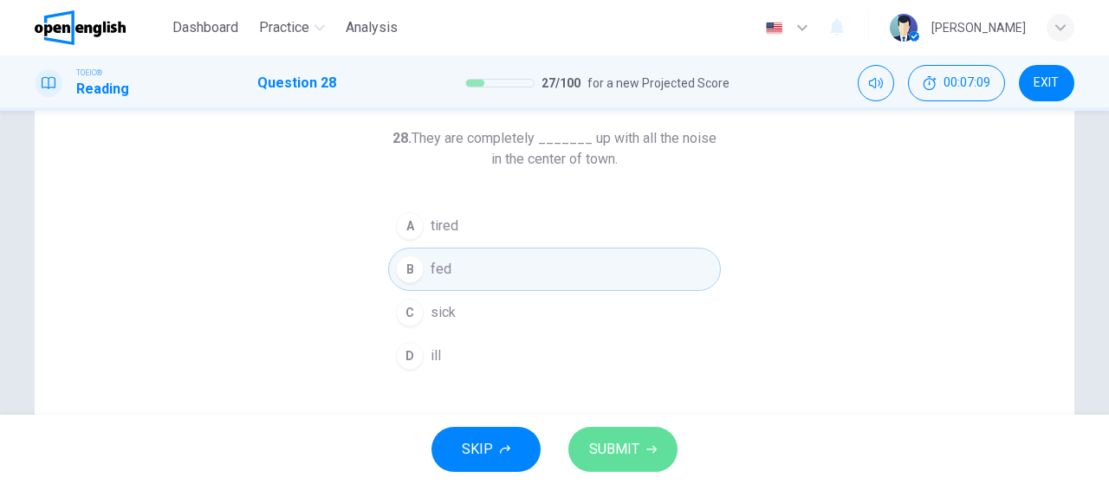
click at [629, 445] on span "SUBMIT" at bounding box center [614, 450] width 50 height 24
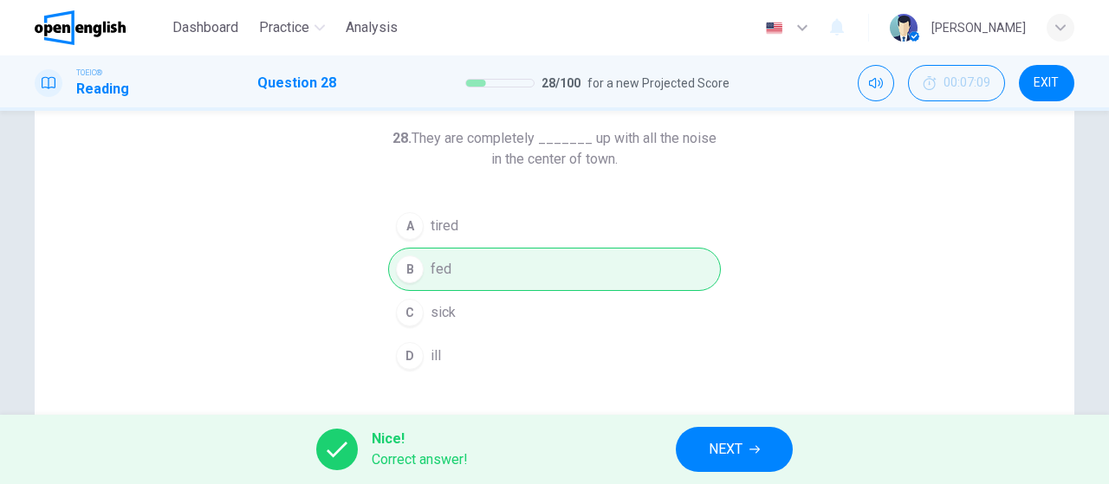
click at [760, 446] on icon "button" at bounding box center [754, 449] width 10 height 10
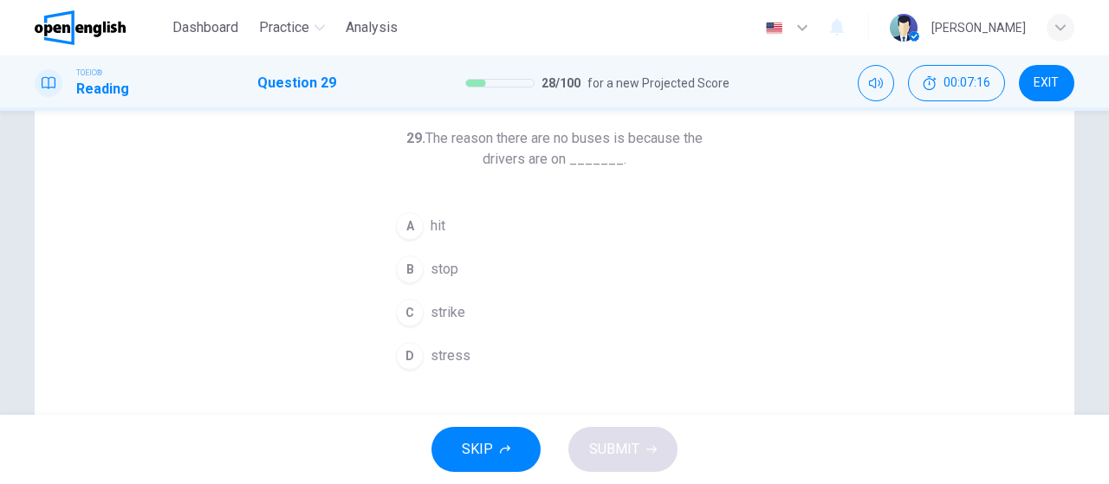
click at [454, 321] on span "strike" at bounding box center [448, 312] width 35 height 21
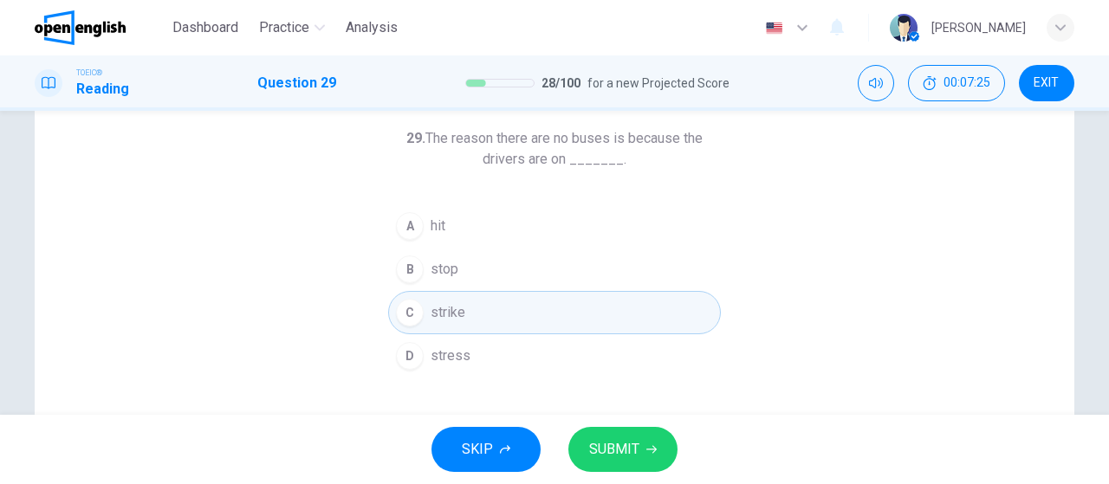
click at [638, 443] on span "SUBMIT" at bounding box center [614, 450] width 50 height 24
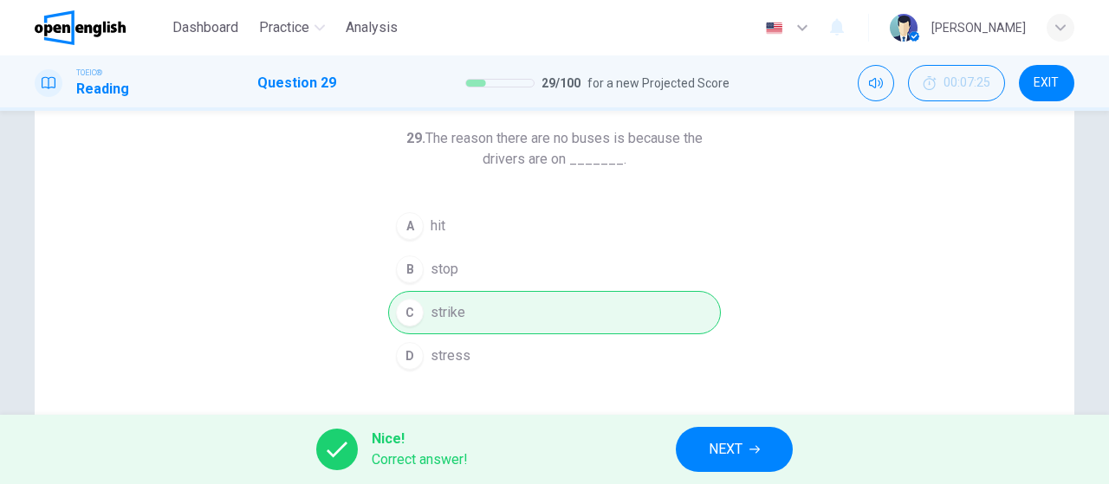
click at [714, 457] on span "NEXT" at bounding box center [726, 450] width 34 height 24
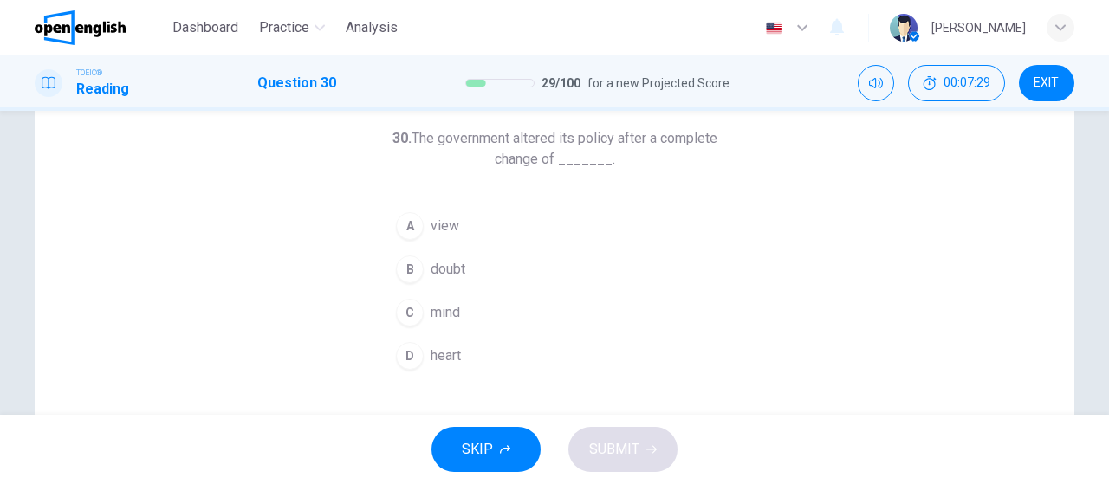
click at [431, 304] on span "mind" at bounding box center [445, 312] width 29 height 21
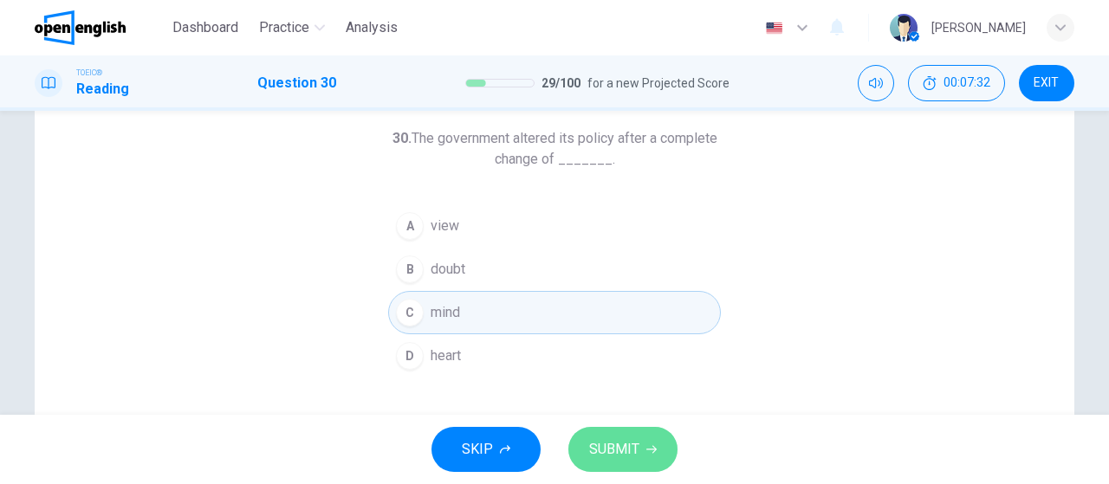
click at [618, 448] on span "SUBMIT" at bounding box center [614, 450] width 50 height 24
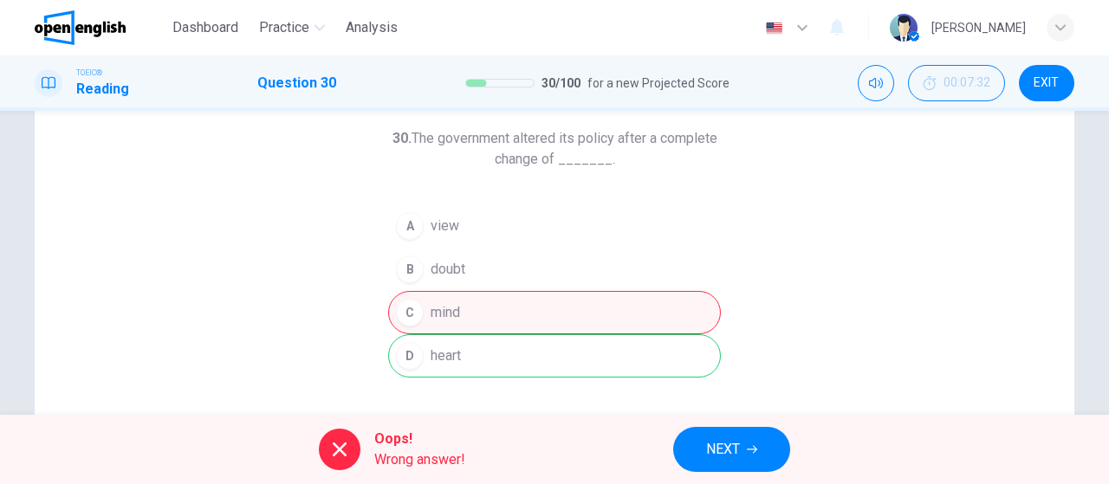
drag, startPoint x: 430, startPoint y: 239, endPoint x: 486, endPoint y: 268, distance: 63.2
click at [486, 268] on div "A view B doubt C mind D heart" at bounding box center [554, 290] width 333 height 173
drag, startPoint x: 502, startPoint y: 134, endPoint x: 645, endPoint y: 174, distance: 148.4
click at [645, 174] on div "30. The government altered its policy after a complete change of _______. A vie…" at bounding box center [554, 253] width 333 height 250
click at [745, 438] on button "NEXT" at bounding box center [731, 449] width 117 height 45
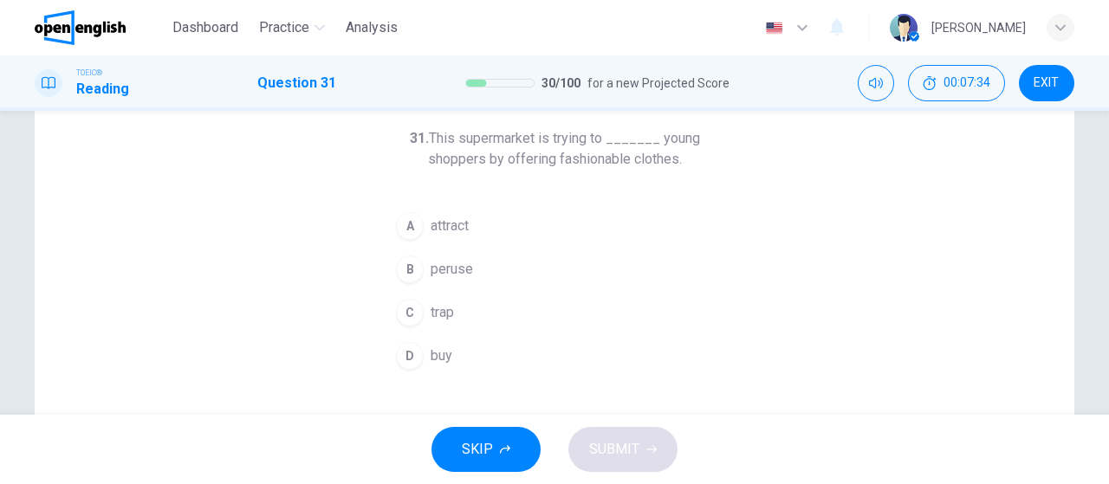
click at [424, 237] on button "A attract" at bounding box center [554, 225] width 333 height 43
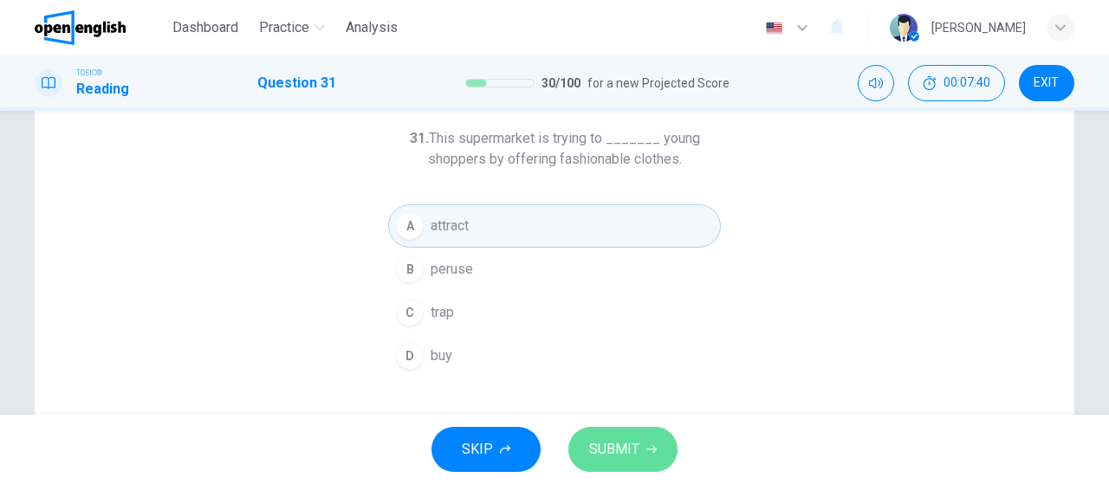
click at [620, 441] on span "SUBMIT" at bounding box center [614, 450] width 50 height 24
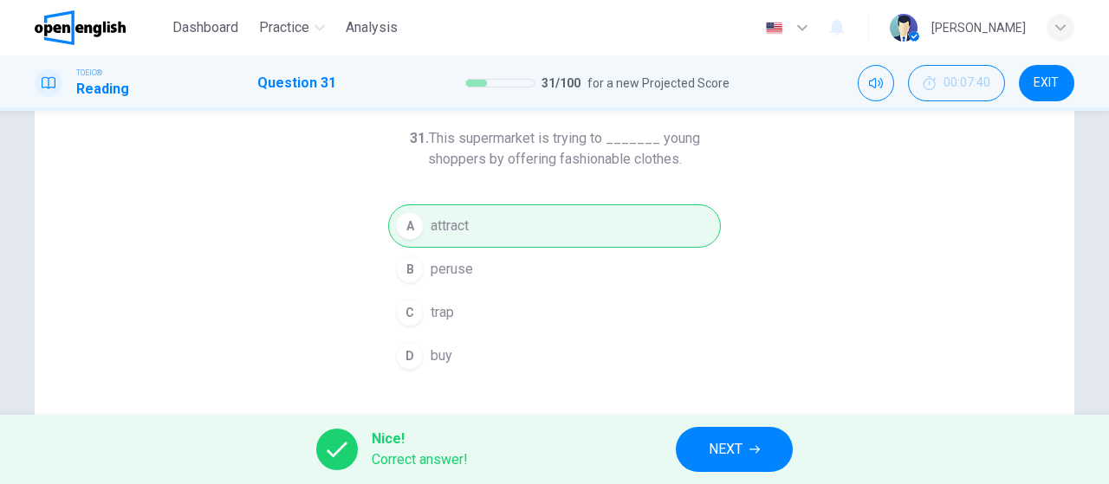
click at [740, 448] on span "NEXT" at bounding box center [726, 450] width 34 height 24
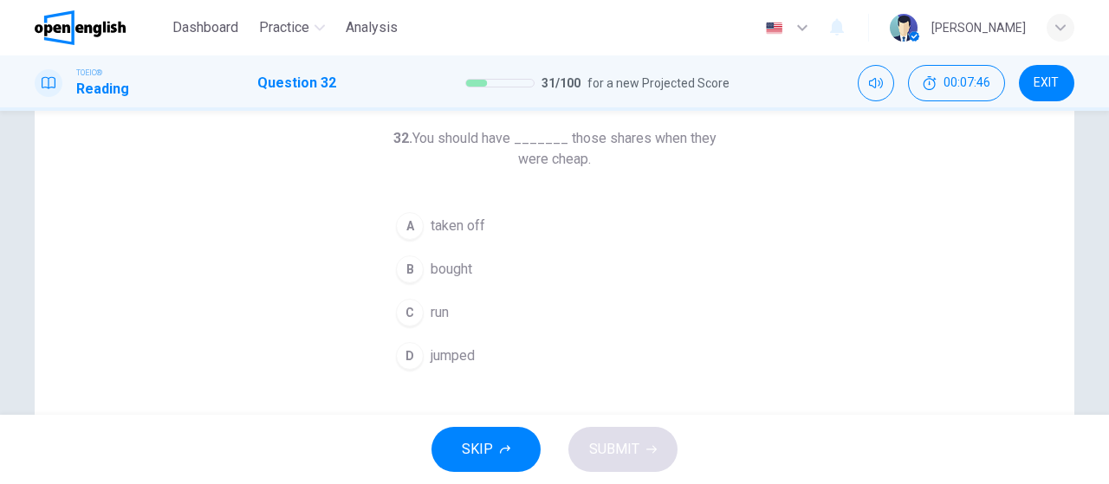
click at [451, 275] on span "bought" at bounding box center [452, 269] width 42 height 21
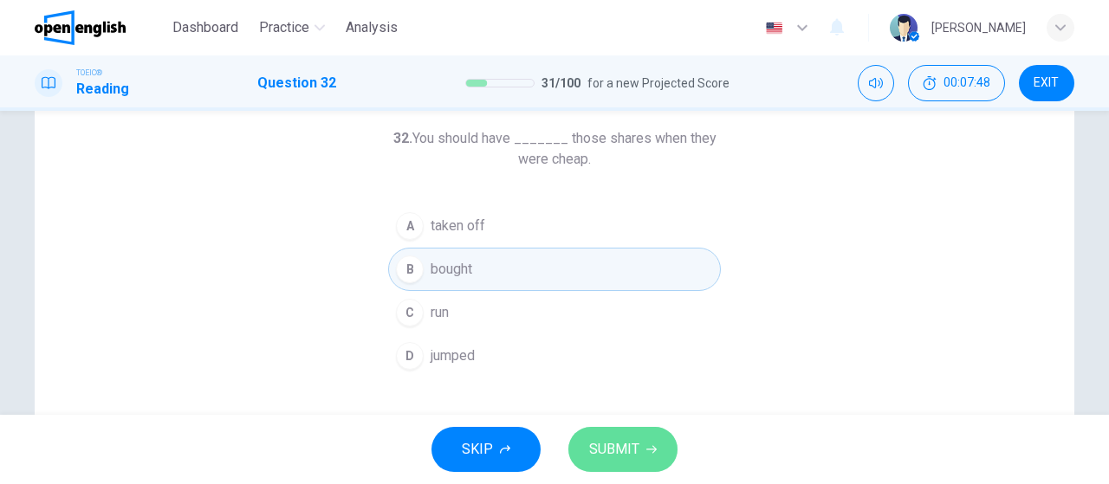
click at [615, 433] on button "SUBMIT" at bounding box center [622, 449] width 109 height 45
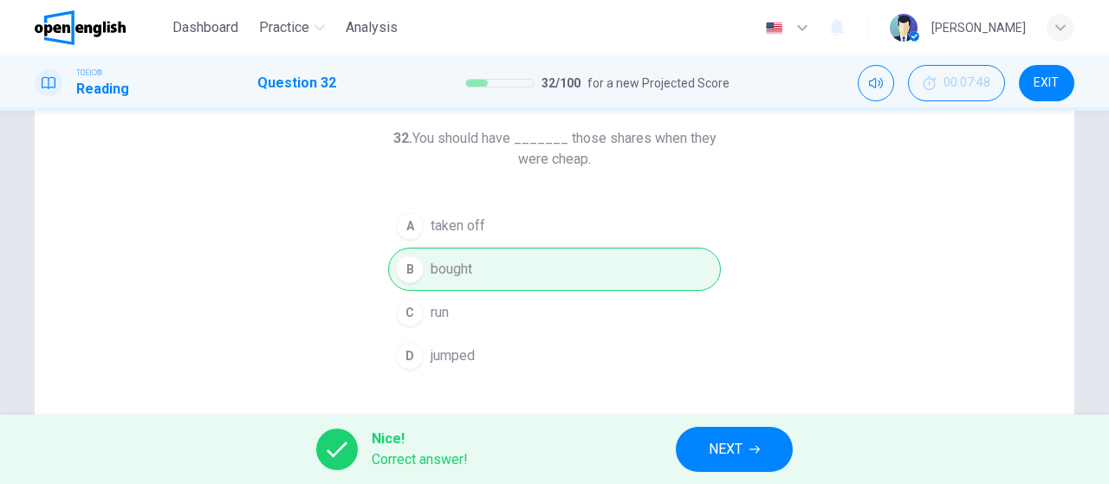
click at [742, 425] on div "Nice! Correct answer! NEXT" at bounding box center [554, 449] width 1109 height 69
click at [737, 444] on div "Nice! Correct answer! NEXT" at bounding box center [554, 449] width 1109 height 69
click at [739, 464] on button "NEXT" at bounding box center [734, 449] width 117 height 45
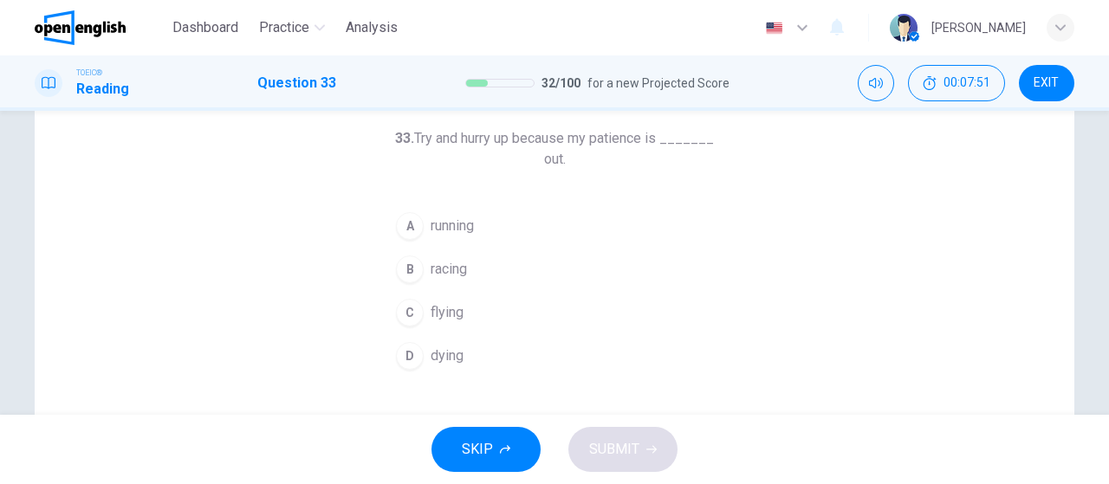
click at [425, 228] on button "A running" at bounding box center [554, 225] width 333 height 43
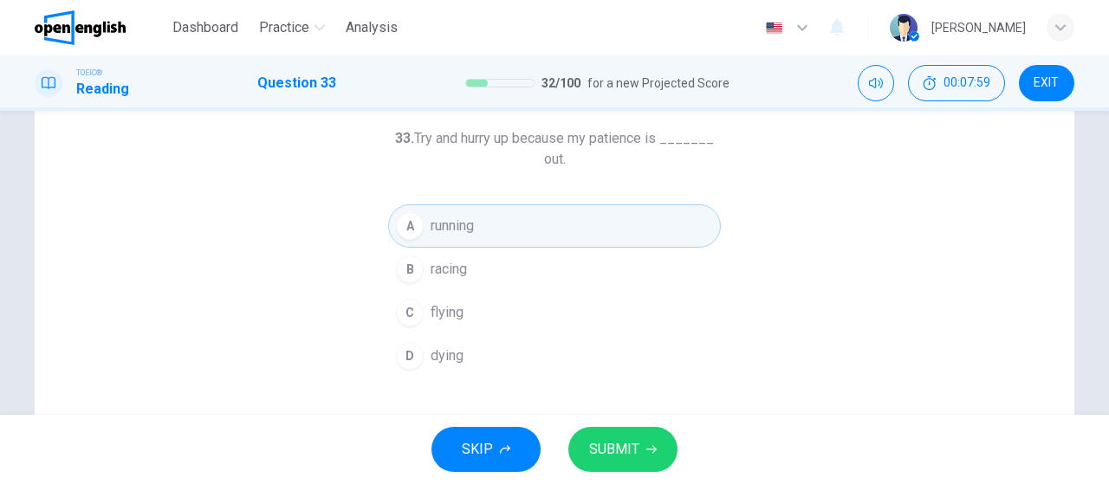
click at [602, 426] on div "SKIP SUBMIT" at bounding box center [554, 449] width 1109 height 69
click at [625, 452] on span "SUBMIT" at bounding box center [614, 450] width 50 height 24
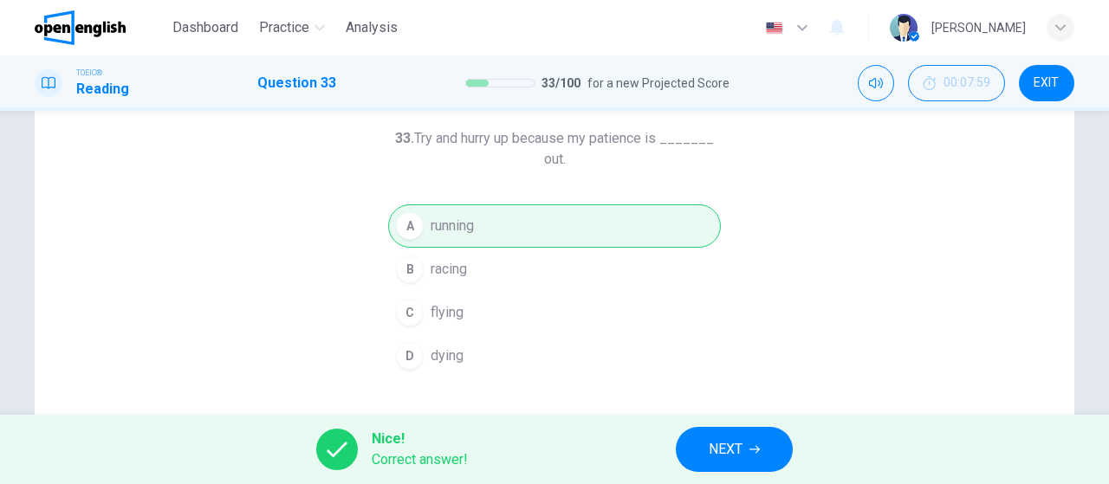
click at [722, 448] on span "NEXT" at bounding box center [726, 450] width 34 height 24
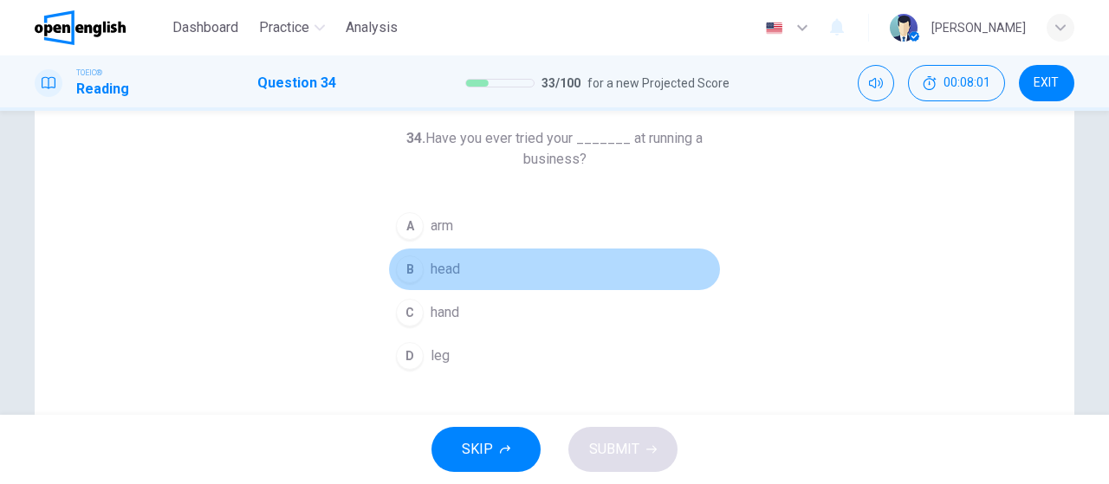
click at [447, 274] on span "head" at bounding box center [445, 269] width 29 height 21
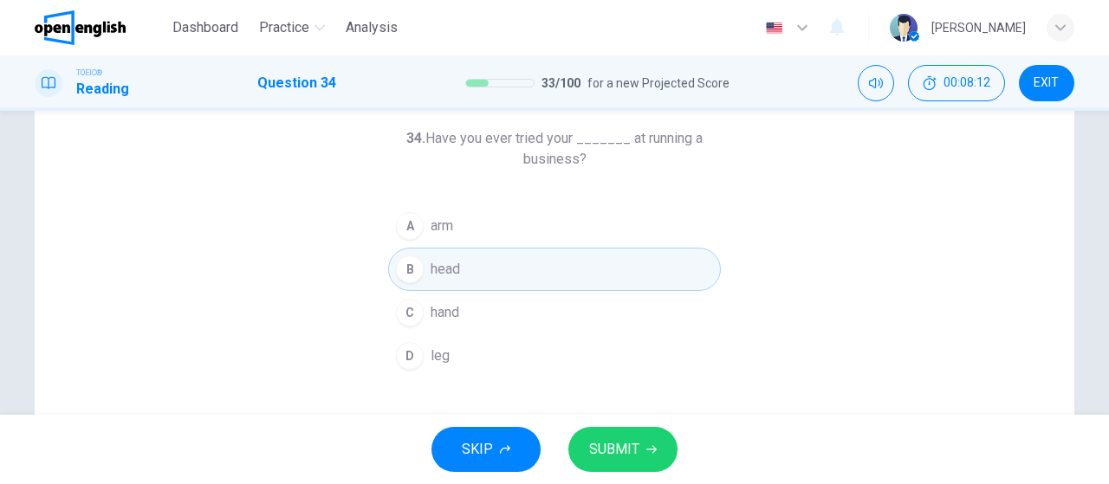
click at [622, 448] on span "SUBMIT" at bounding box center [614, 450] width 50 height 24
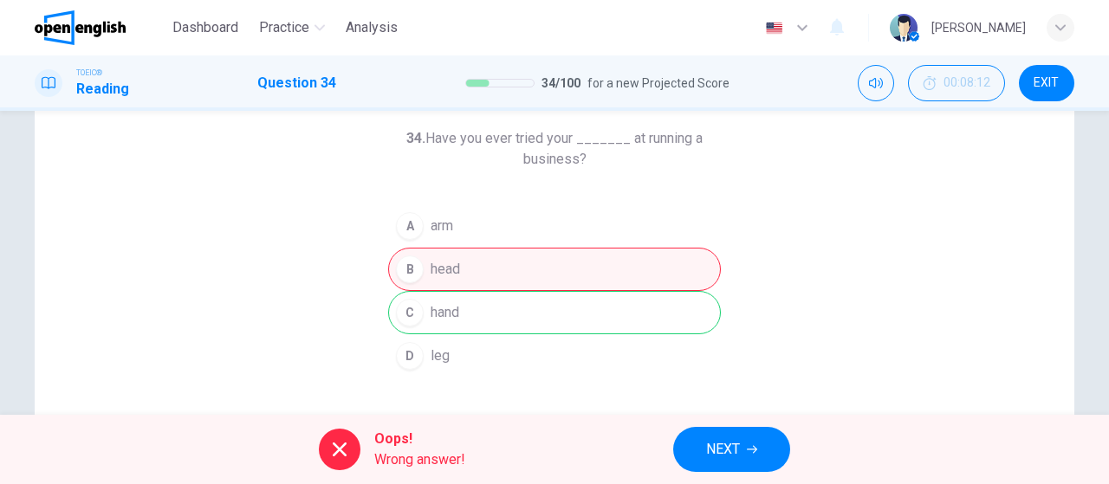
click at [729, 425] on div "Oops! Wrong answer! NEXT" at bounding box center [554, 449] width 1109 height 69
click at [736, 431] on button "NEXT" at bounding box center [731, 449] width 117 height 45
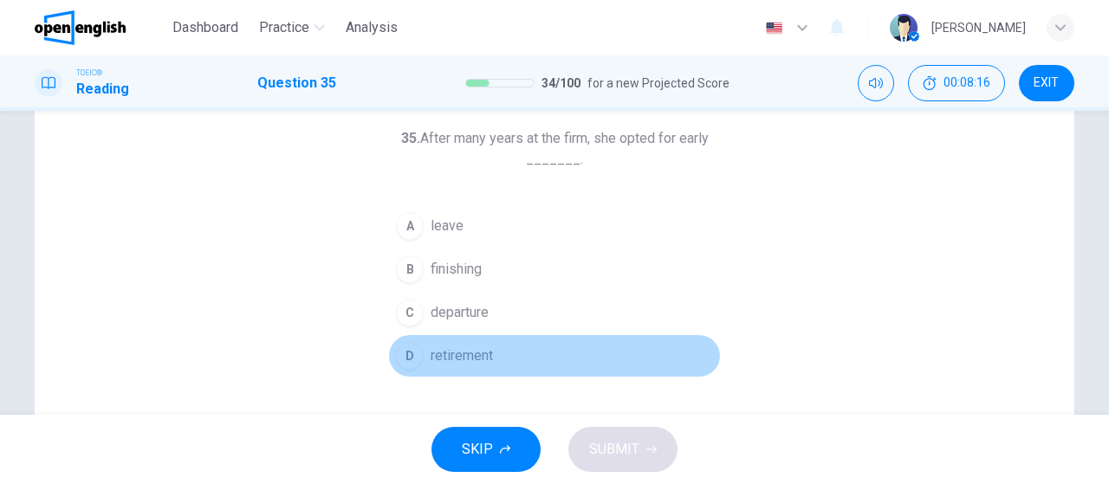
click at [460, 356] on span "retirement" at bounding box center [462, 356] width 62 height 21
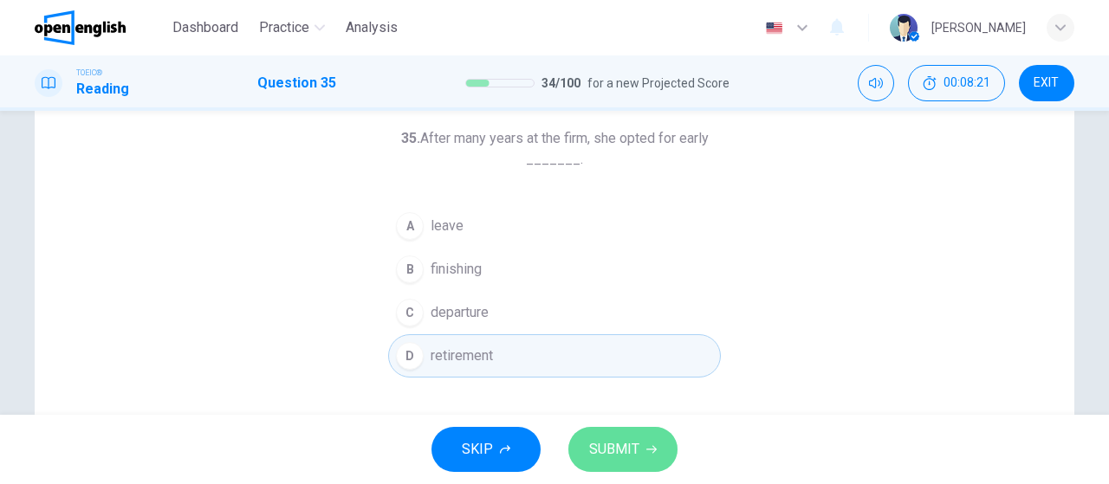
click at [623, 438] on span "SUBMIT" at bounding box center [614, 450] width 50 height 24
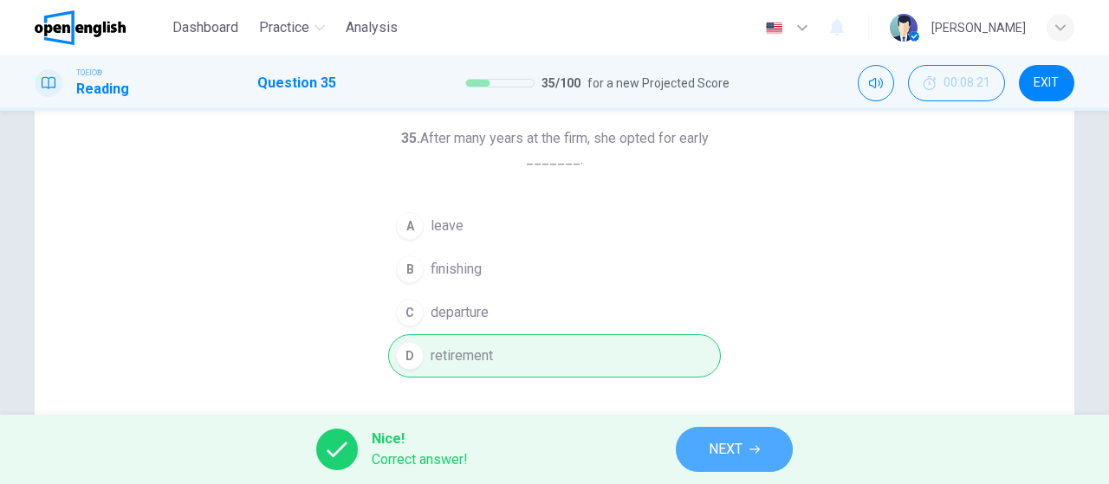
click at [746, 436] on button "NEXT" at bounding box center [734, 449] width 117 height 45
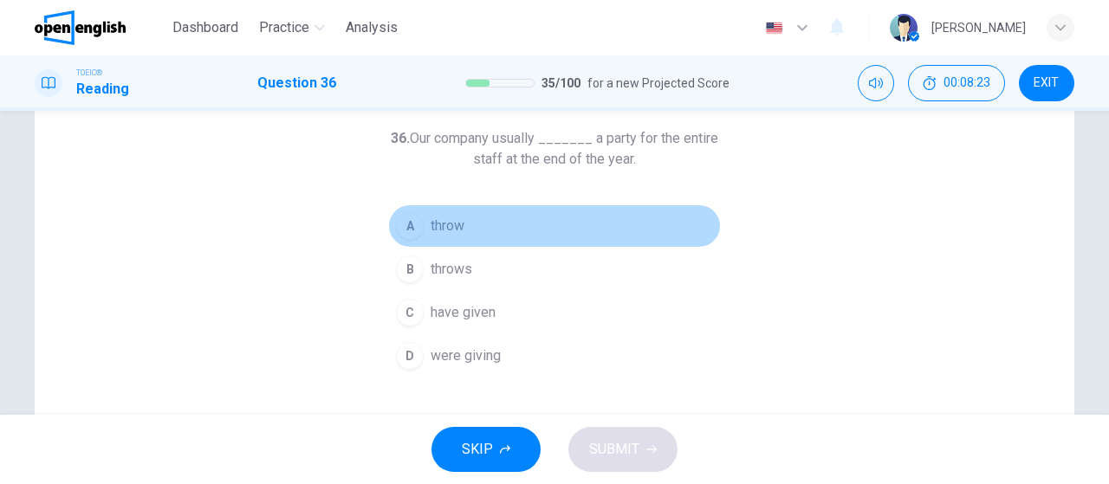
click at [505, 229] on button "A throw" at bounding box center [554, 225] width 333 height 43
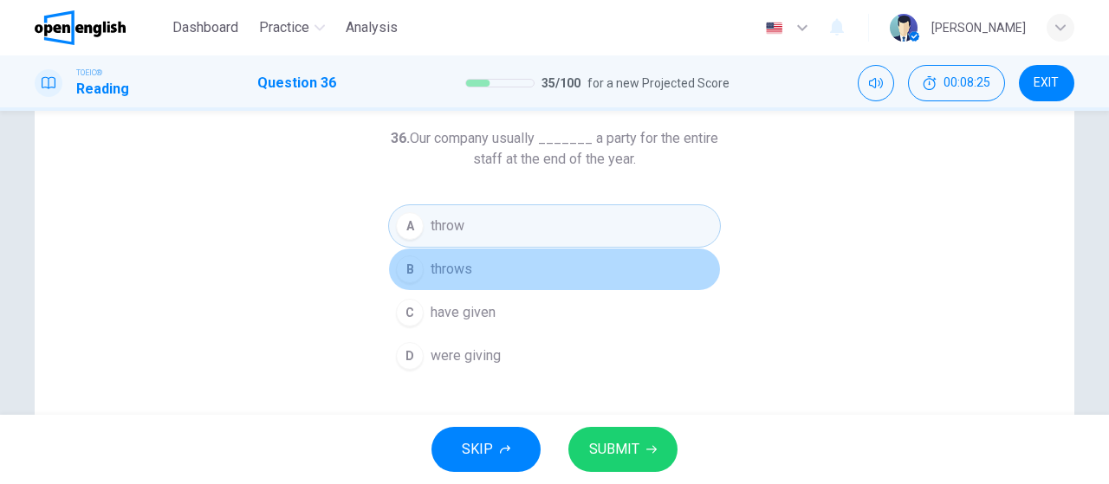
click at [468, 275] on span "throws" at bounding box center [452, 269] width 42 height 21
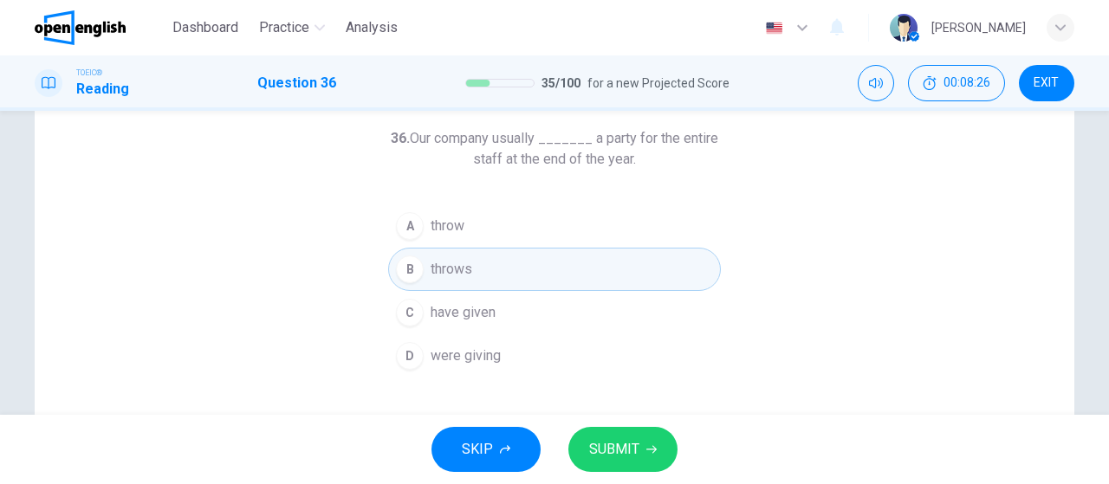
click at [626, 451] on span "SUBMIT" at bounding box center [614, 450] width 50 height 24
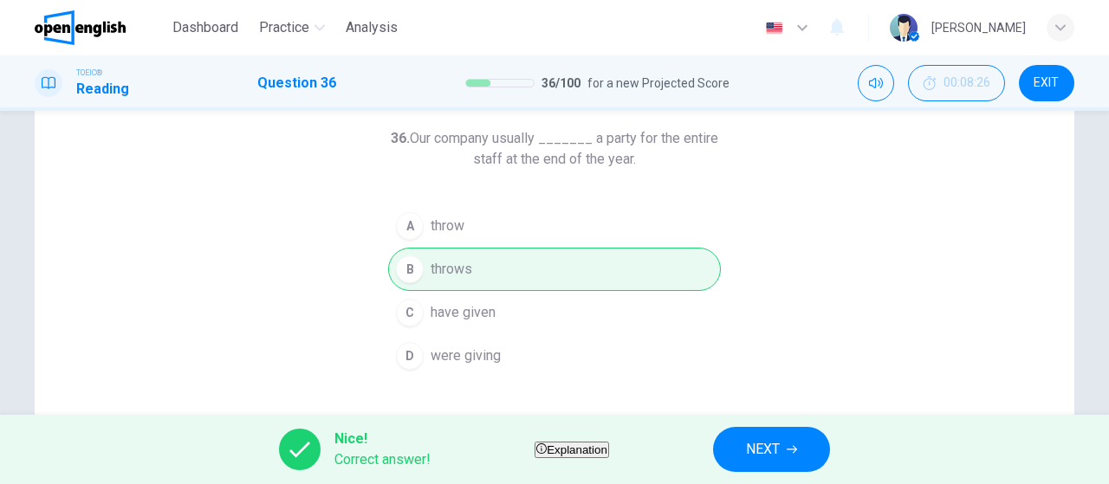
click at [830, 436] on button "NEXT" at bounding box center [771, 449] width 117 height 45
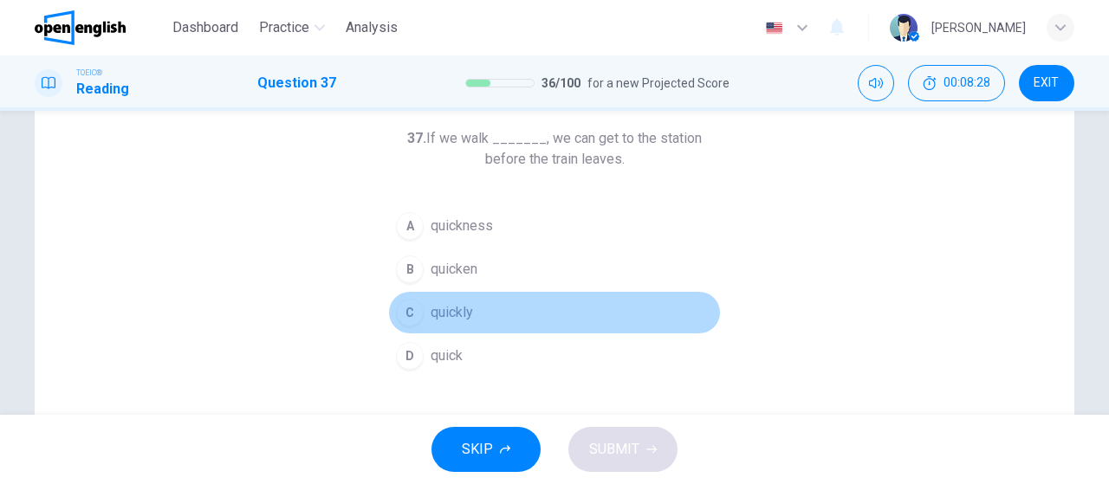
click at [449, 310] on span "quickly" at bounding box center [452, 312] width 42 height 21
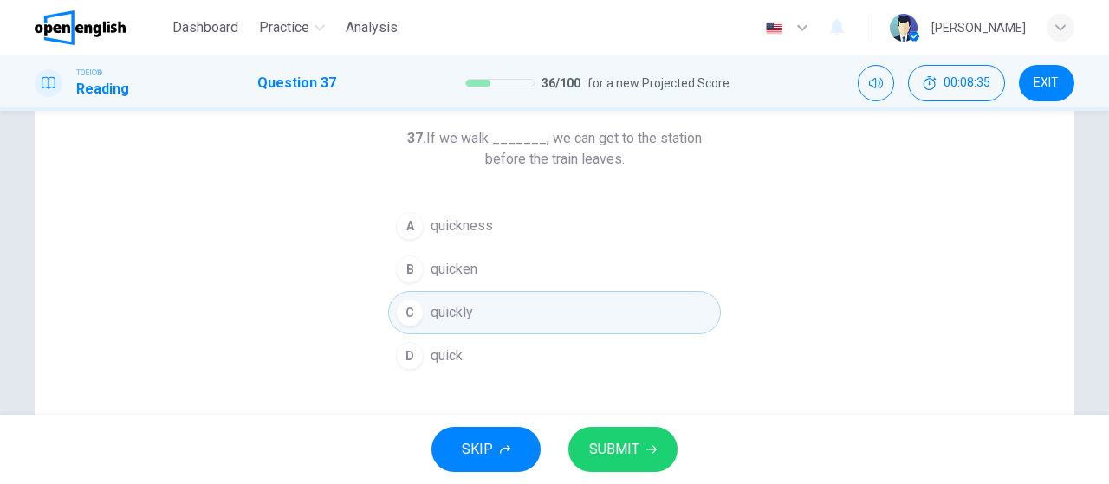
click at [632, 448] on span "SUBMIT" at bounding box center [614, 450] width 50 height 24
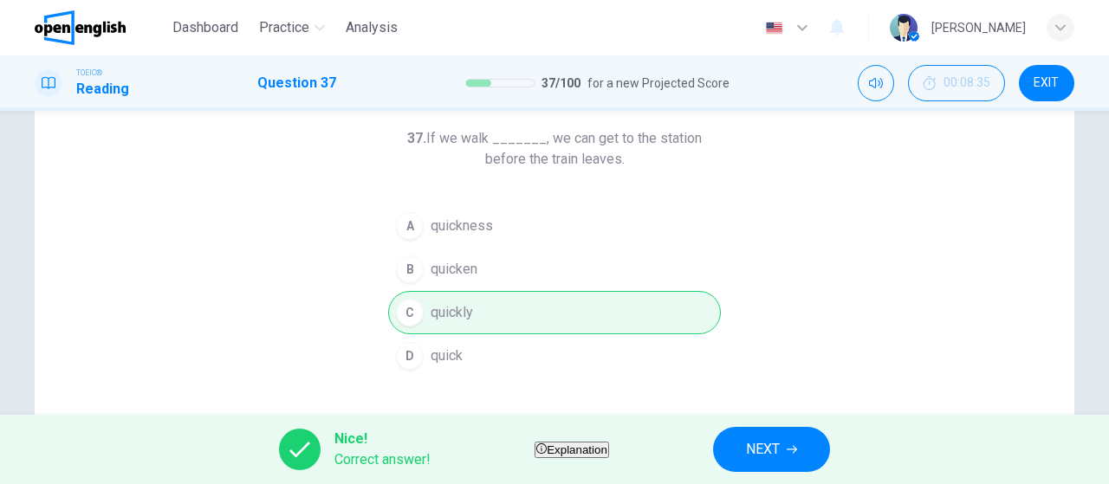
click at [607, 444] on span "Explanation" at bounding box center [577, 450] width 61 height 13
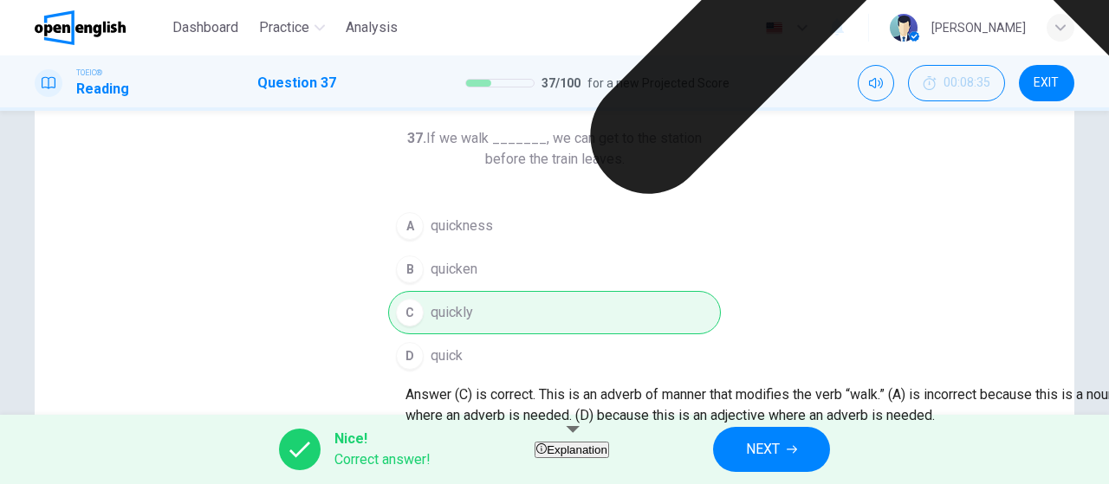
click at [607, 444] on span "Explanation" at bounding box center [577, 450] width 61 height 13
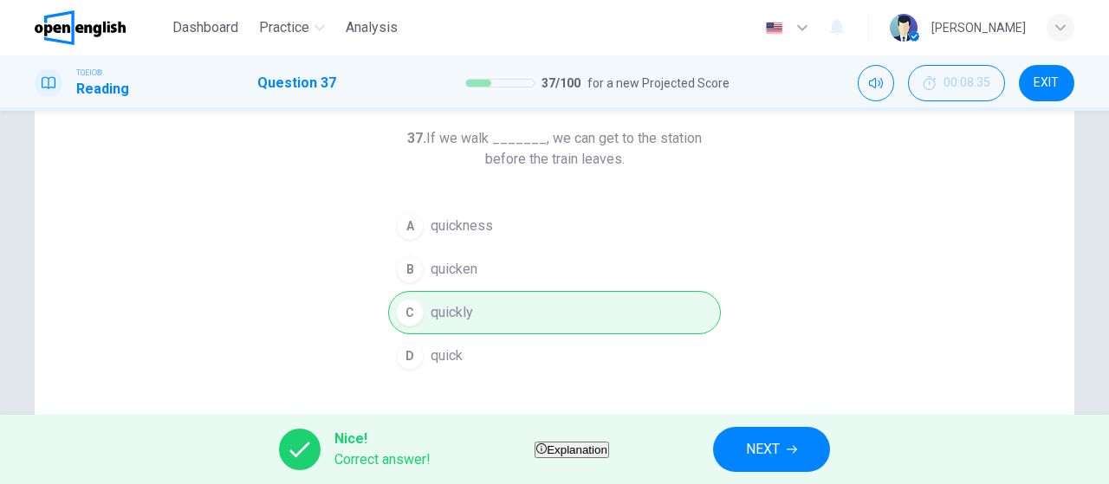
click at [591, 444] on span "Explanation" at bounding box center [577, 450] width 61 height 13
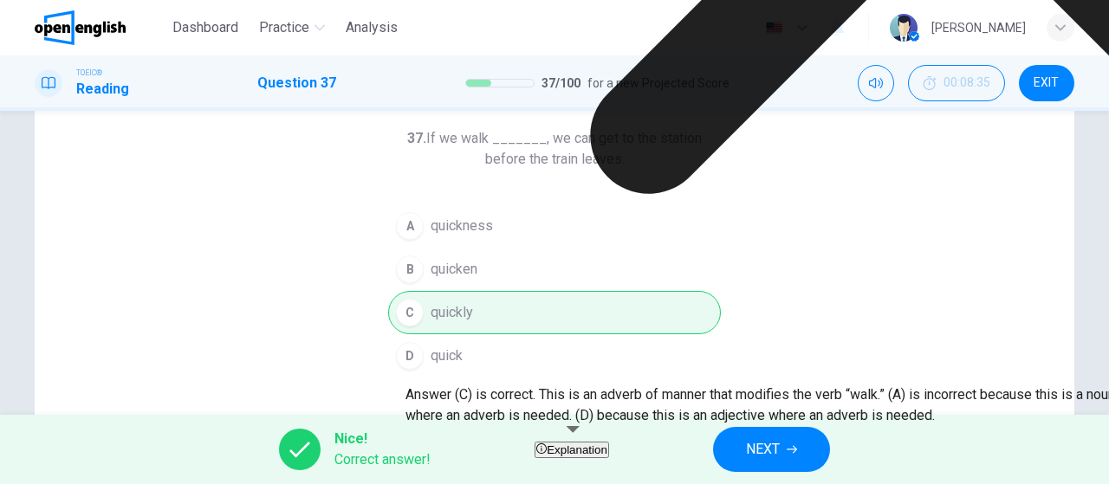
click at [582, 446] on span "Explanation" at bounding box center [577, 450] width 61 height 13
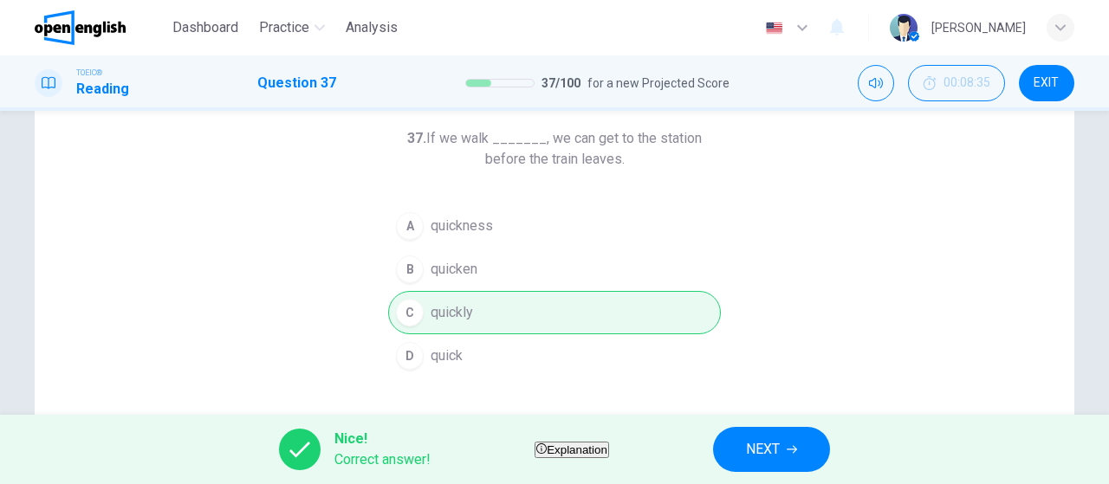
click at [825, 439] on button "NEXT" at bounding box center [771, 449] width 117 height 45
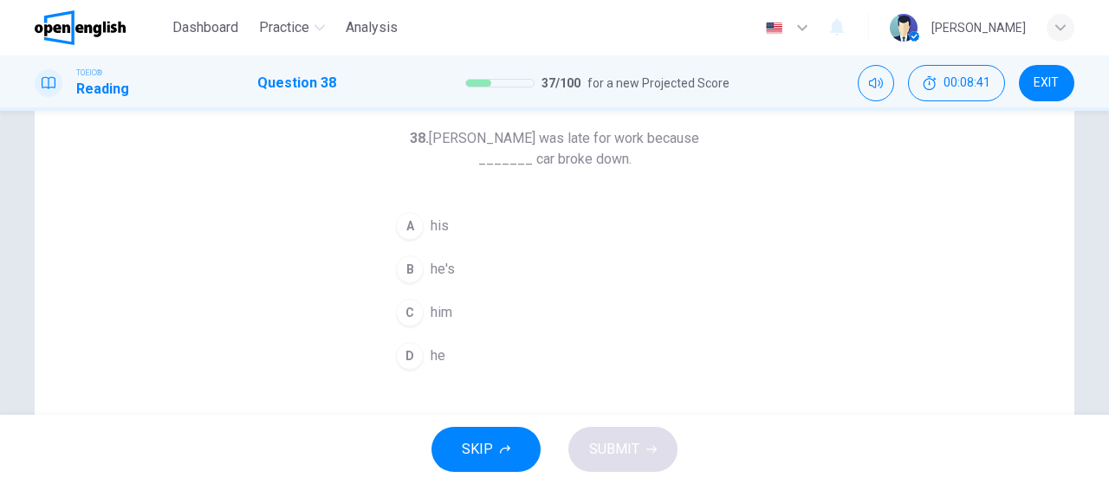
click at [436, 227] on span "his" at bounding box center [440, 226] width 18 height 21
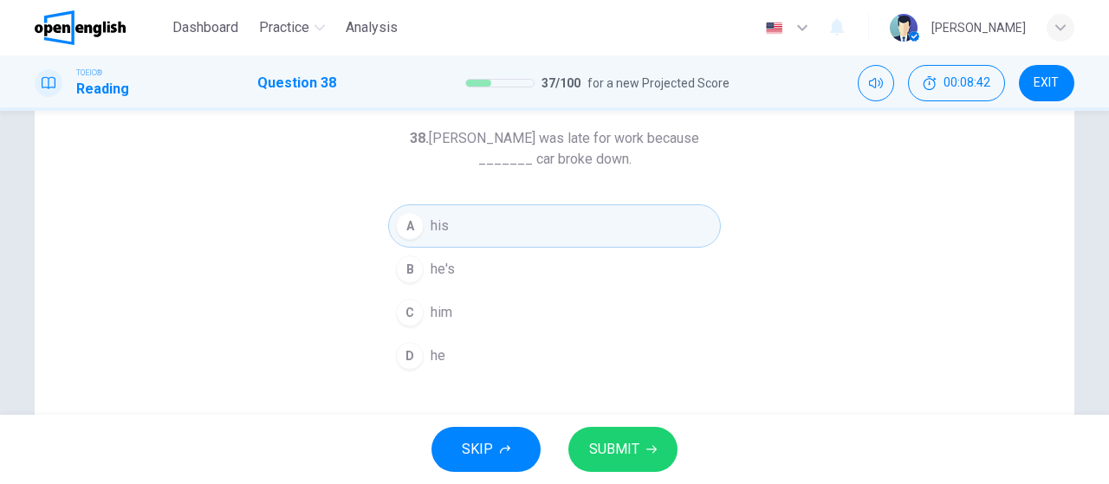
click at [610, 438] on span "SUBMIT" at bounding box center [614, 450] width 50 height 24
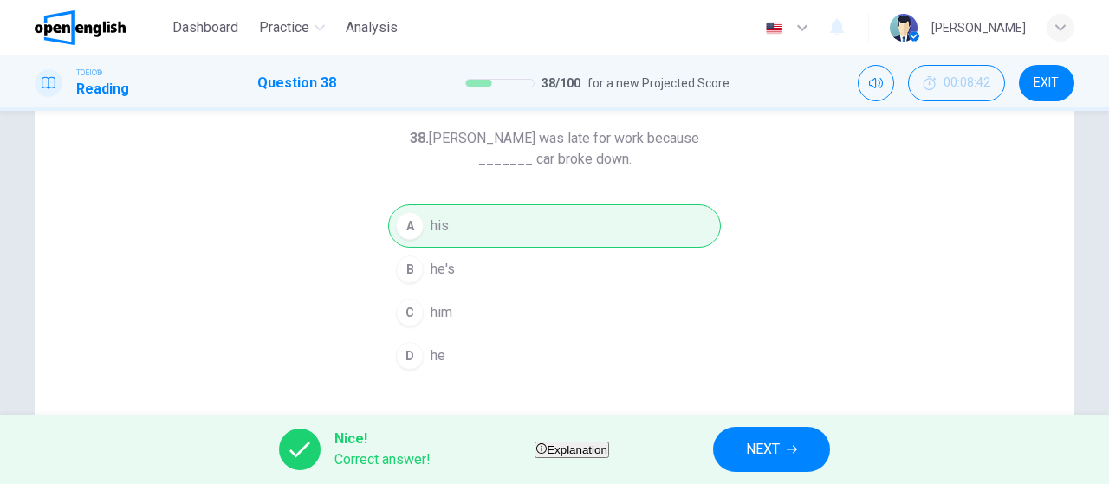
click at [779, 450] on button "NEXT" at bounding box center [771, 449] width 117 height 45
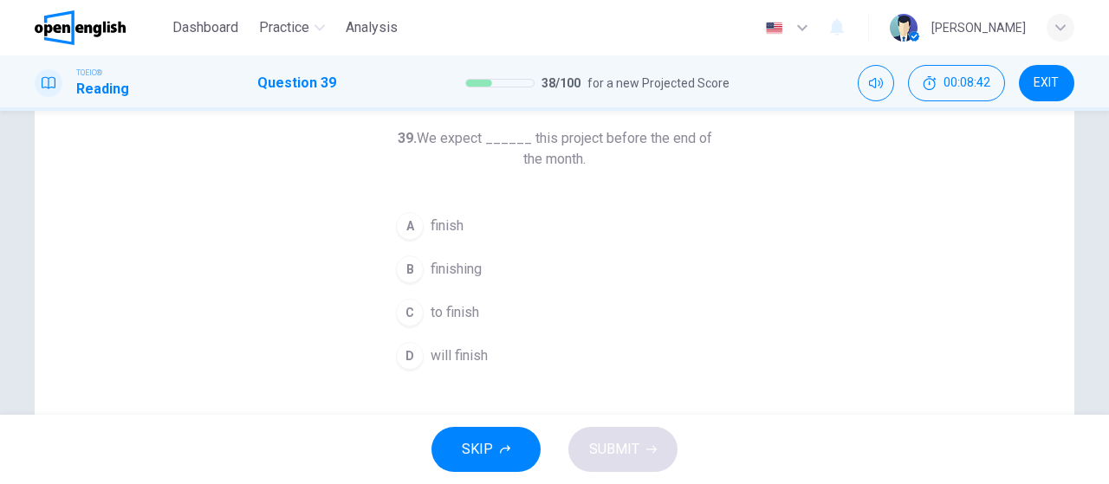
click at [463, 229] on button "A finish" at bounding box center [554, 225] width 333 height 43
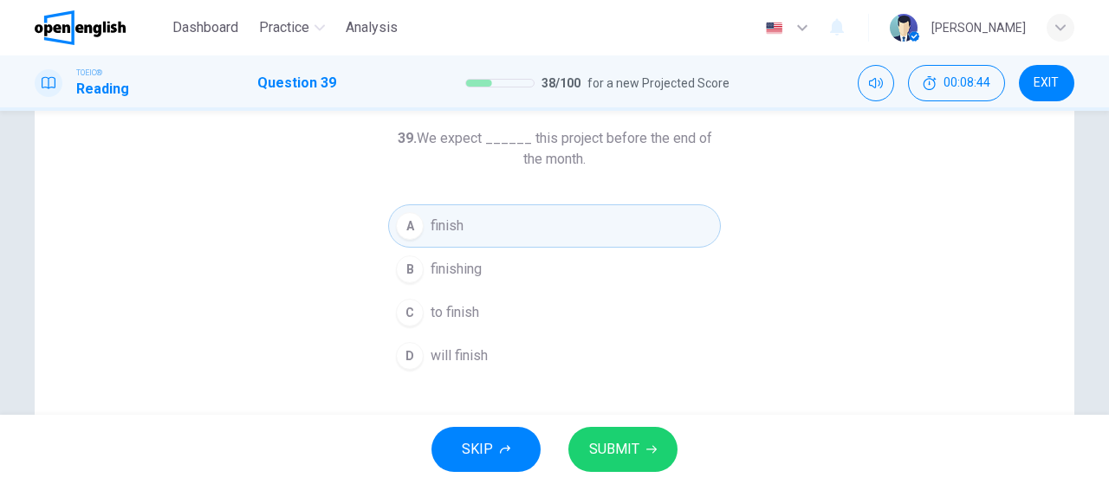
click at [460, 263] on span "finishing" at bounding box center [456, 269] width 51 height 21
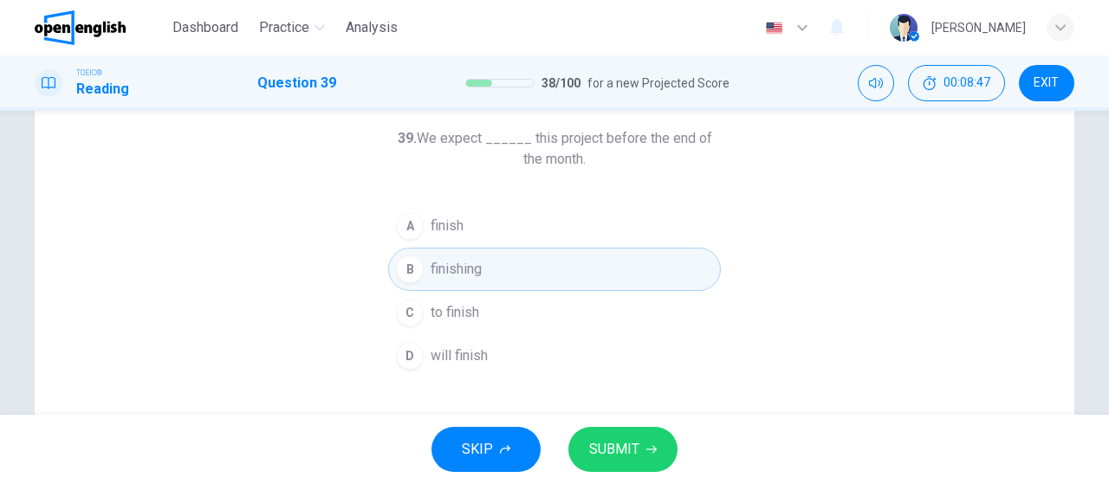
click at [621, 449] on span "SUBMIT" at bounding box center [614, 450] width 50 height 24
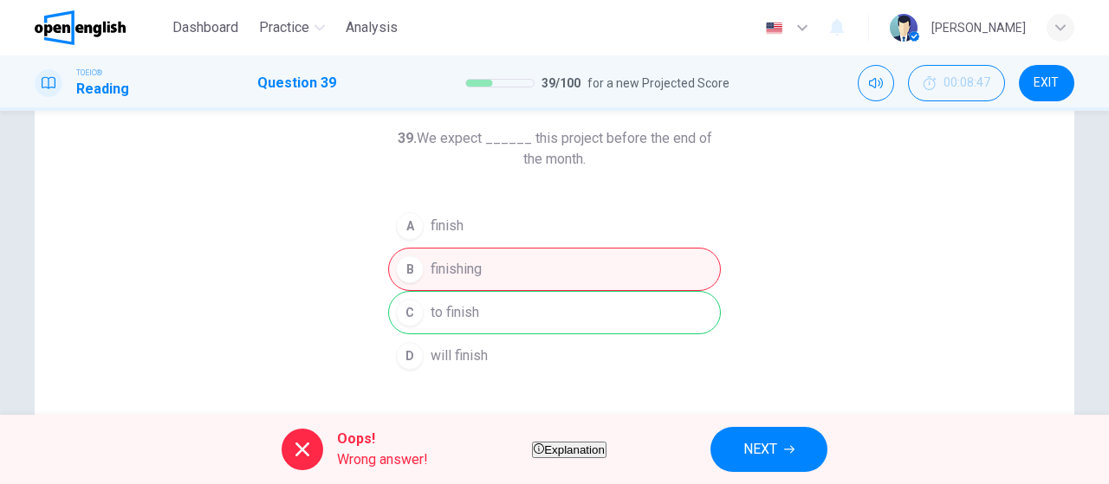
click at [596, 451] on span "Explanation" at bounding box center [574, 450] width 61 height 13
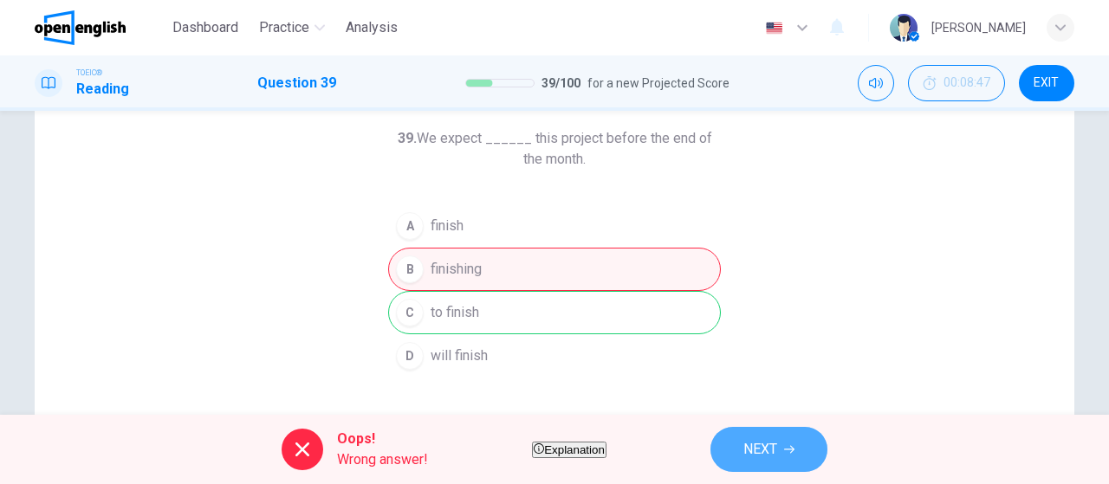
click at [777, 444] on span "NEXT" at bounding box center [760, 450] width 34 height 24
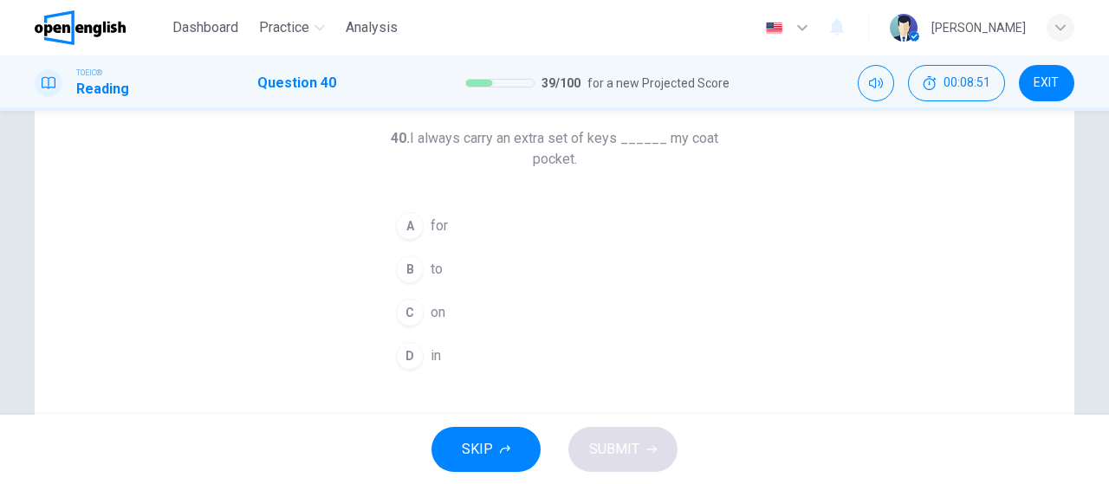
click at [413, 343] on button "D in" at bounding box center [554, 355] width 333 height 43
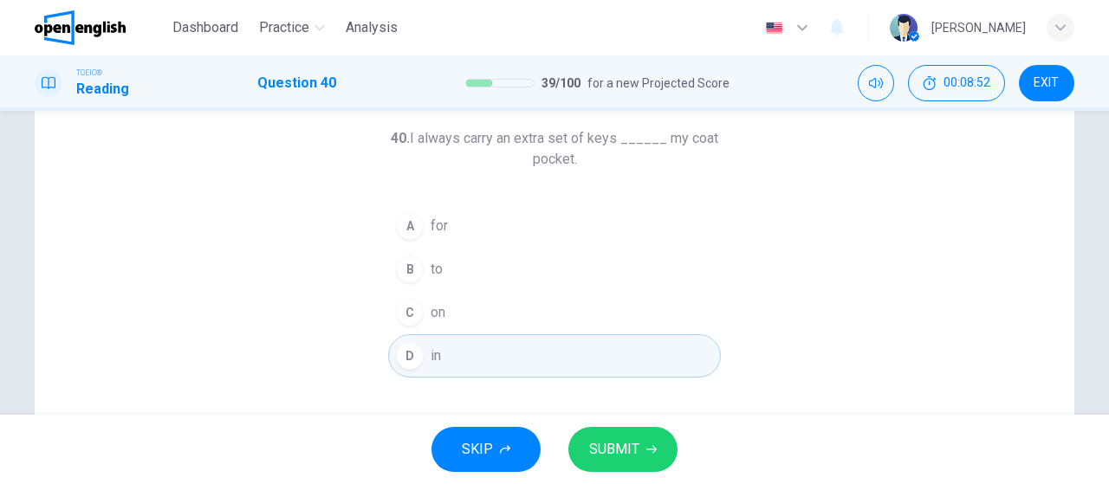
click at [613, 433] on button "SUBMIT" at bounding box center [622, 449] width 109 height 45
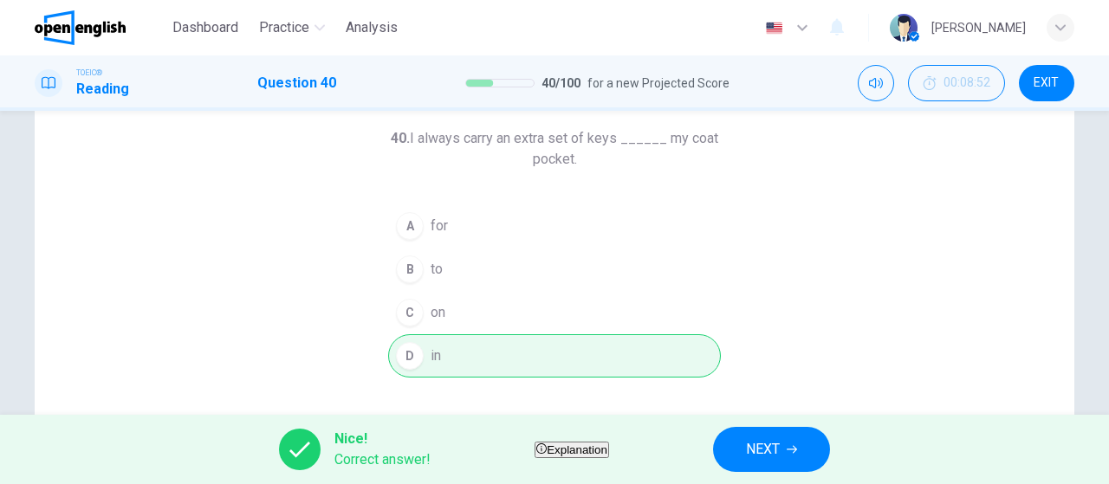
click at [780, 440] on span "NEXT" at bounding box center [763, 450] width 34 height 24
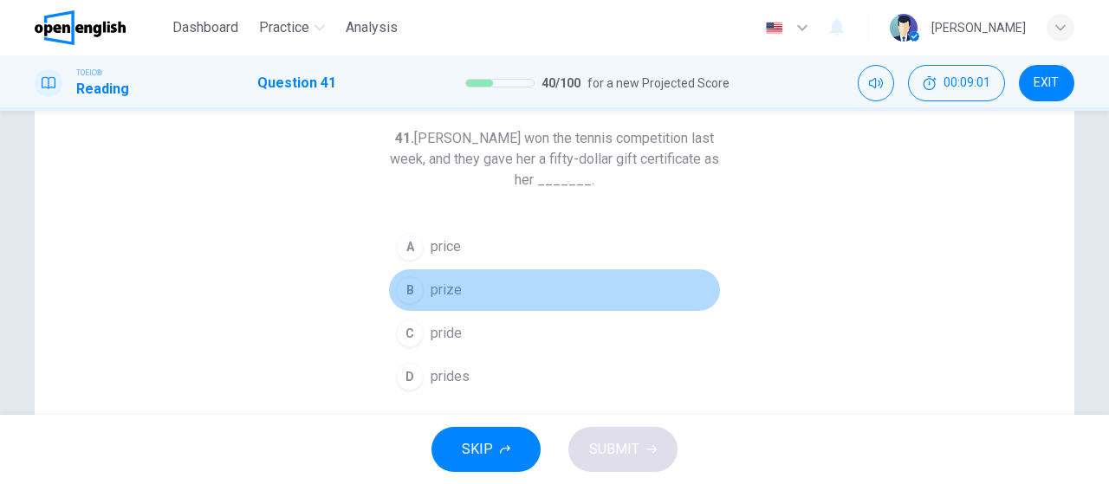
click at [464, 273] on button "B prize" at bounding box center [554, 290] width 333 height 43
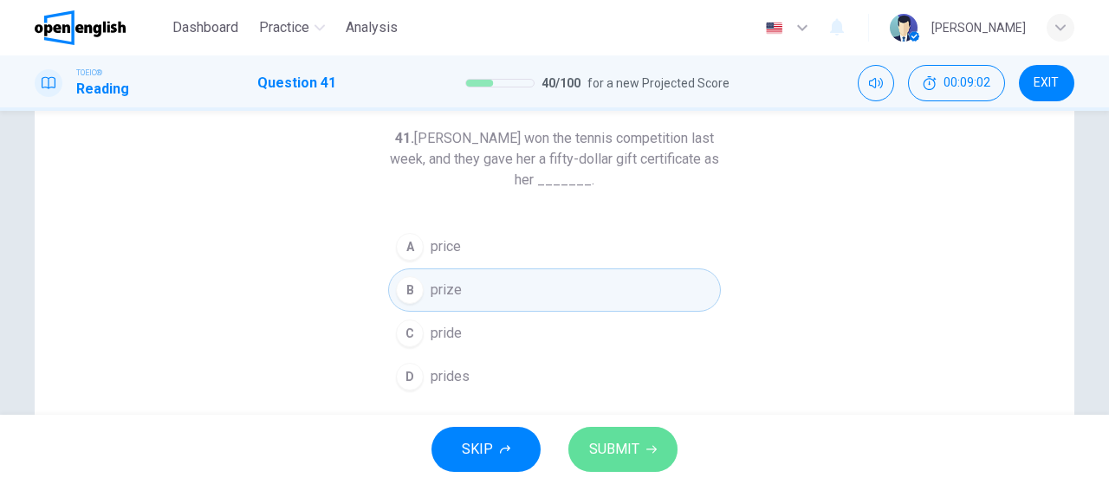
click at [623, 451] on span "SUBMIT" at bounding box center [614, 450] width 50 height 24
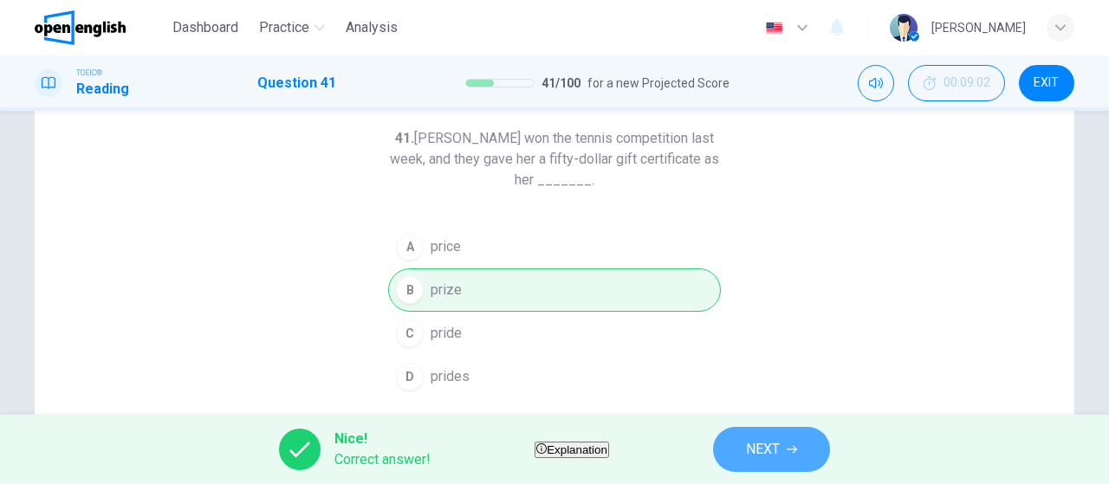
click at [788, 433] on button "NEXT" at bounding box center [771, 449] width 117 height 45
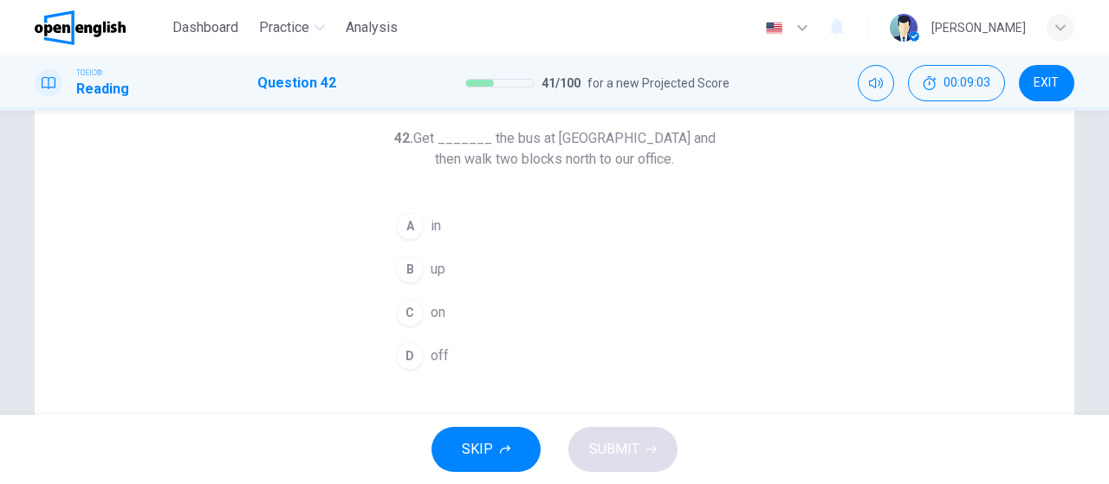
click at [404, 229] on div "A" at bounding box center [410, 226] width 28 height 28
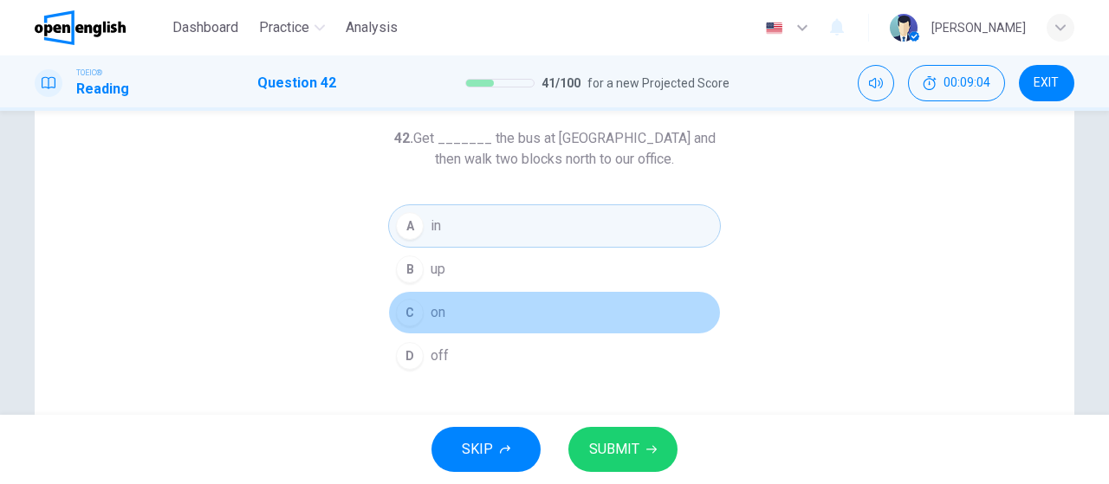
click at [431, 315] on span "on" at bounding box center [438, 312] width 15 height 21
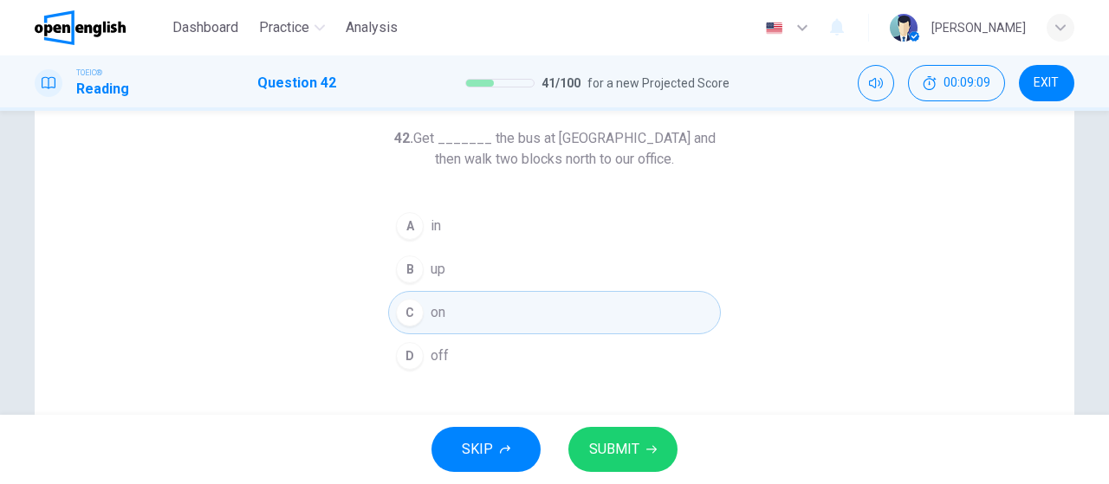
click at [650, 448] on icon "button" at bounding box center [651, 449] width 10 height 10
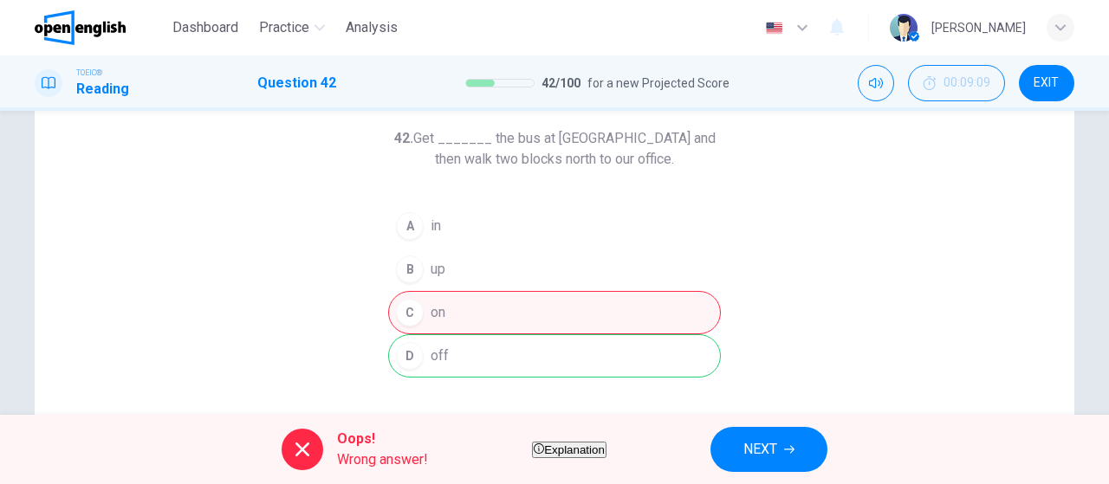
click at [570, 442] on button "Explanation" at bounding box center [569, 450] width 75 height 16
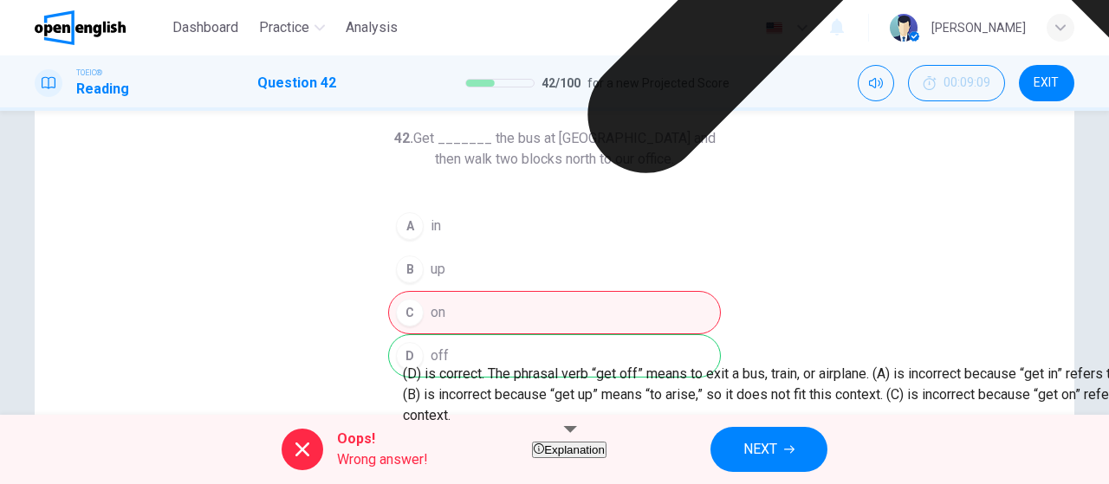
click at [570, 442] on button "Explanation" at bounding box center [569, 450] width 75 height 16
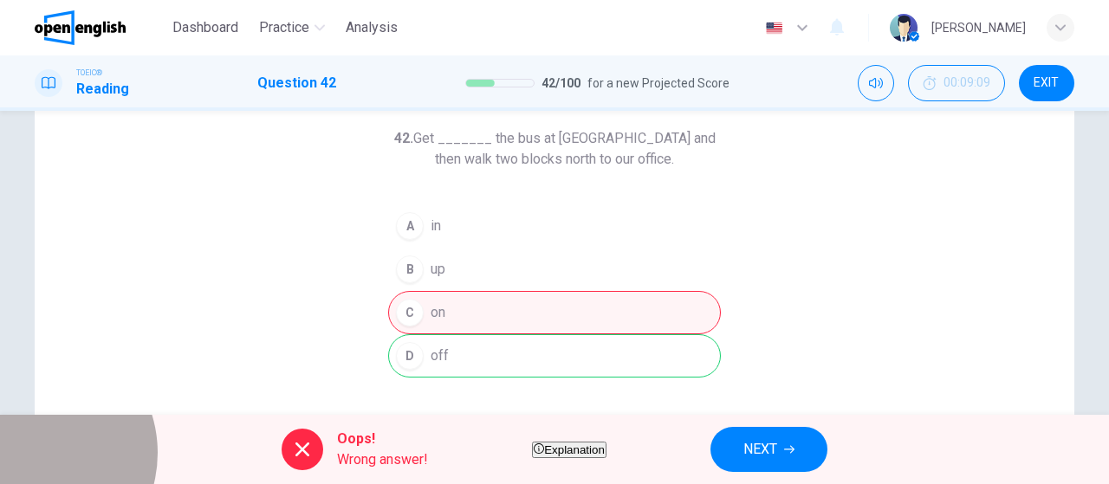
click at [532, 458] on button "Explanation" at bounding box center [569, 450] width 75 height 16
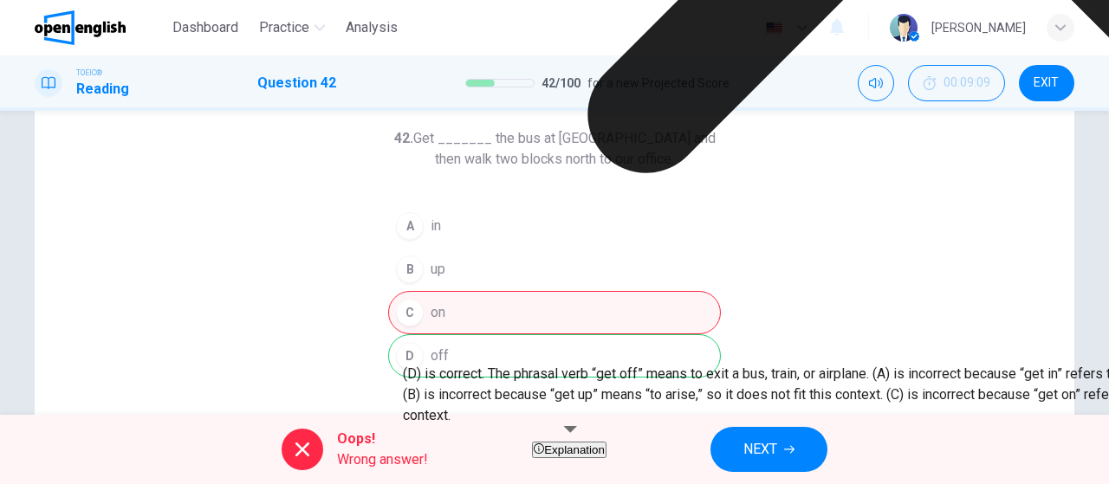
click at [544, 454] on span "Explanation" at bounding box center [574, 450] width 61 height 13
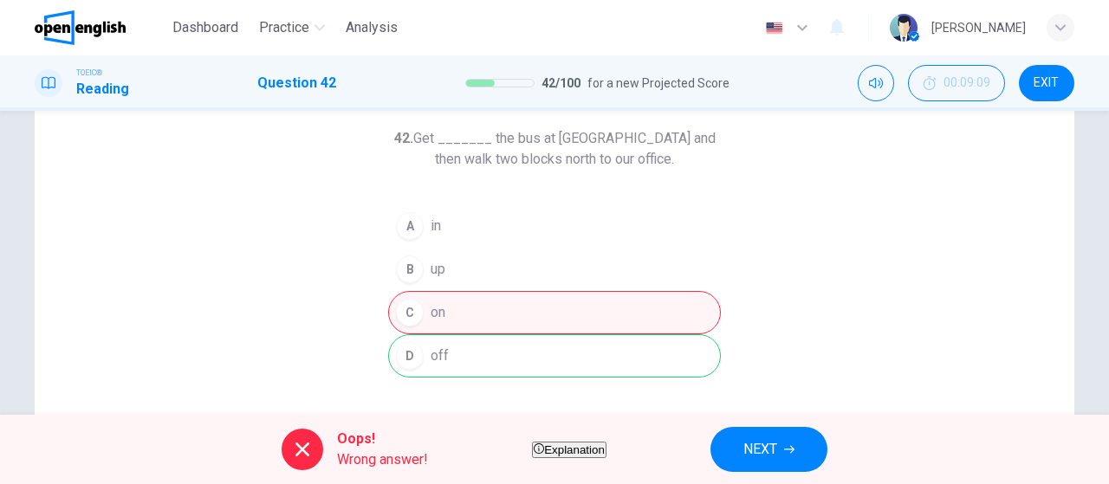
click at [785, 463] on button "NEXT" at bounding box center [768, 449] width 117 height 45
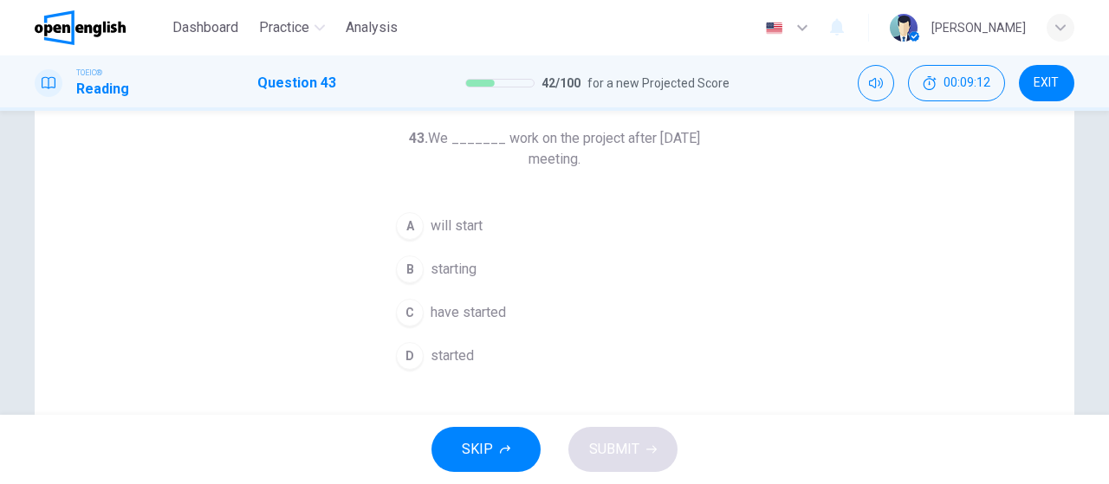
click at [470, 232] on span "will start" at bounding box center [457, 226] width 52 height 21
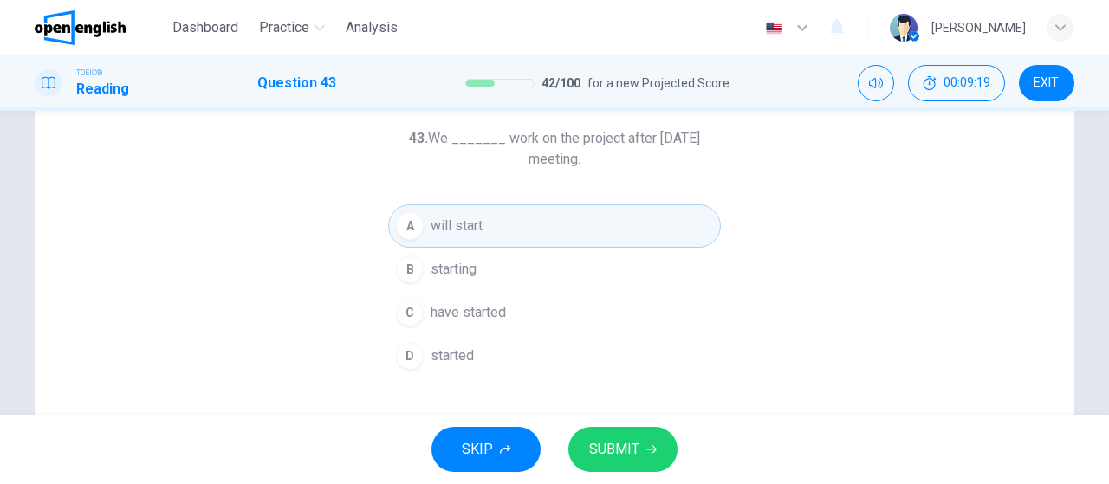
click at [630, 449] on span "SUBMIT" at bounding box center [614, 450] width 50 height 24
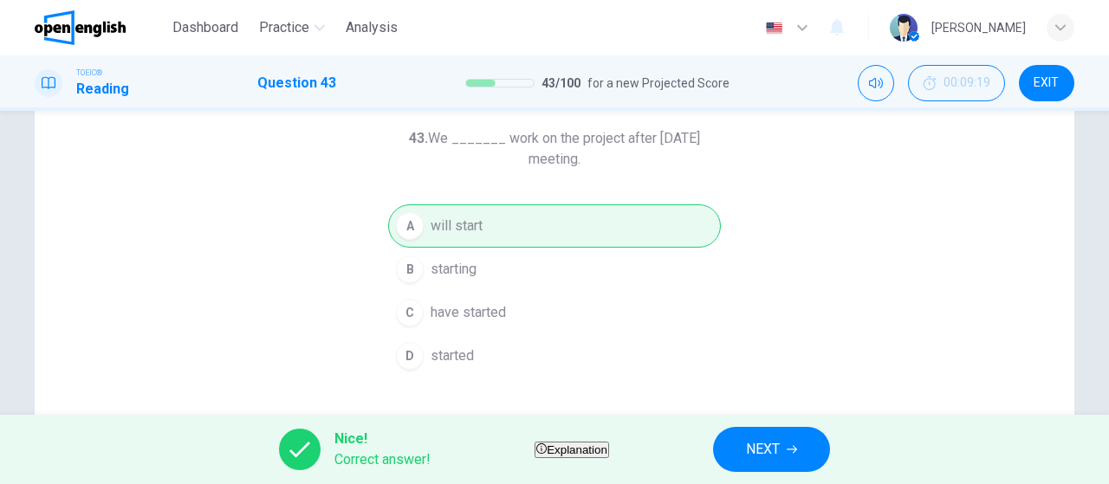
click at [774, 438] on button "NEXT" at bounding box center [771, 449] width 117 height 45
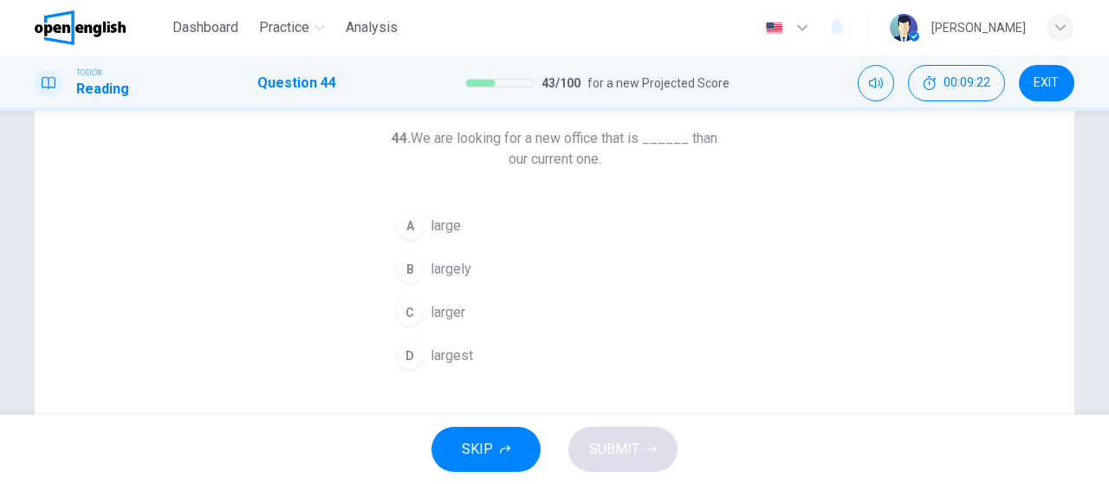
click at [438, 234] on span "large" at bounding box center [446, 226] width 30 height 21
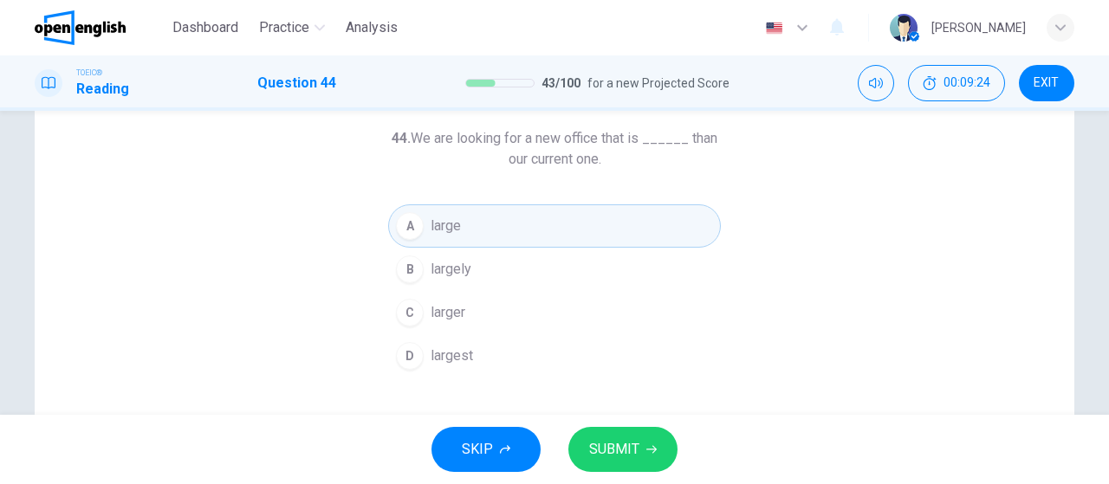
click at [464, 315] on button "C larger" at bounding box center [554, 312] width 333 height 43
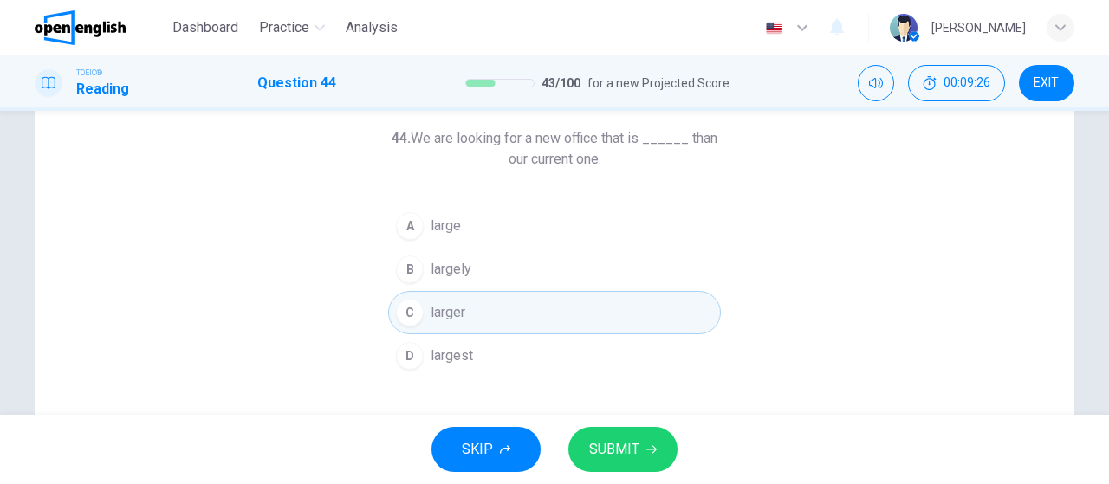
click at [634, 450] on span "SUBMIT" at bounding box center [614, 450] width 50 height 24
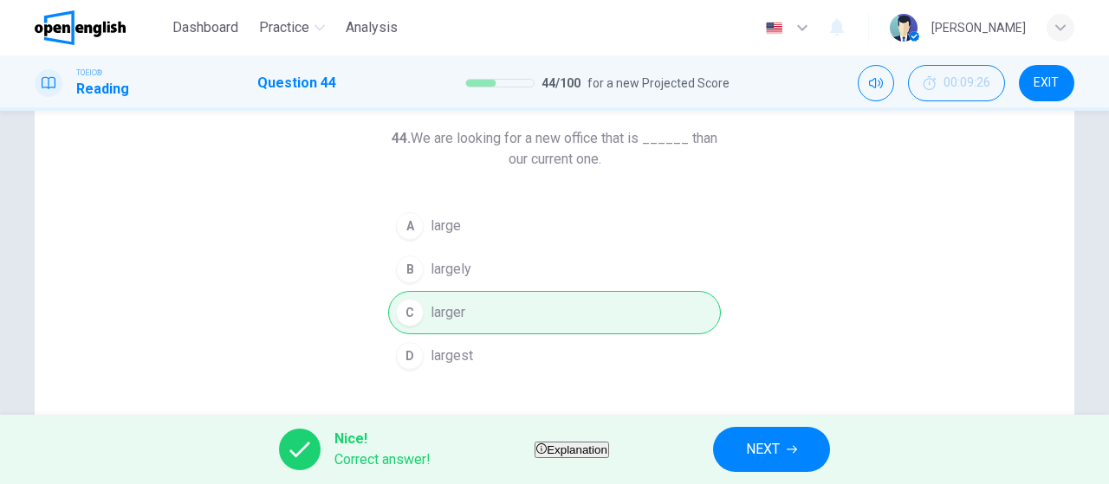
click at [758, 438] on button "NEXT" at bounding box center [771, 449] width 117 height 45
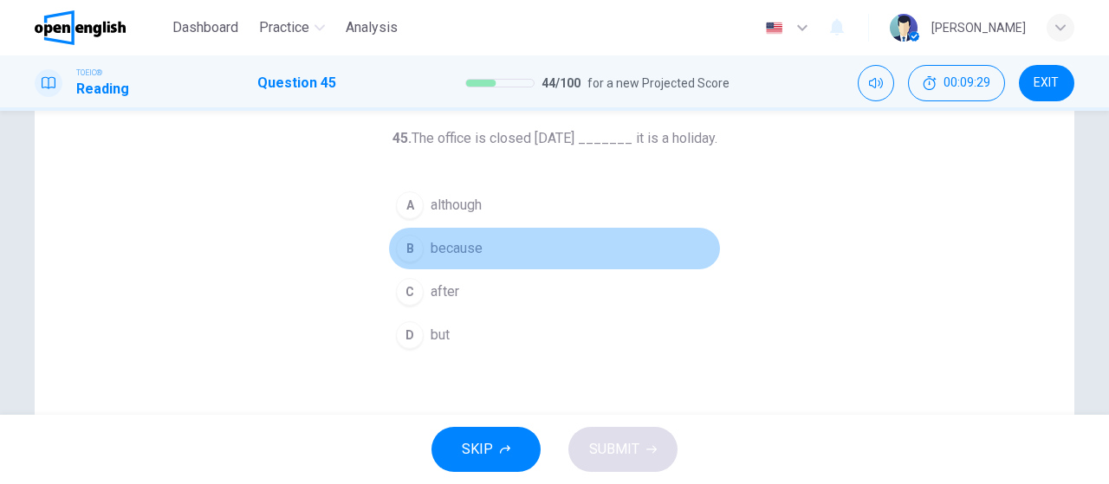
click at [490, 246] on button "B because" at bounding box center [554, 248] width 333 height 43
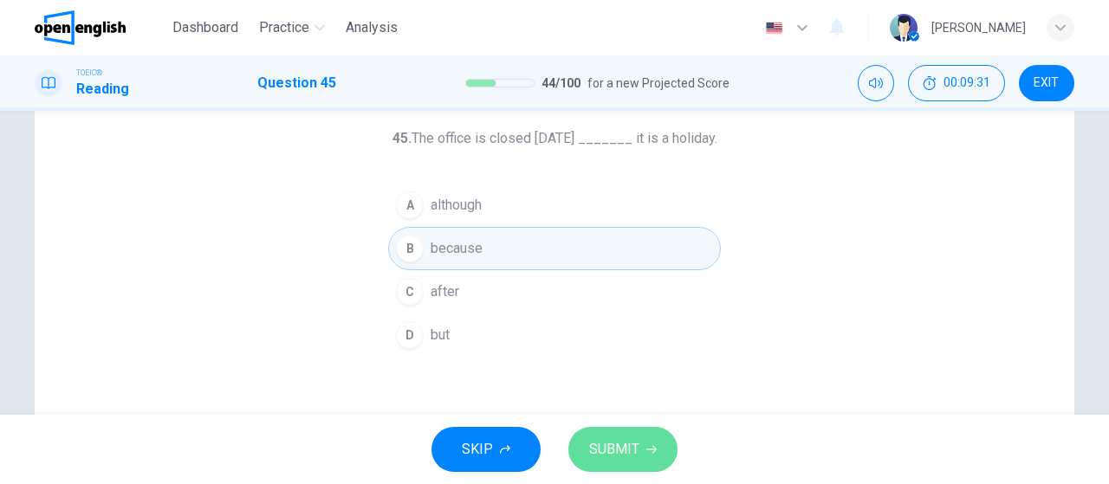
click at [637, 447] on span "SUBMIT" at bounding box center [614, 450] width 50 height 24
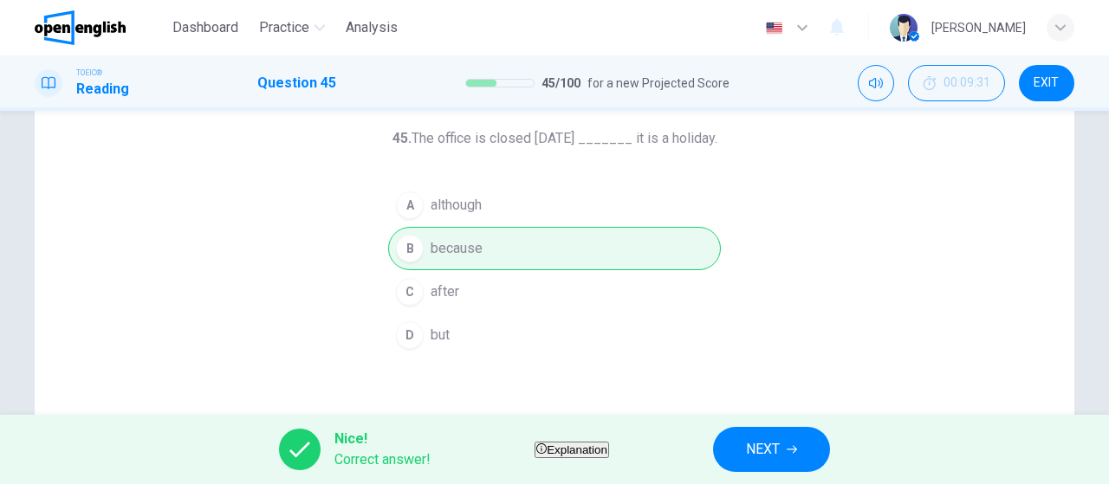
click at [782, 452] on button "NEXT" at bounding box center [771, 449] width 117 height 45
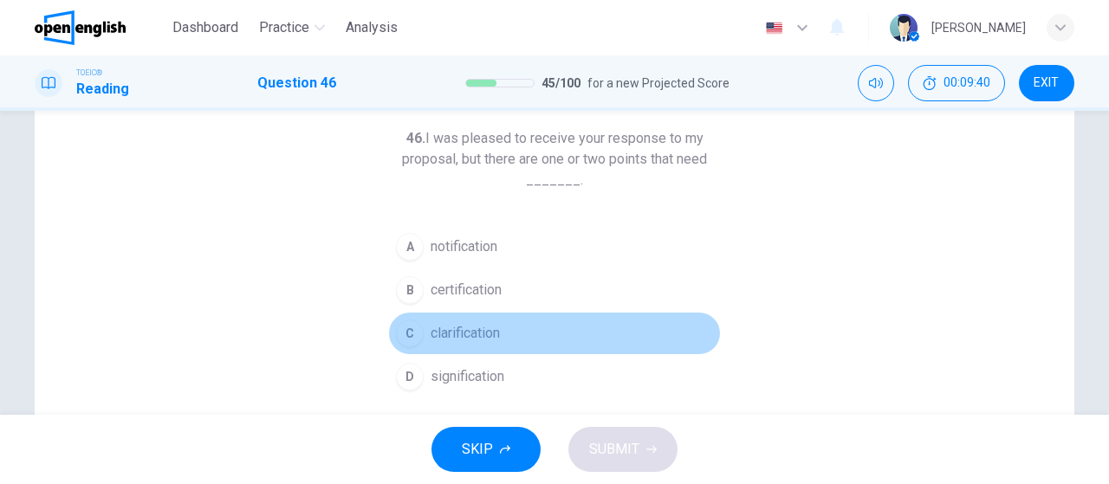
click at [458, 328] on span "clarification" at bounding box center [465, 333] width 69 height 21
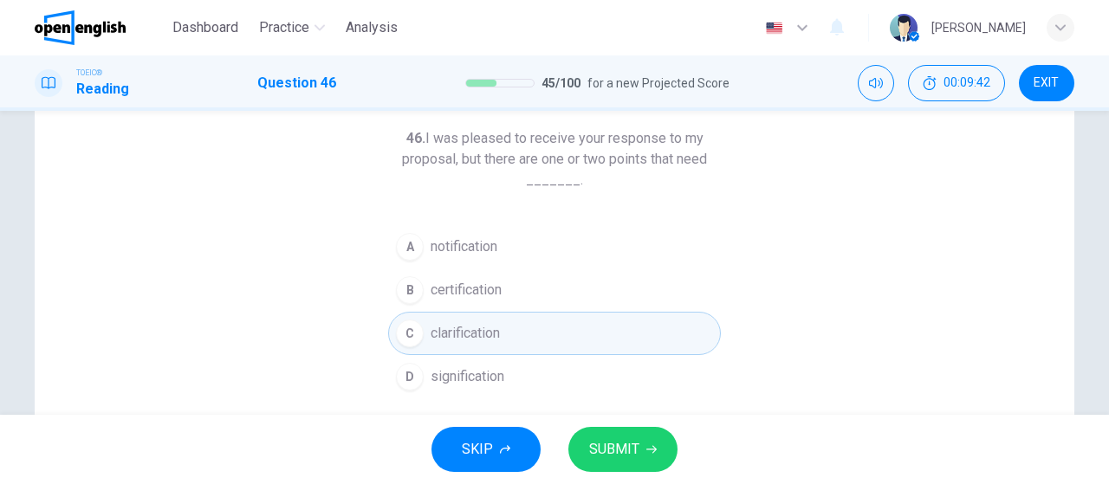
click at [611, 438] on span "SUBMIT" at bounding box center [614, 450] width 50 height 24
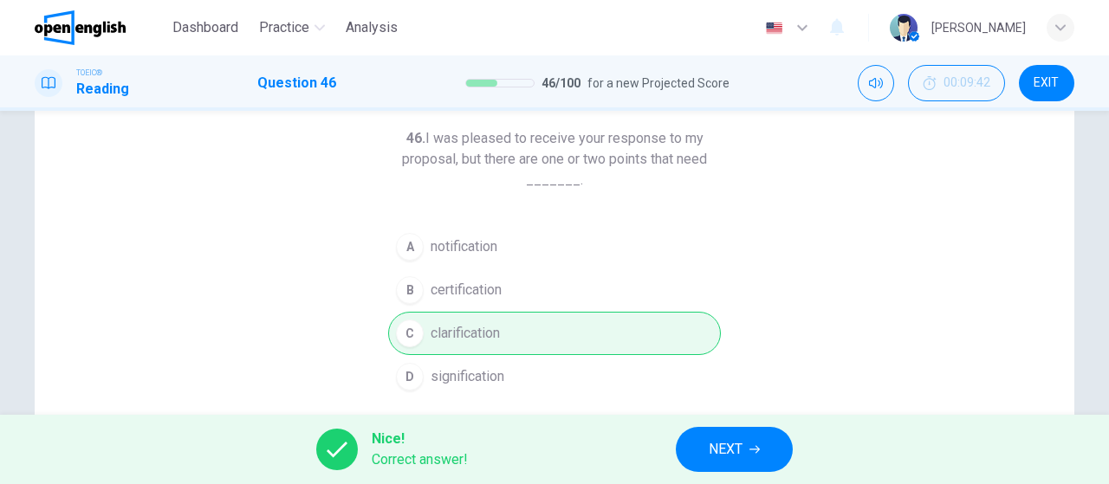
click at [741, 451] on span "NEXT" at bounding box center [726, 450] width 34 height 24
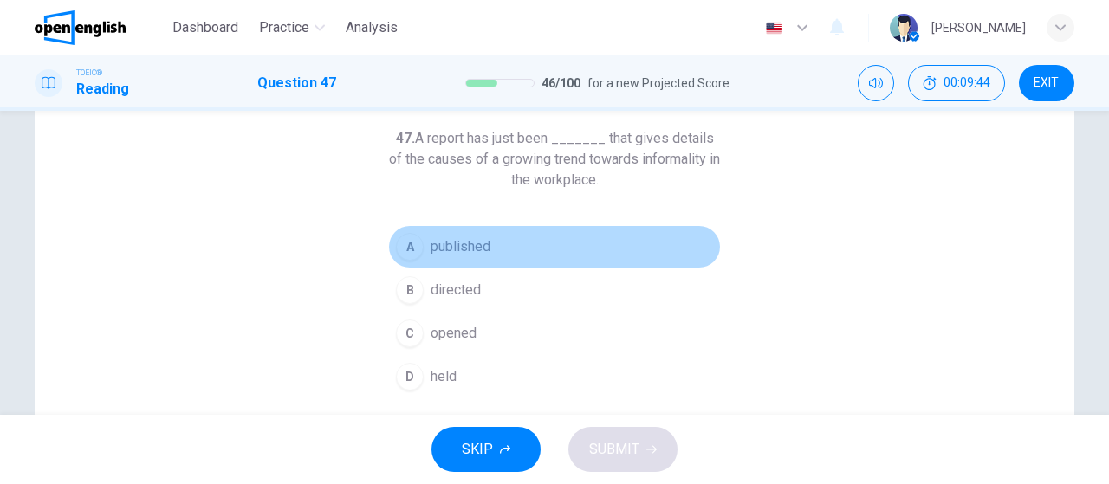
click at [458, 246] on span "published" at bounding box center [461, 247] width 60 height 21
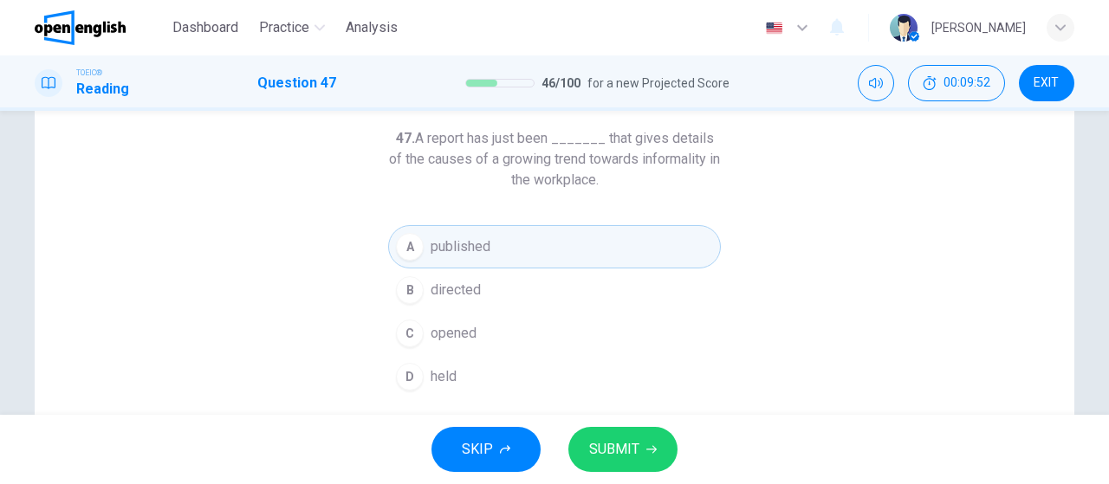
click at [487, 368] on button "D held" at bounding box center [554, 376] width 333 height 43
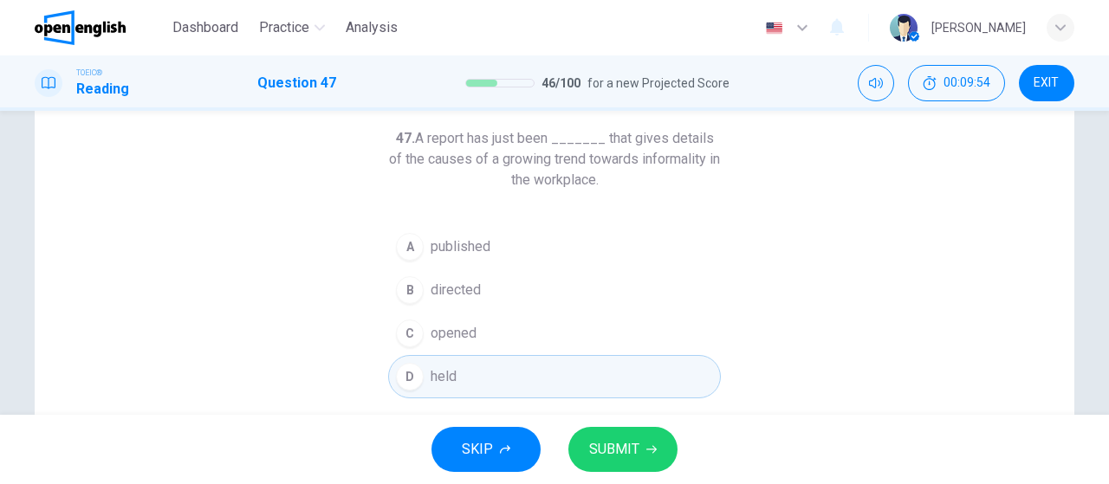
click at [504, 343] on button "C opened" at bounding box center [554, 333] width 333 height 43
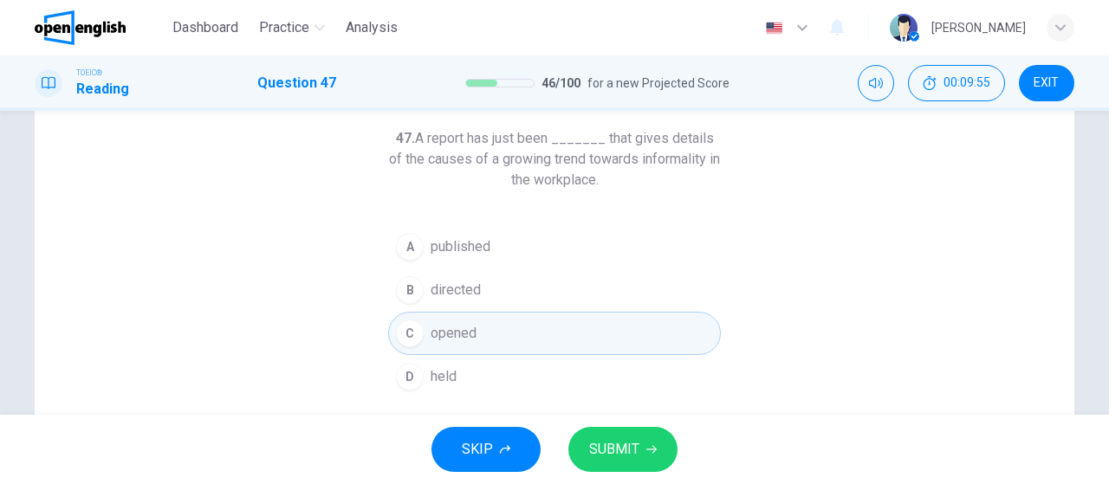
click at [478, 295] on button "B directed" at bounding box center [554, 290] width 333 height 43
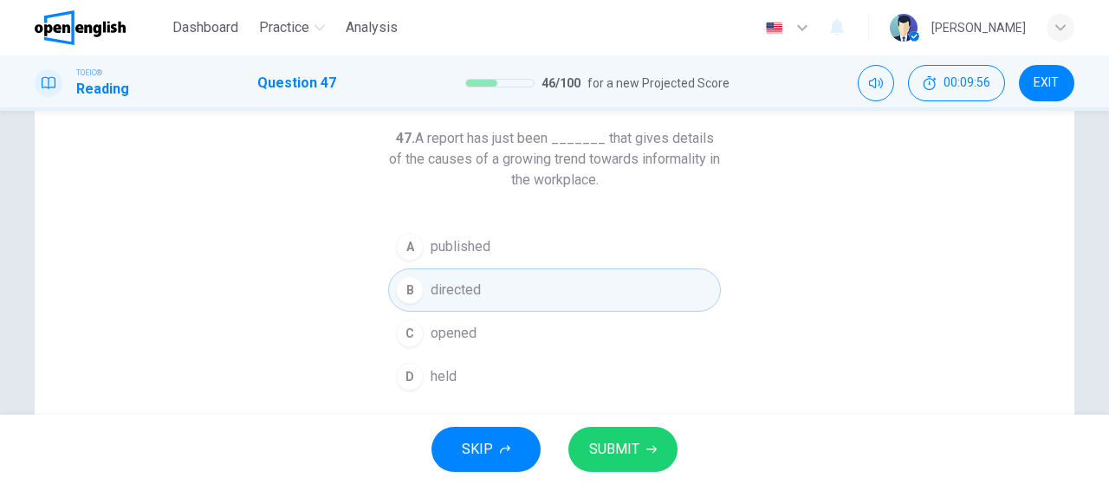
click at [520, 334] on button "C opened" at bounding box center [554, 333] width 333 height 43
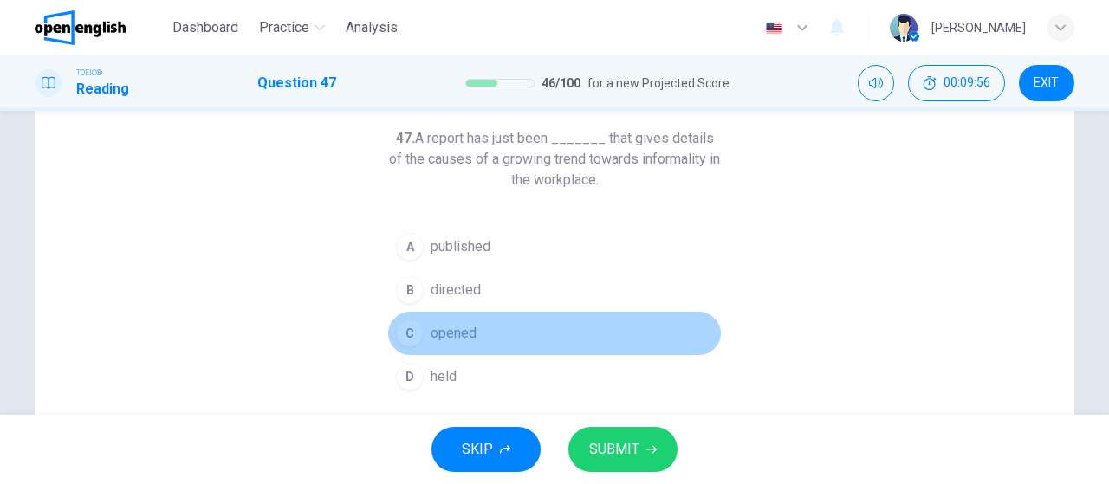
click at [520, 334] on button "C opened" at bounding box center [554, 333] width 333 height 43
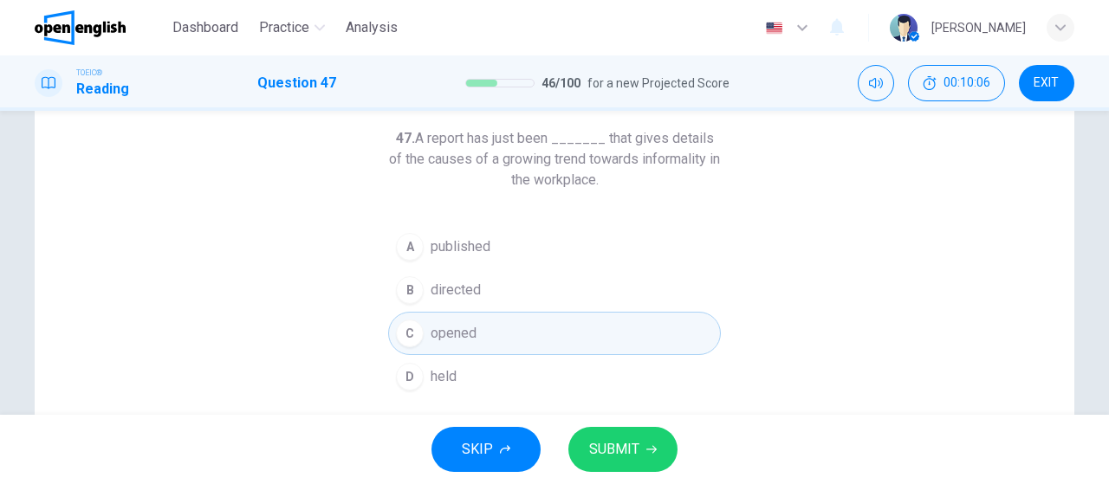
click at [633, 435] on button "SUBMIT" at bounding box center [622, 449] width 109 height 45
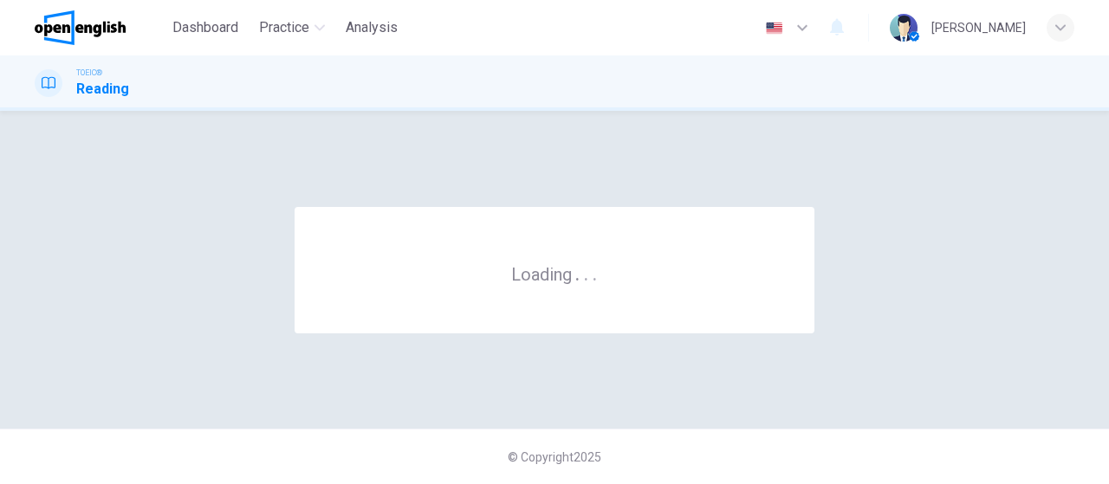
scroll to position [0, 0]
